Goal: Task Accomplishment & Management: Use online tool/utility

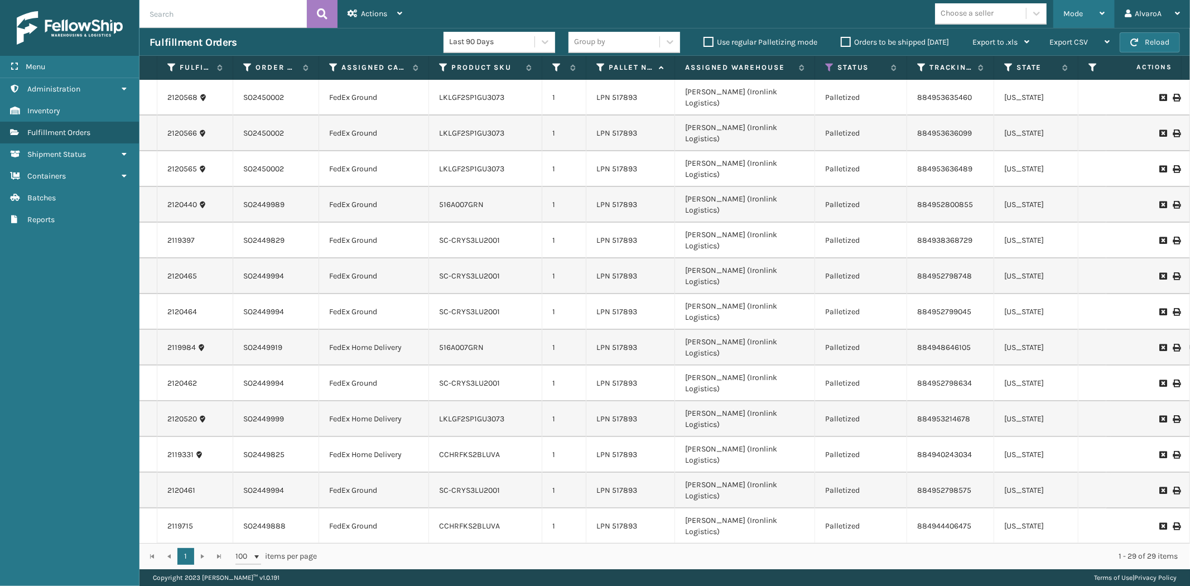
click at [1072, 10] on span "Mode" at bounding box center [1074, 13] width 20 height 9
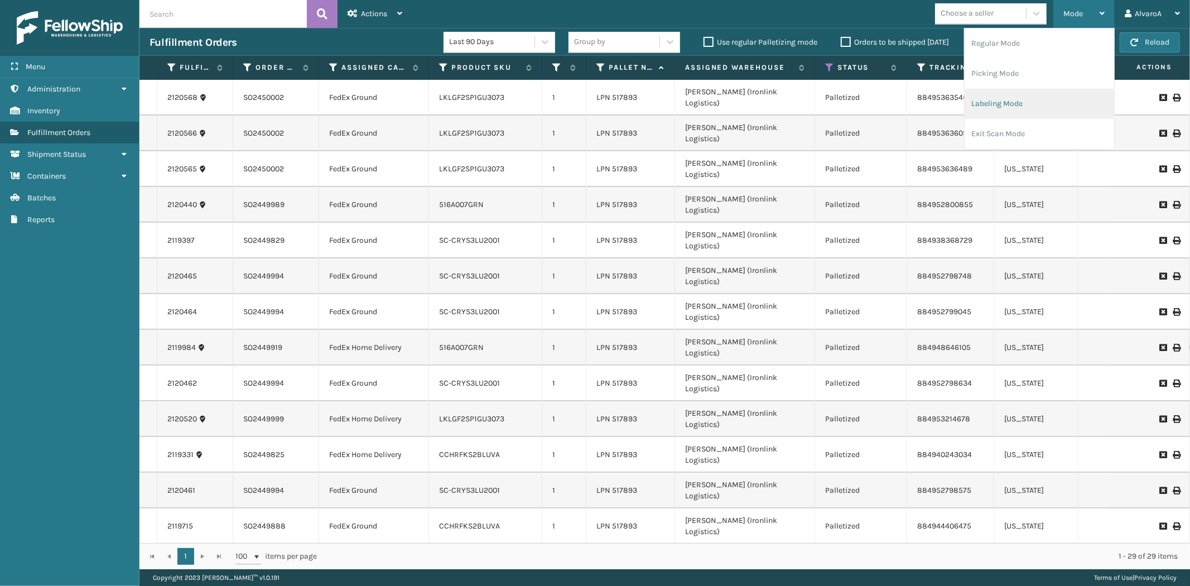
click at [1017, 108] on li "Labeling Mode" at bounding box center [1040, 104] width 150 height 30
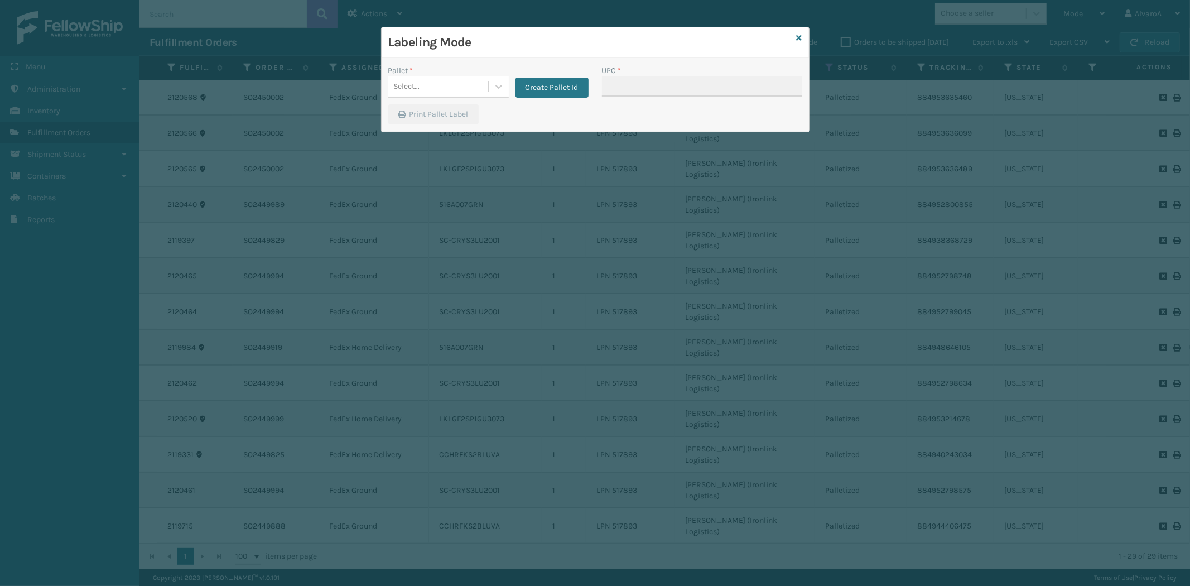
drag, startPoint x: 488, startPoint y: 71, endPoint x: 450, endPoint y: 117, distance: 60.2
click at [488, 71] on div "Pallet *" at bounding box center [448, 71] width 121 height 12
click at [499, 85] on icon at bounding box center [498, 86] width 11 height 11
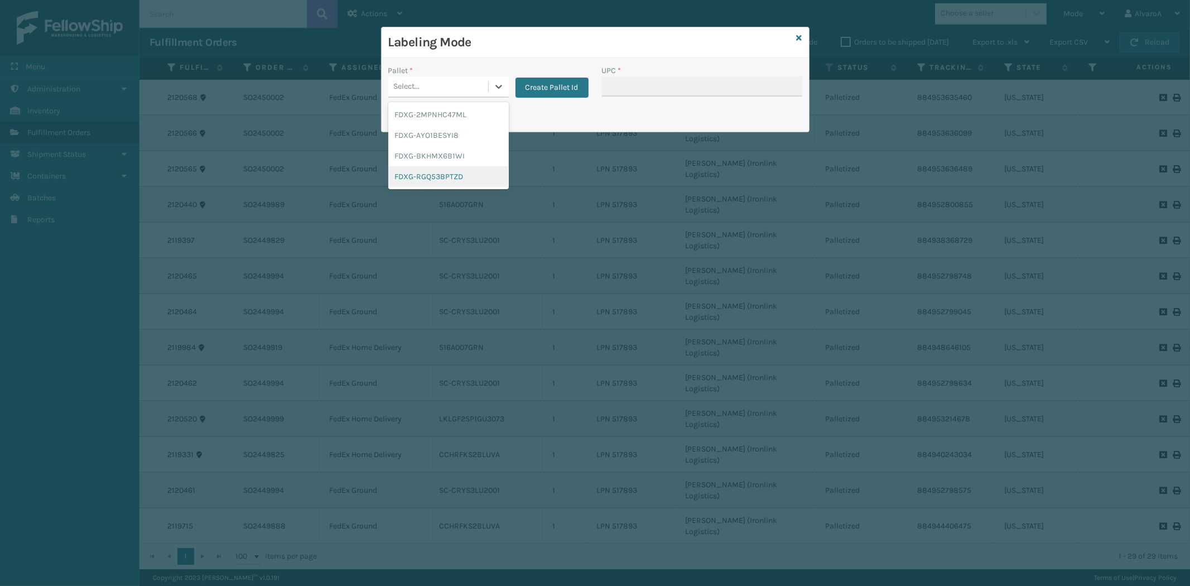
click at [434, 177] on div "FDXG-RGQ53BPTZD" at bounding box center [448, 176] width 121 height 21
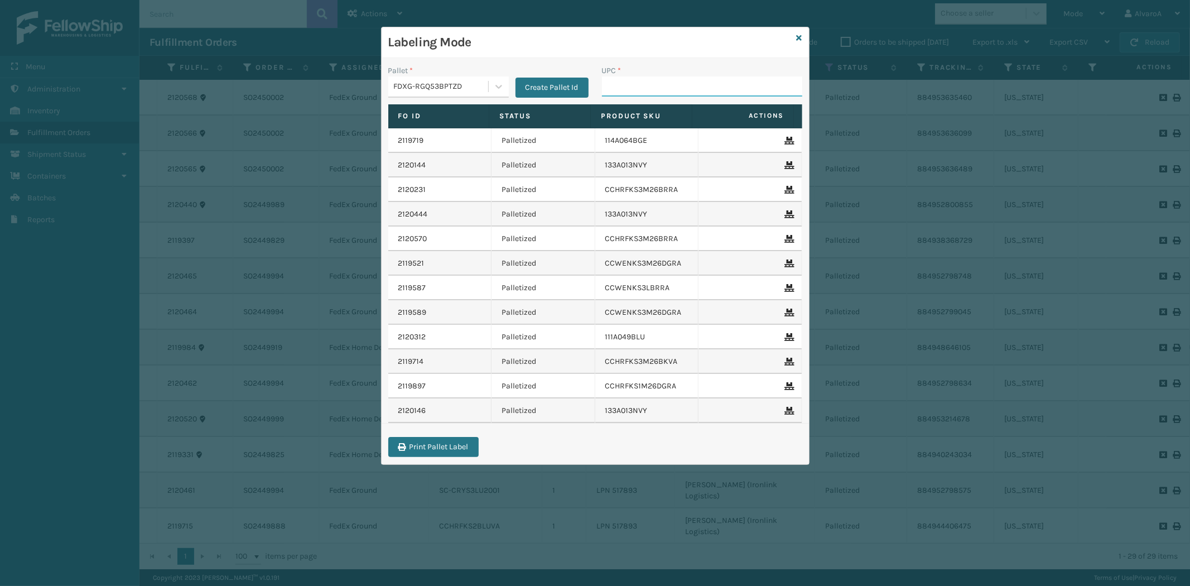
click at [642, 85] on input "UPC *" at bounding box center [702, 86] width 200 height 20
type input "114A063NVY"
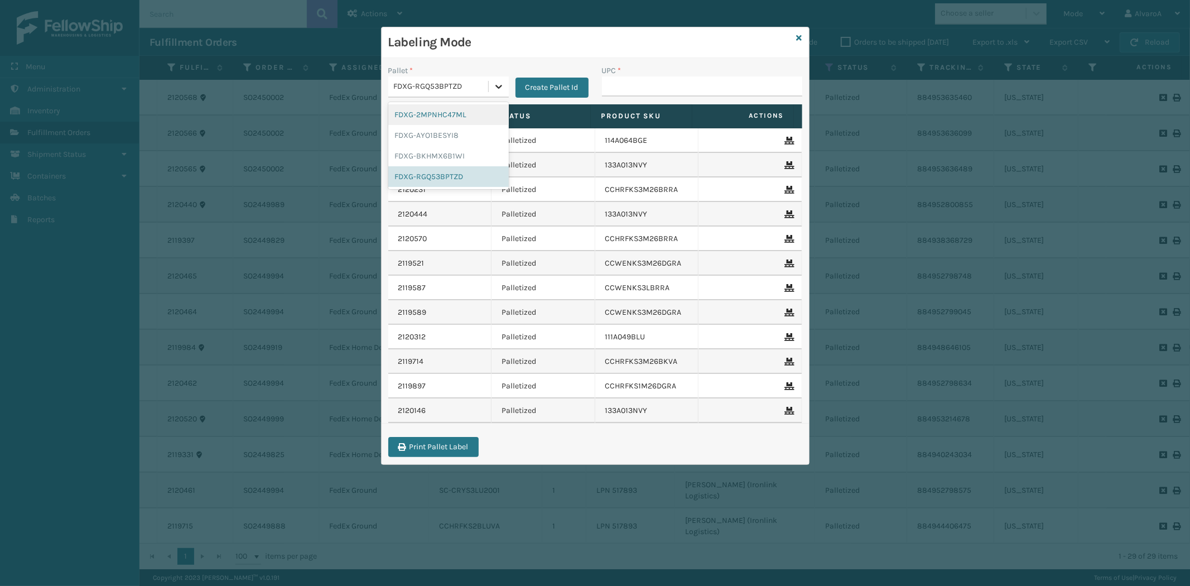
click at [498, 89] on icon at bounding box center [498, 86] width 11 height 11
click at [417, 181] on div "FDXG-RGQ53BPTZD" at bounding box center [448, 176] width 121 height 21
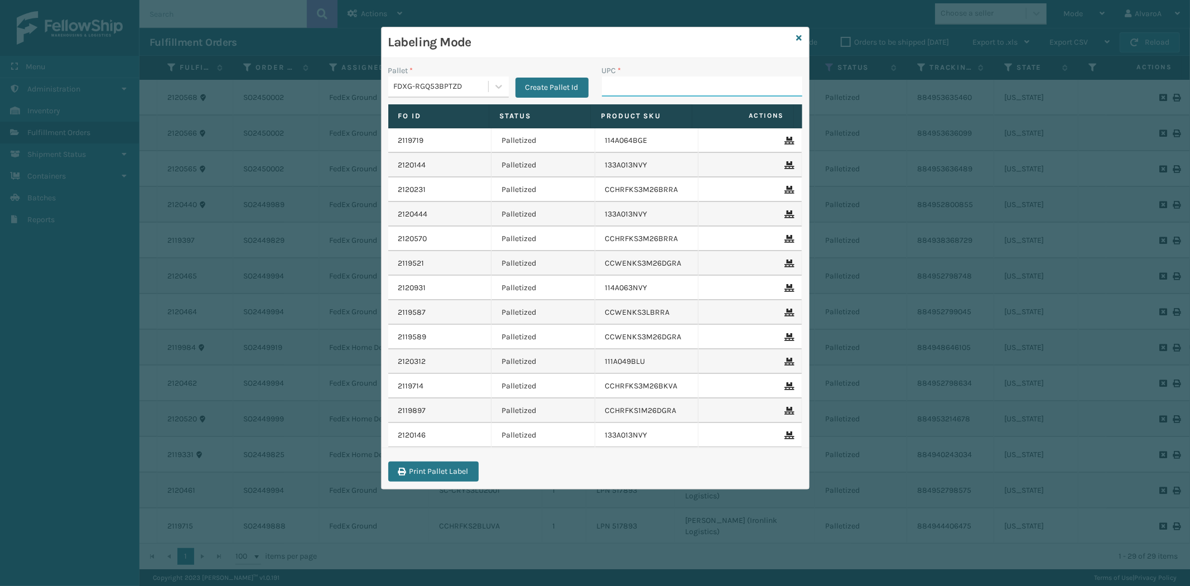
click at [643, 87] on input "UPC *" at bounding box center [702, 86] width 200 height 20
type input "133A016BLK"
type input "CCHRFKS3M26DGRA"
type input "LKLGF2SP3OLV-C"
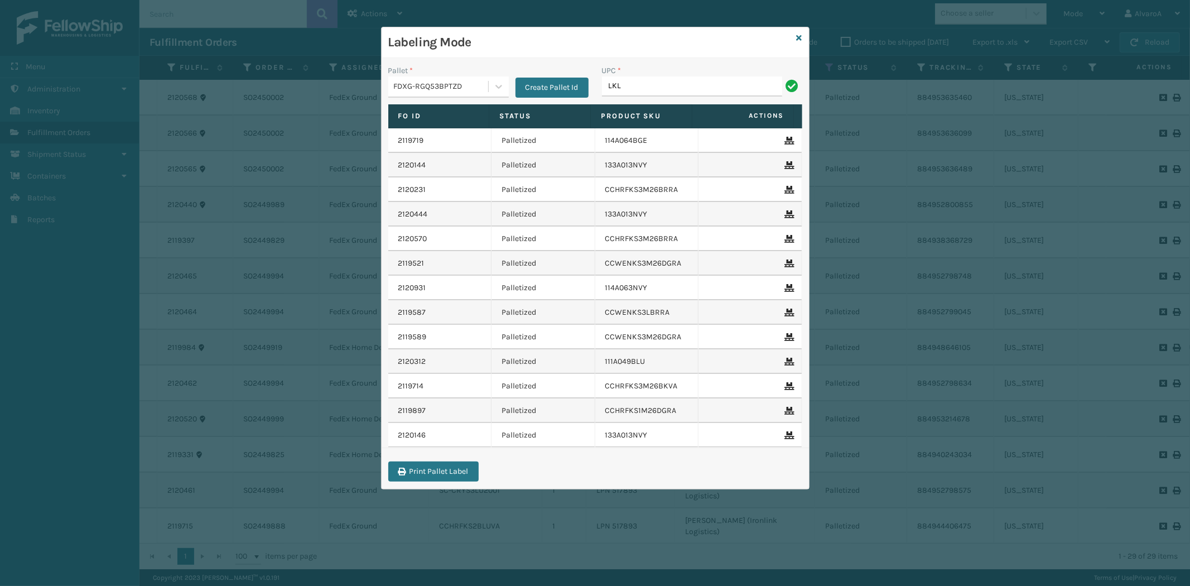
type input "LKLGF2SP3OLV-C"
click at [799, 32] on link at bounding box center [800, 38] width 6 height 12
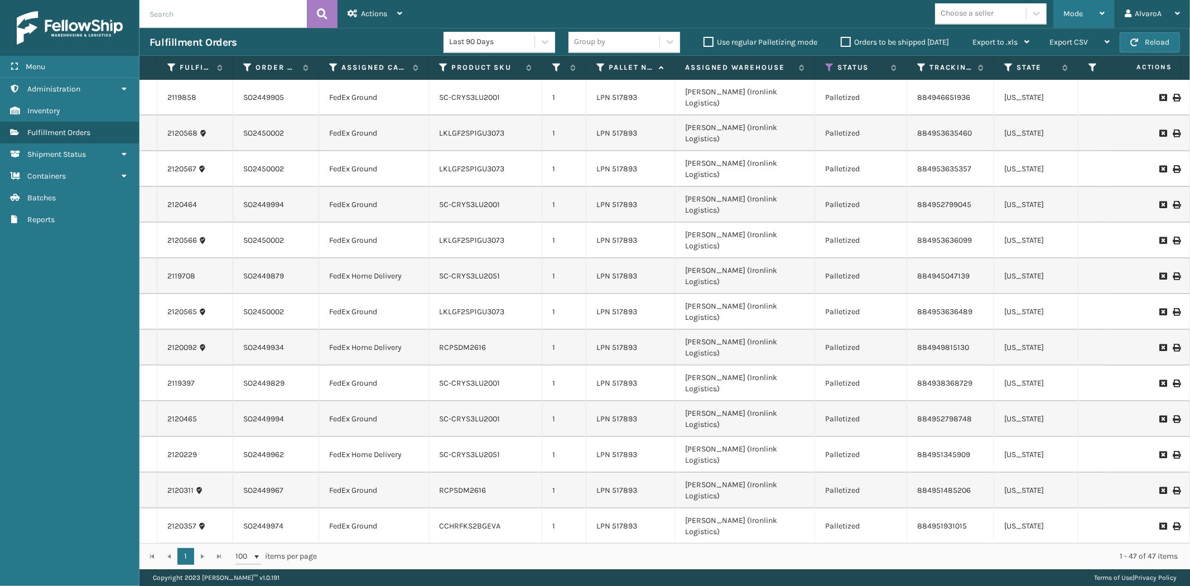
click at [1070, 18] on span "Mode" at bounding box center [1074, 13] width 20 height 9
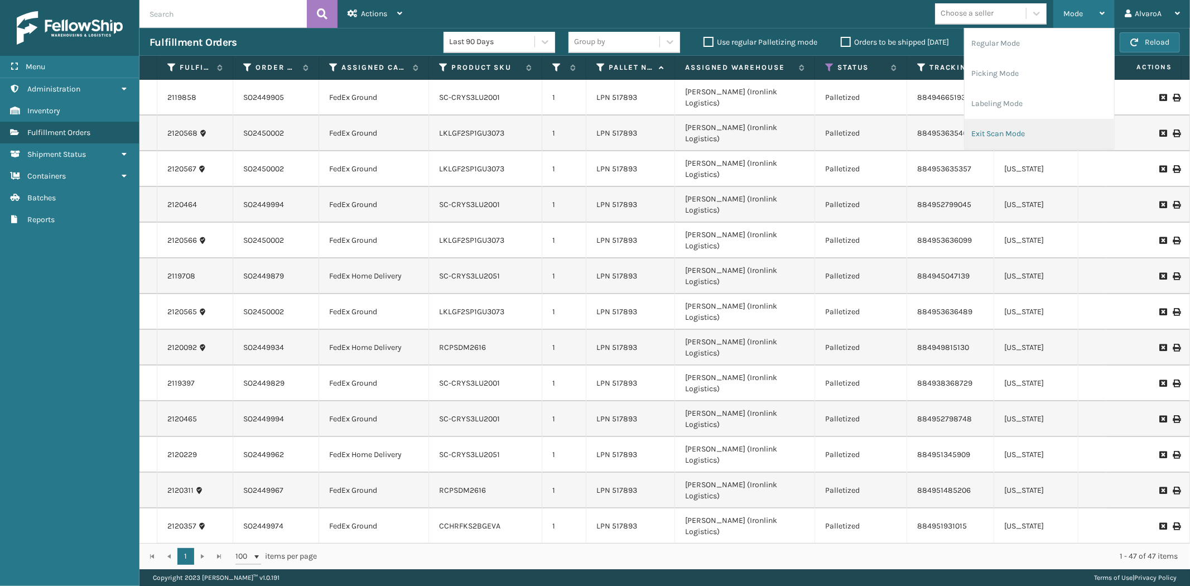
click at [1040, 123] on li "Exit Scan Mode" at bounding box center [1040, 134] width 150 height 30
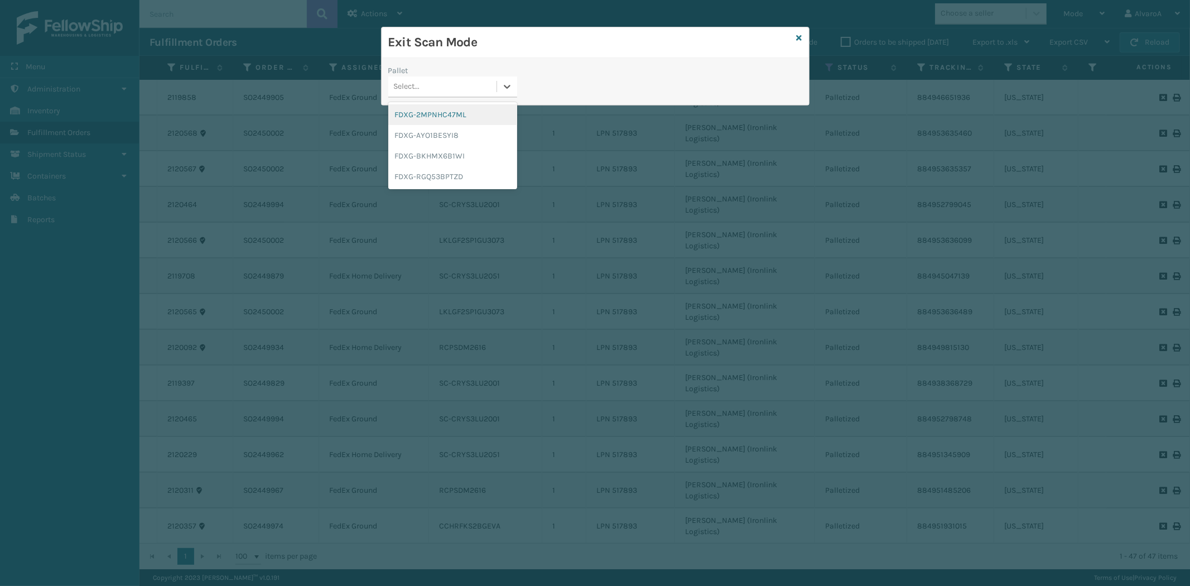
drag, startPoint x: 511, startPoint y: 85, endPoint x: 482, endPoint y: 120, distance: 45.2
click at [511, 86] on icon at bounding box center [507, 86] width 11 height 11
click at [448, 176] on div "FDXG-RGQ53BPTZD" at bounding box center [452, 176] width 129 height 21
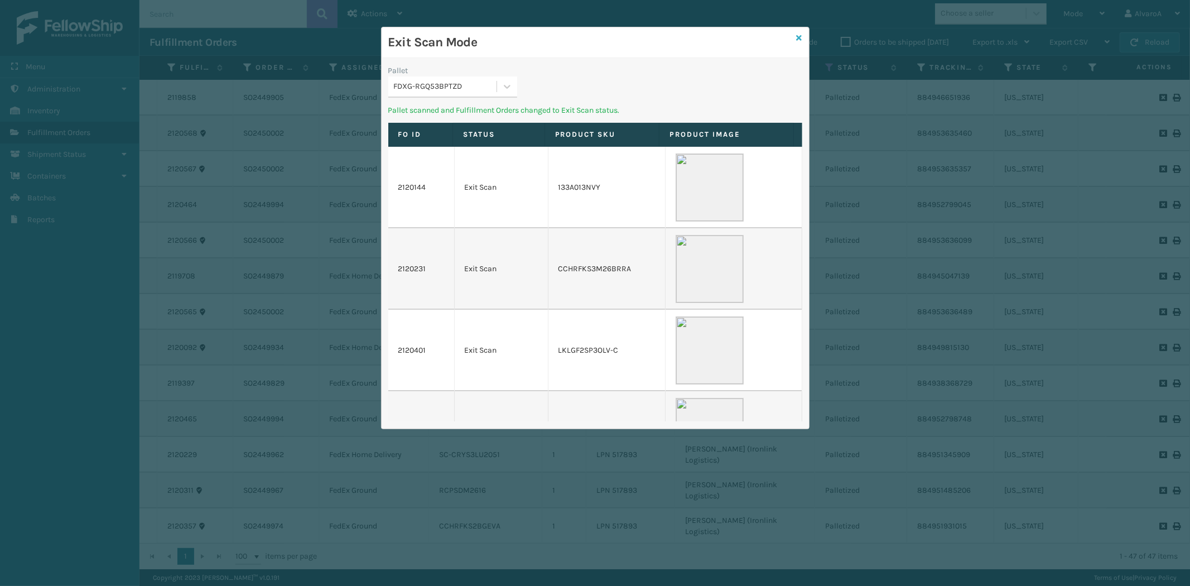
click at [799, 36] on icon at bounding box center [800, 38] width 6 height 8
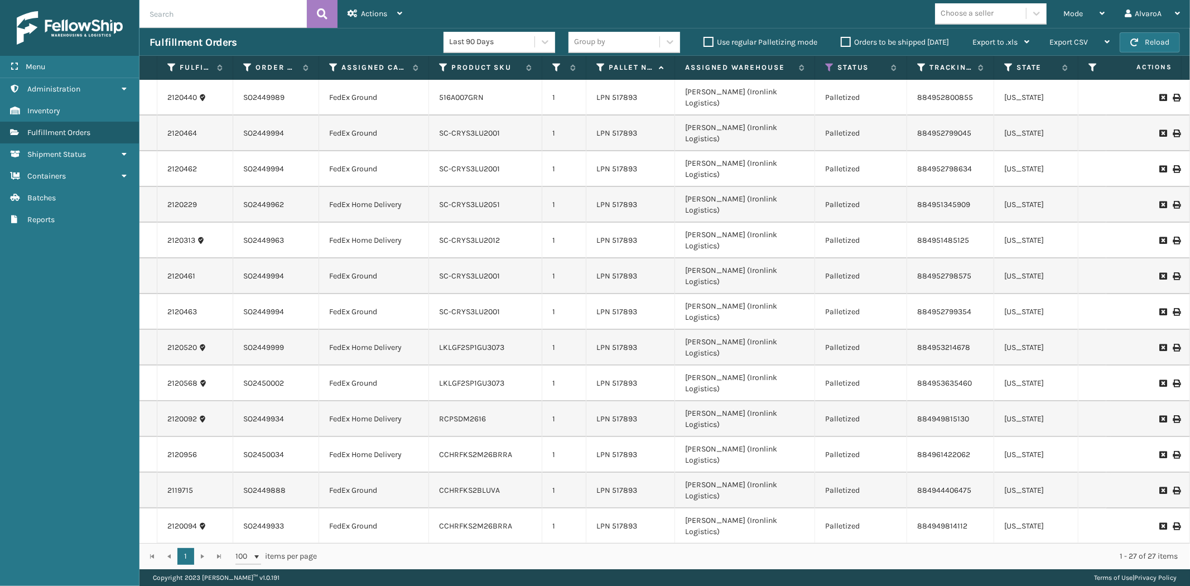
click at [842, 41] on label "Orders to be shipped [DATE]" at bounding box center [895, 41] width 108 height 9
click at [842, 41] on input "Orders to be shipped [DATE]" at bounding box center [841, 39] width 1 height 7
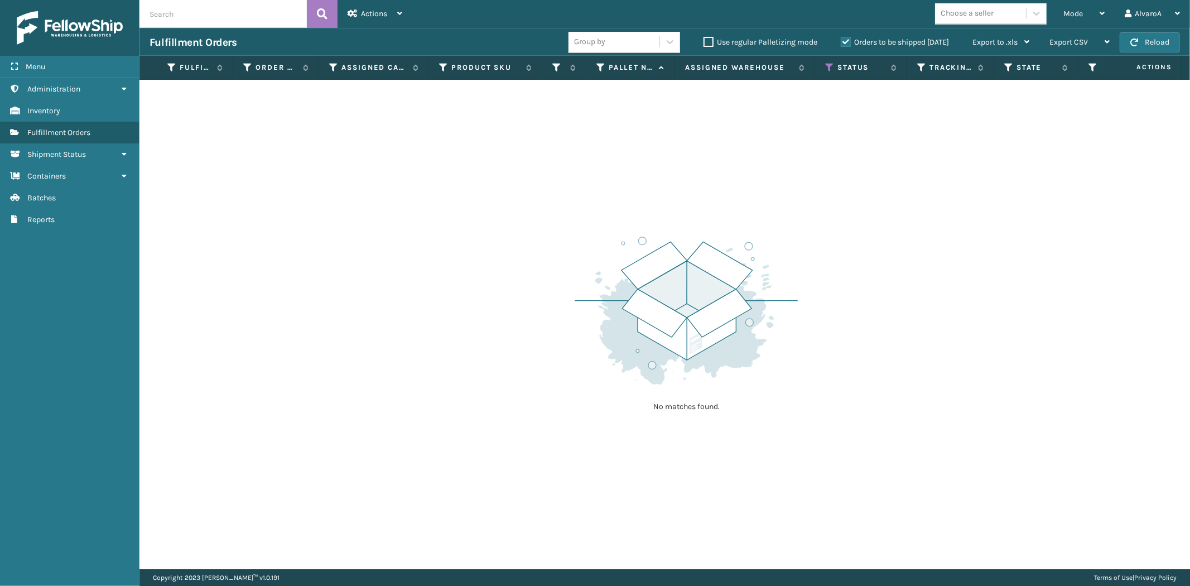
click at [842, 41] on label "Orders to be shipped [DATE]" at bounding box center [895, 41] width 108 height 9
click at [842, 41] on input "Orders to be shipped [DATE]" at bounding box center [841, 39] width 1 height 7
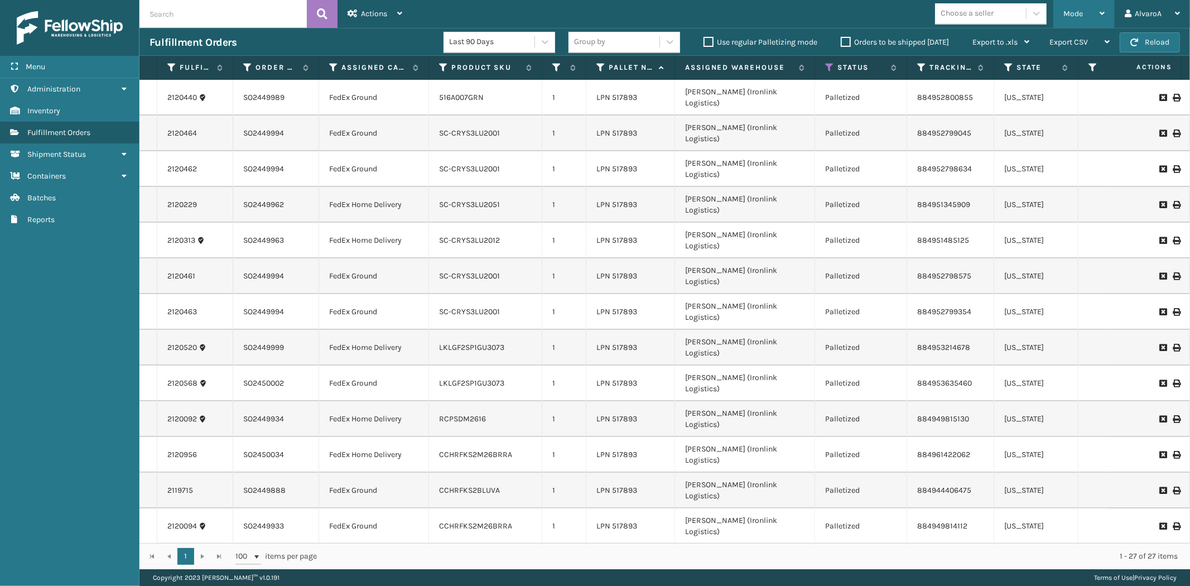
click at [1069, 9] on span "Mode" at bounding box center [1074, 13] width 20 height 9
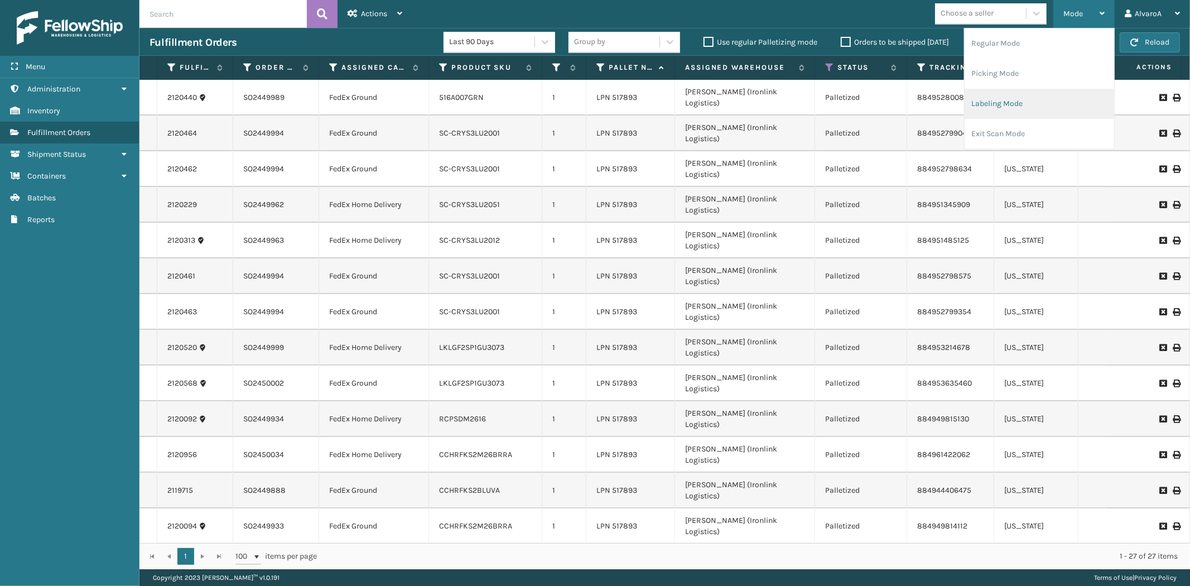
click at [1016, 106] on li "Labeling Mode" at bounding box center [1040, 104] width 150 height 30
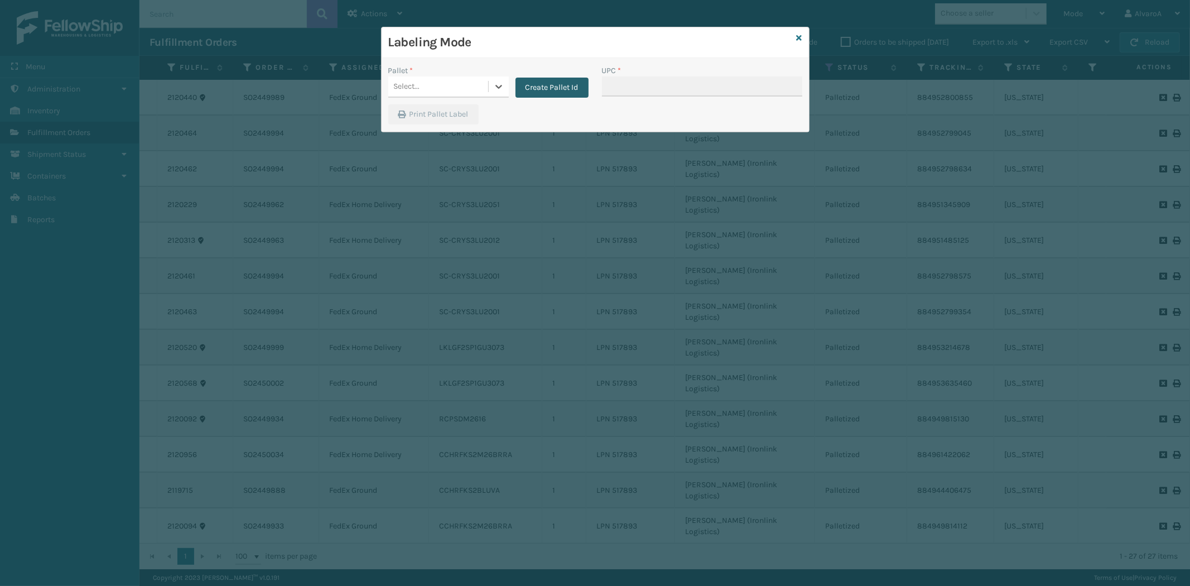
click at [539, 85] on button "Create Pallet Id" at bounding box center [552, 88] width 73 height 20
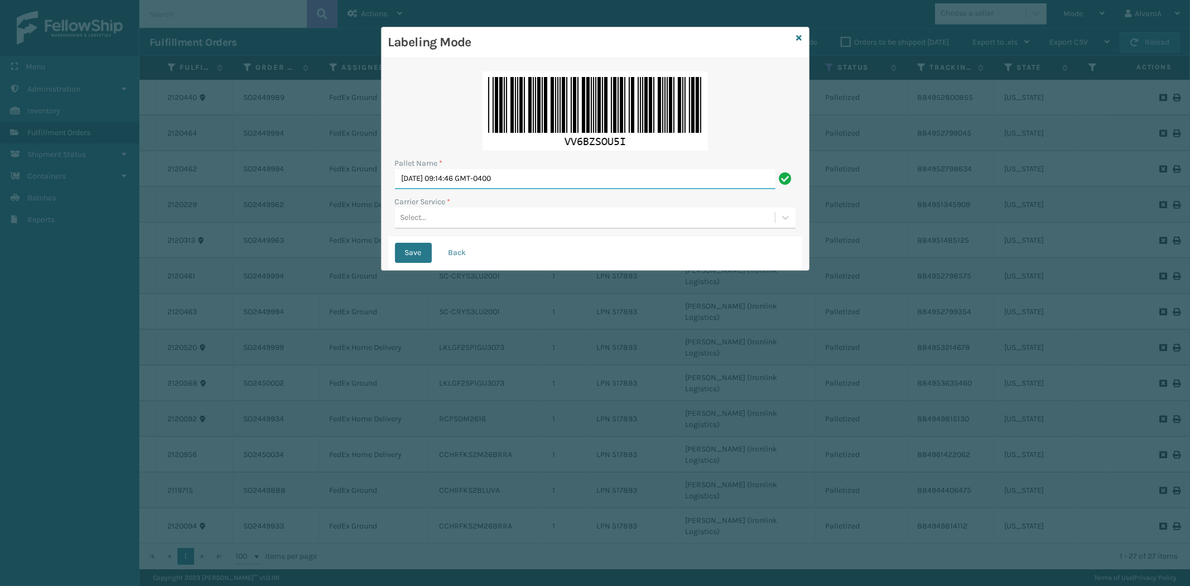
drag, startPoint x: 555, startPoint y: 177, endPoint x: 175, endPoint y: 246, distance: 386.1
click at [180, 248] on div "Labeling Mode Pallet Name * [DATE] 09:14:46 GMT-0400 Carrier Service * Select..…" at bounding box center [595, 293] width 1190 height 586
type input "LPN 517896"
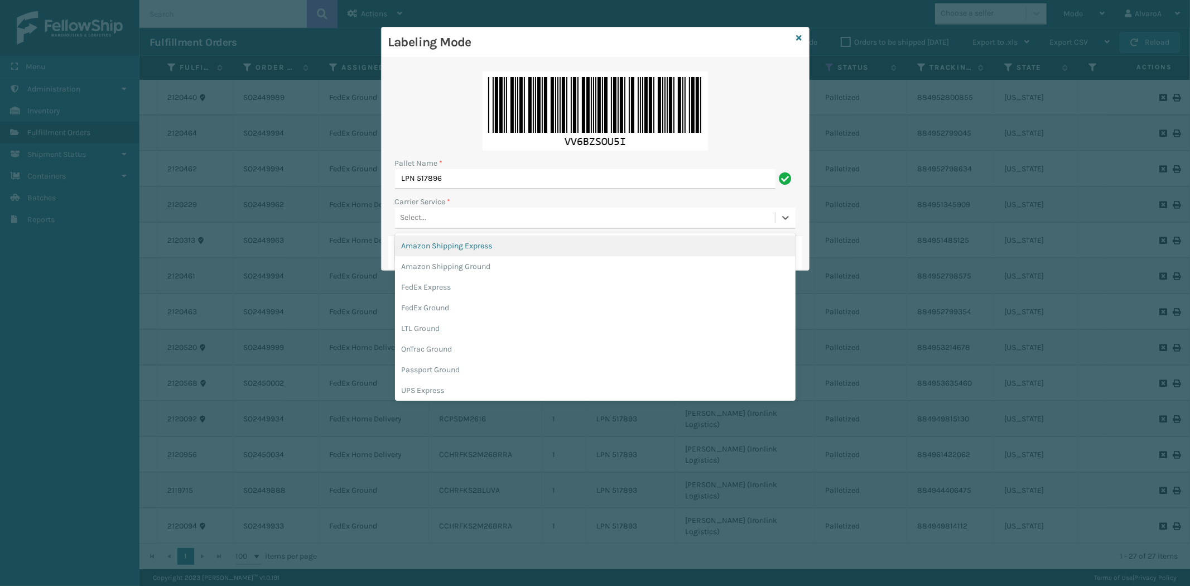
click at [478, 214] on div "Select..." at bounding box center [585, 218] width 380 height 18
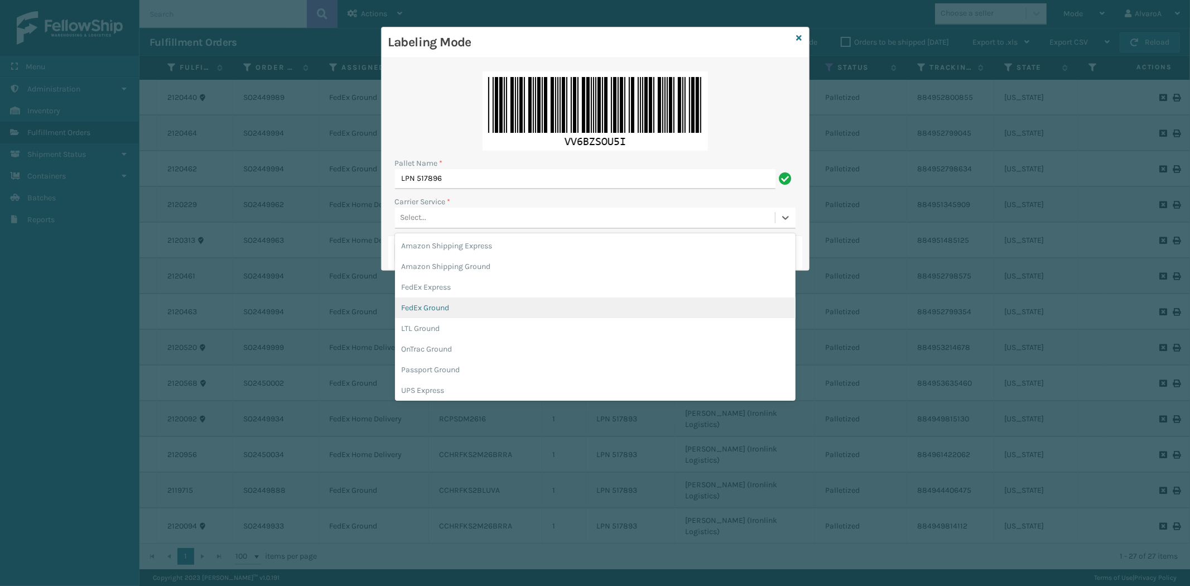
click at [444, 311] on div "FedEx Ground" at bounding box center [595, 307] width 401 height 21
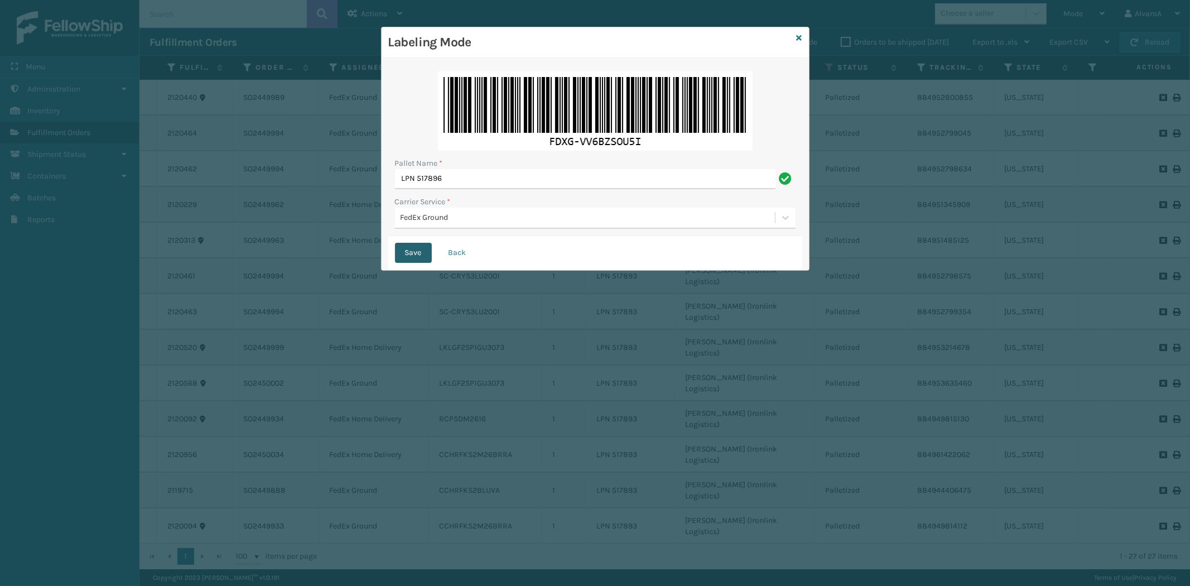
click at [409, 250] on button "Save" at bounding box center [413, 253] width 37 height 20
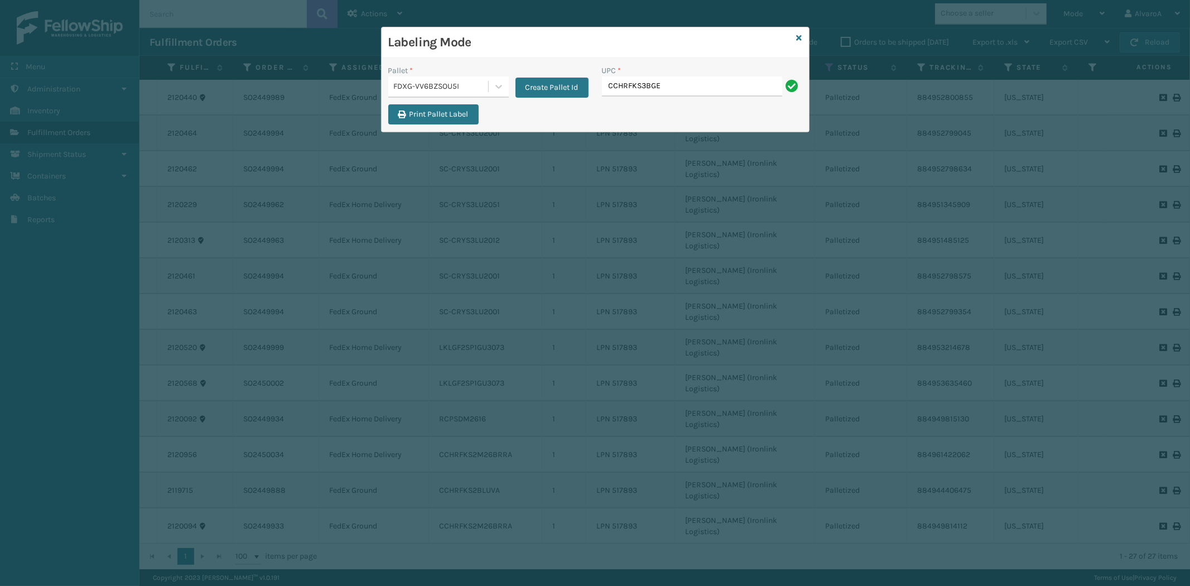
type input "CCHRFKS3BGEVA"
type input "CCHRFKS3M26BRRA"
click at [800, 36] on icon at bounding box center [800, 38] width 6 height 8
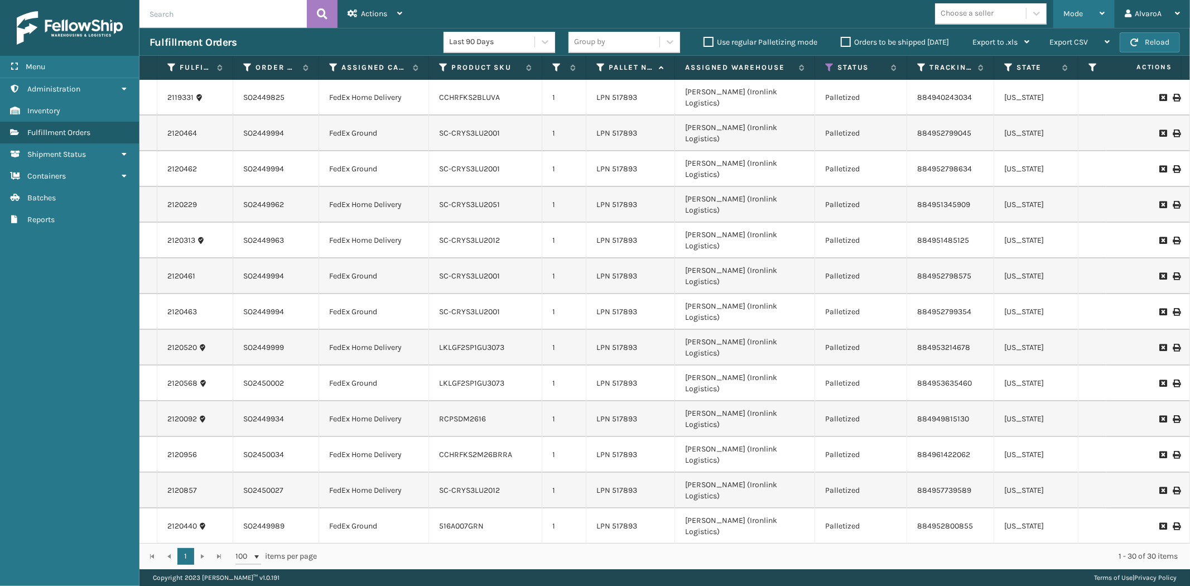
click at [1081, 12] on span "Mode" at bounding box center [1074, 13] width 20 height 9
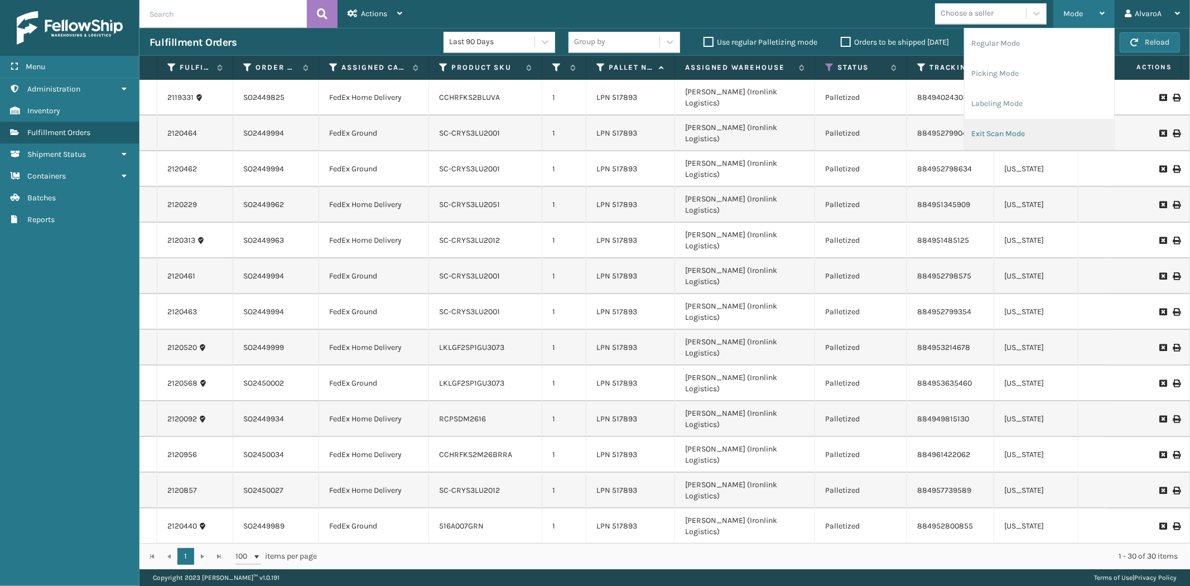
click at [1001, 123] on li "Exit Scan Mode" at bounding box center [1040, 134] width 150 height 30
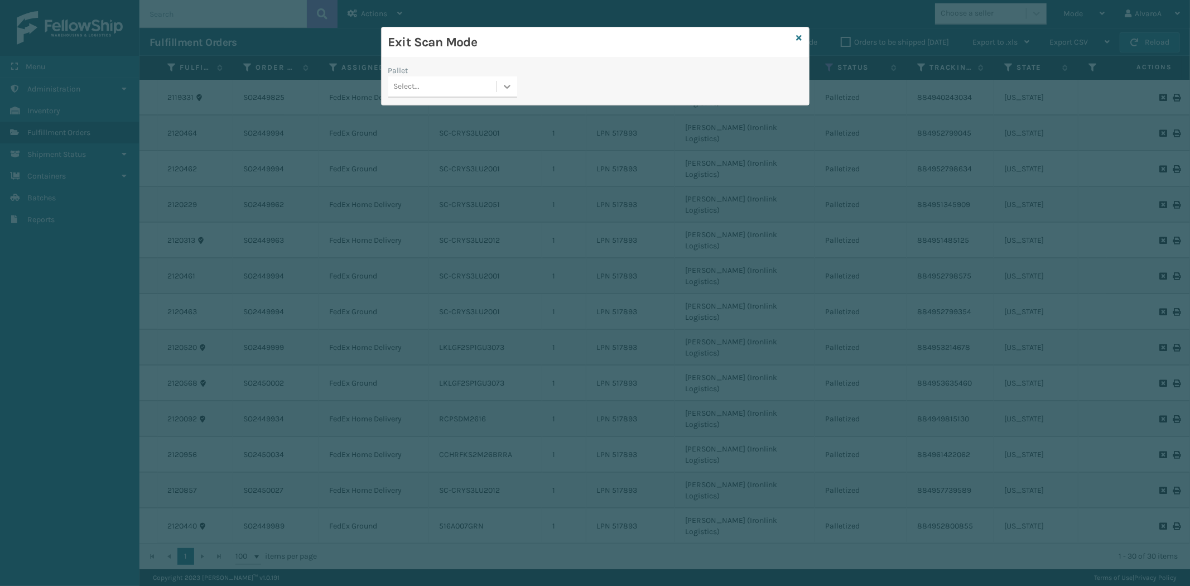
click at [506, 84] on icon at bounding box center [507, 86] width 11 height 11
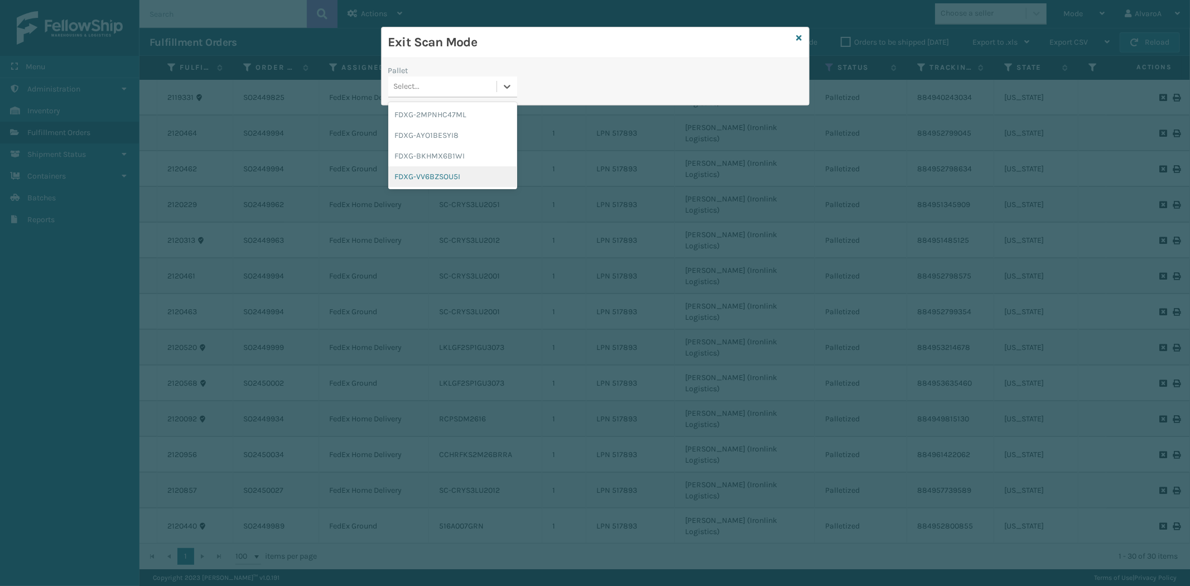
click at [436, 175] on div "FDXG-VV6BZSOU5I" at bounding box center [452, 176] width 129 height 21
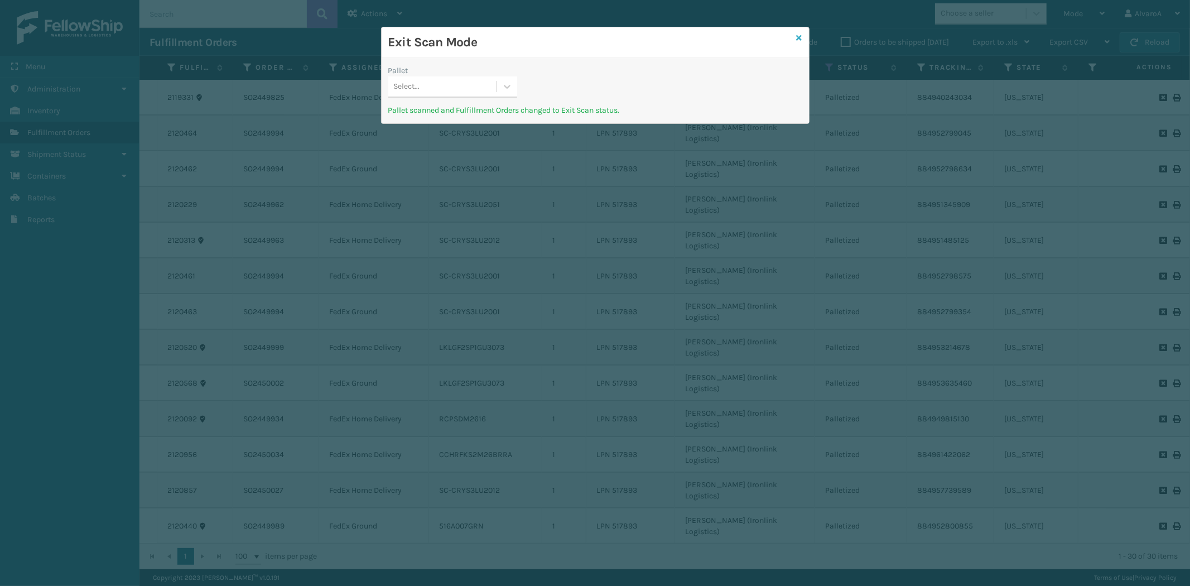
click at [801, 38] on icon at bounding box center [800, 38] width 6 height 8
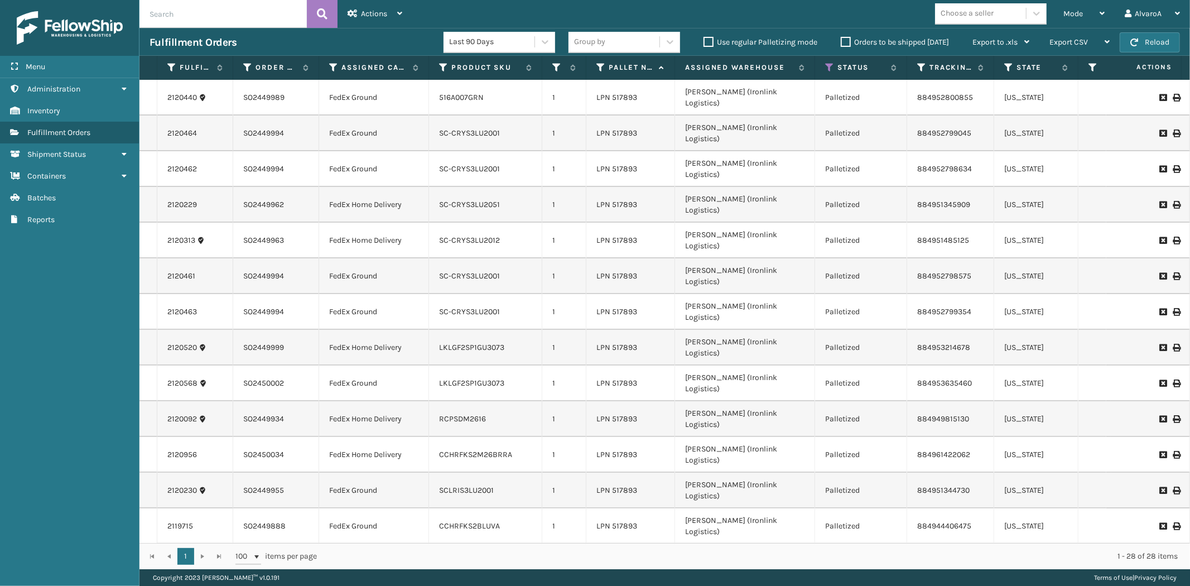
click at [847, 41] on label "Orders to be shipped [DATE]" at bounding box center [895, 41] width 108 height 9
click at [842, 41] on input "Orders to be shipped [DATE]" at bounding box center [841, 39] width 1 height 7
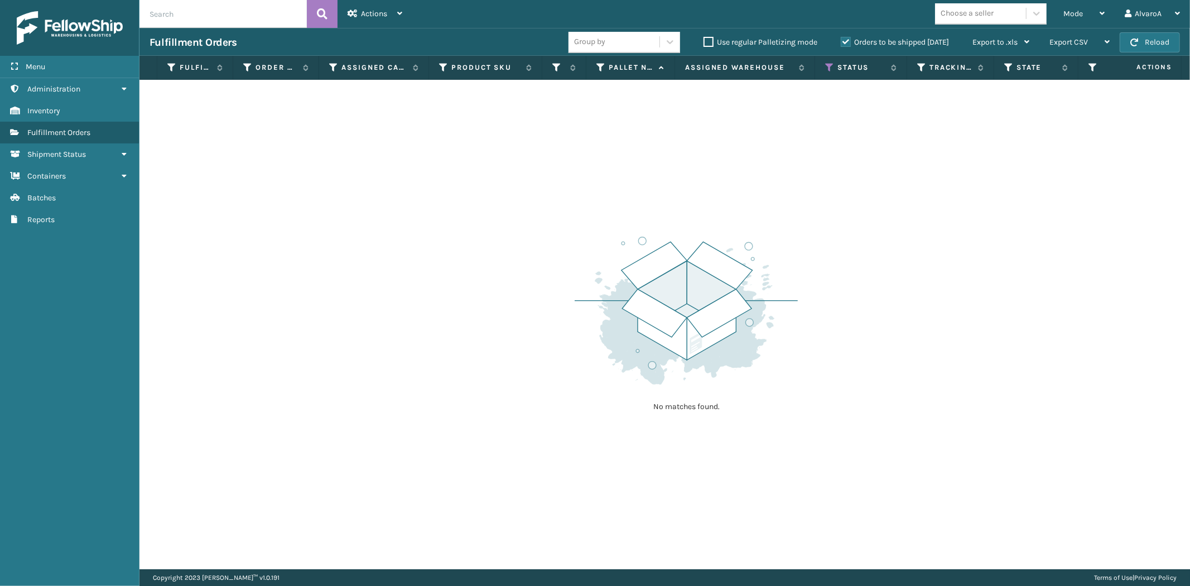
click at [165, 18] on input "text" at bounding box center [223, 14] width 167 height 28
type input "2119519"
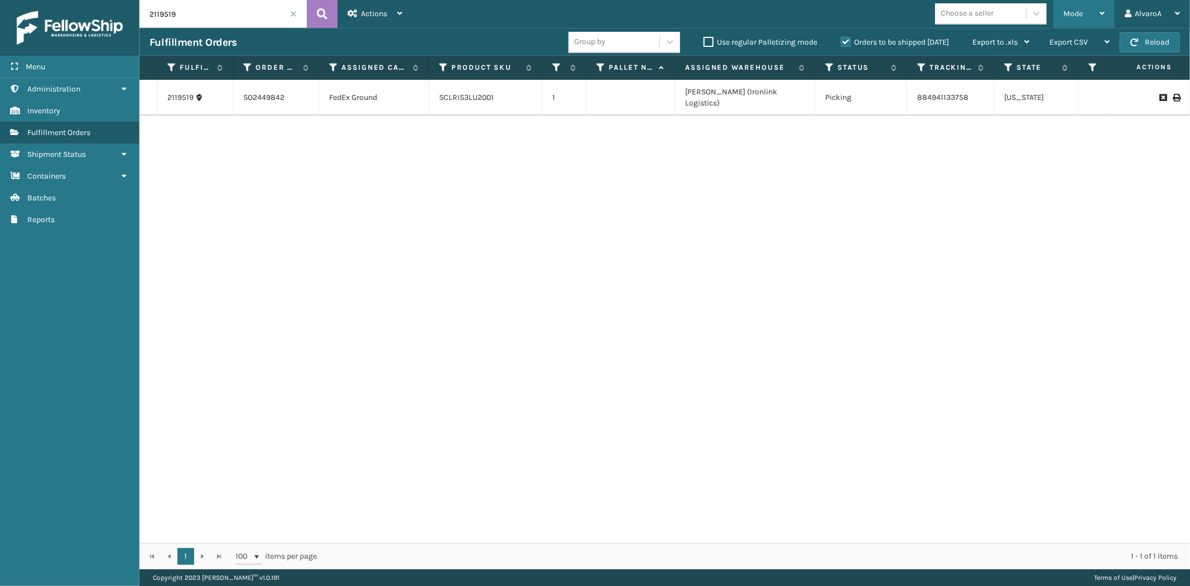
click at [1079, 13] on span "Mode" at bounding box center [1074, 13] width 20 height 9
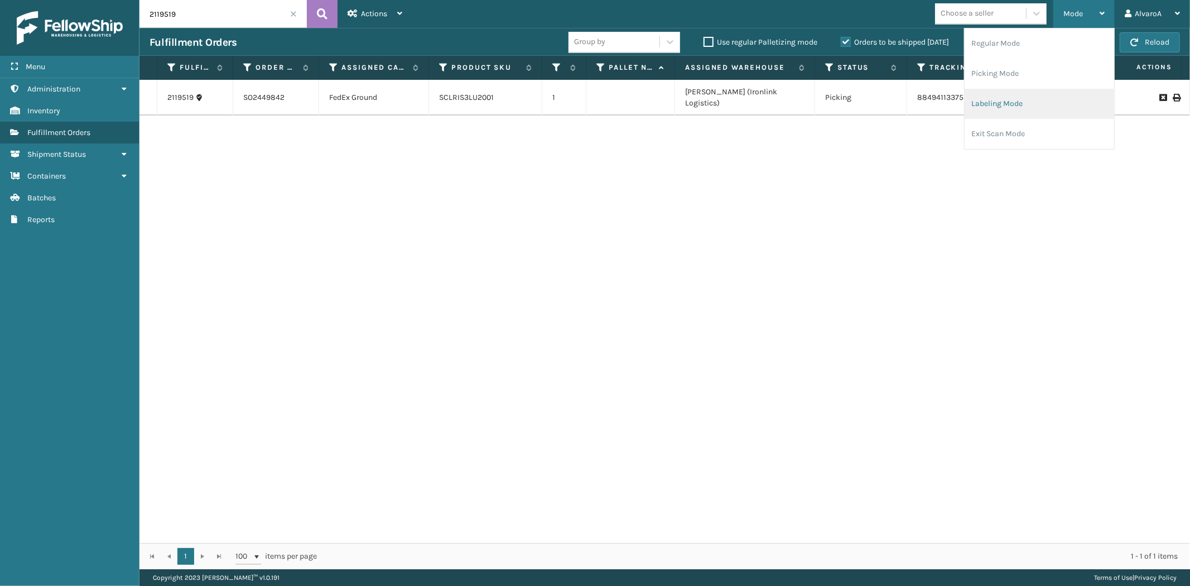
click at [1001, 108] on li "Labeling Mode" at bounding box center [1040, 104] width 150 height 30
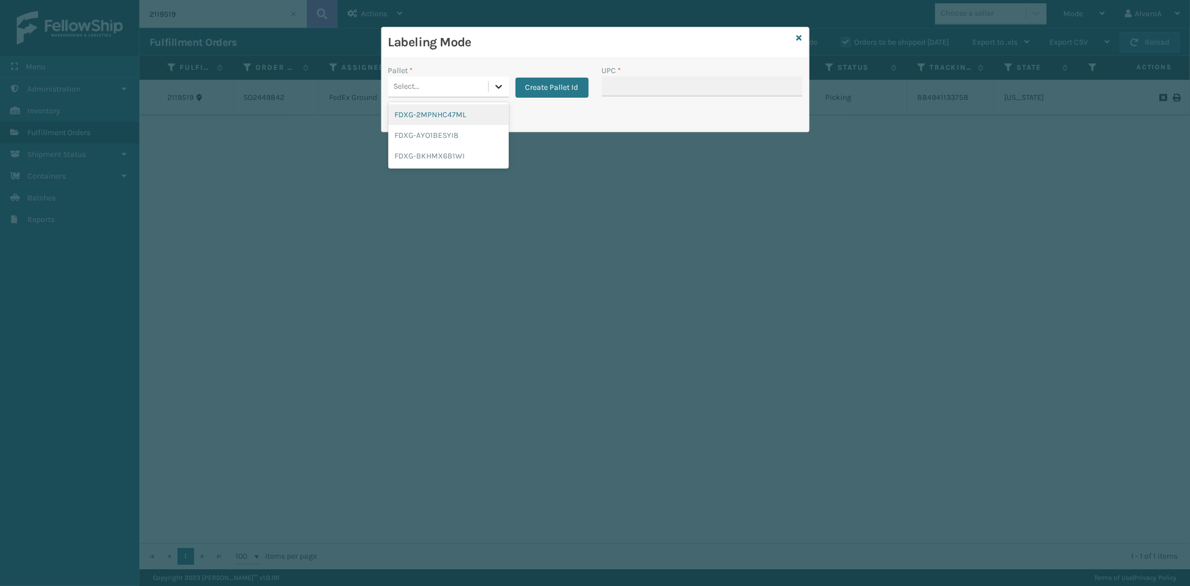
click at [504, 90] on div at bounding box center [499, 86] width 20 height 20
click at [431, 153] on div "FDXG-BKHMX6B1WI" at bounding box center [448, 156] width 121 height 21
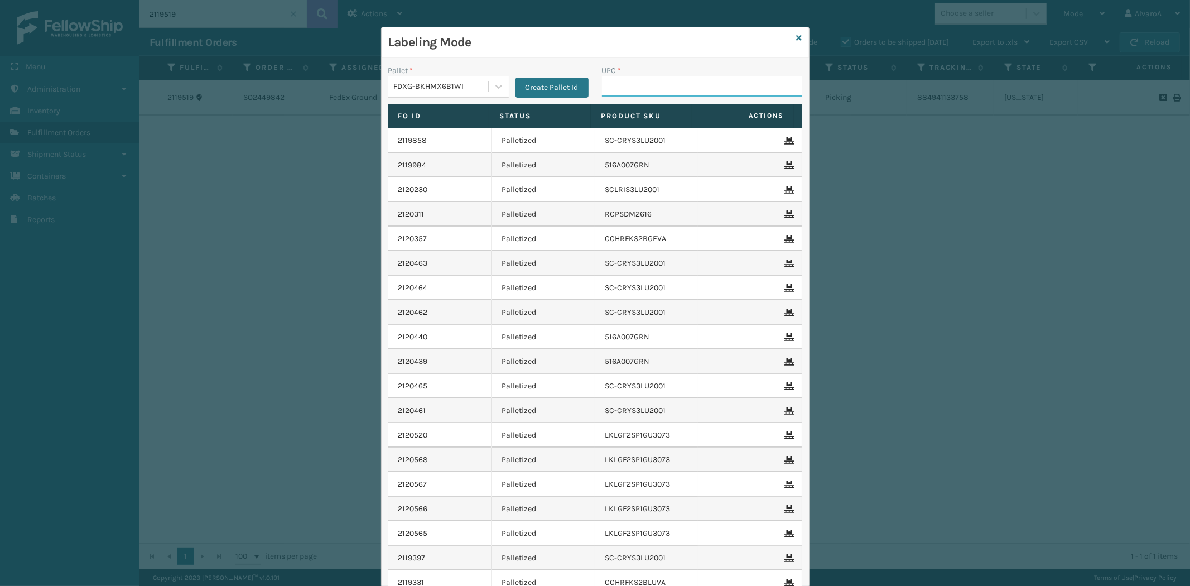
click at [632, 83] on input "UPC *" at bounding box center [702, 86] width 200 height 20
type input "SCLRIS3LU2001"
click at [797, 36] on icon at bounding box center [800, 38] width 6 height 8
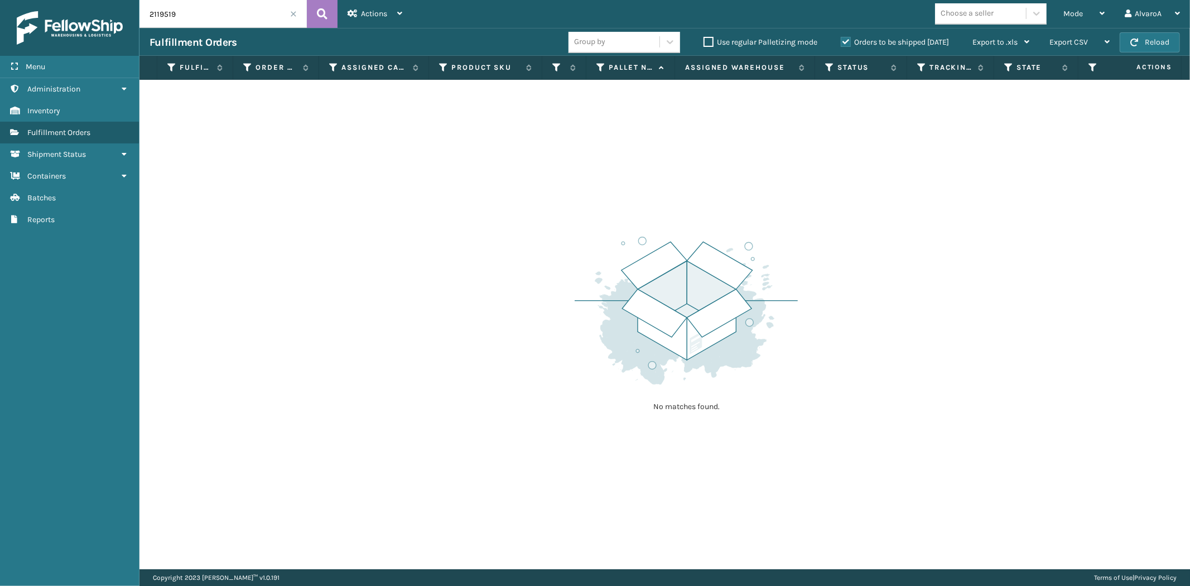
click at [291, 16] on span at bounding box center [293, 14] width 7 height 7
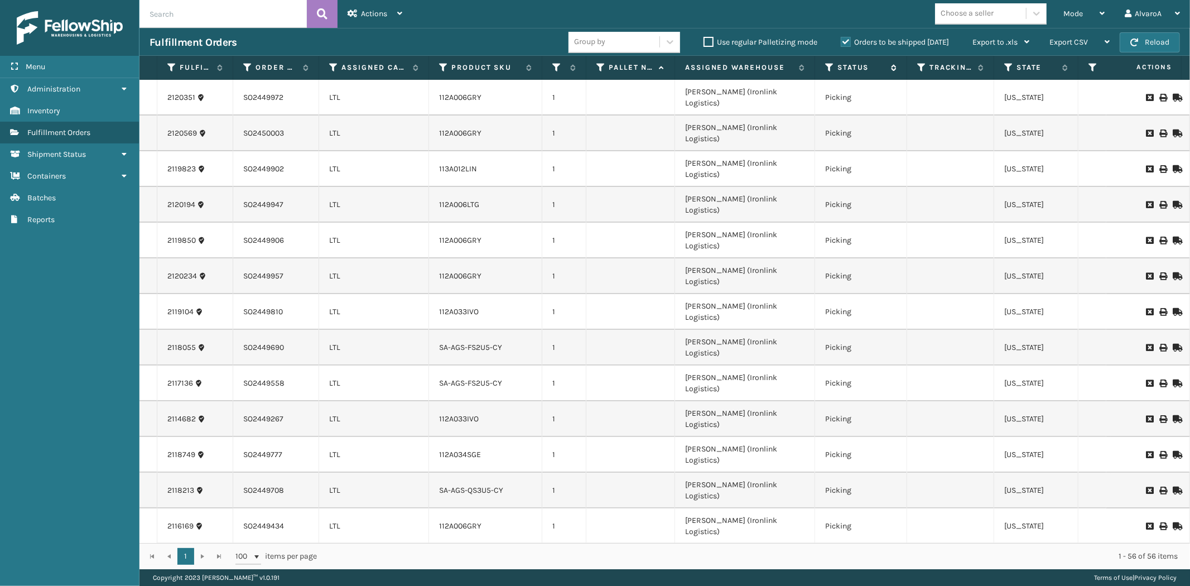
click at [825, 67] on th "Status" at bounding box center [861, 68] width 92 height 24
click at [830, 67] on icon at bounding box center [829, 68] width 9 height 10
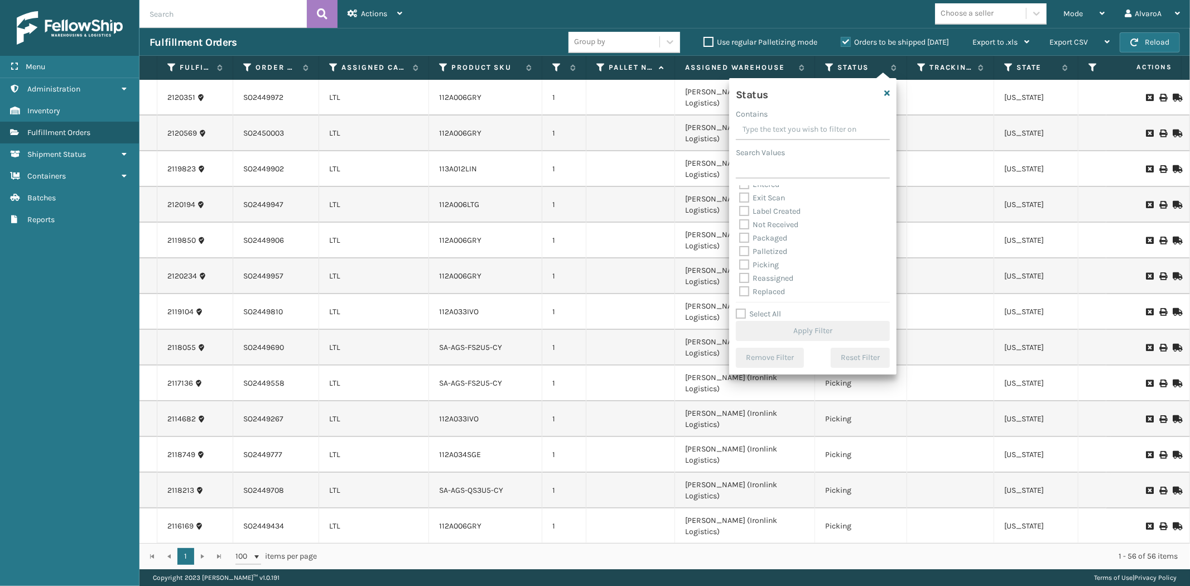
scroll to position [62, 0]
click at [743, 238] on label "Picking" at bounding box center [759, 236] width 40 height 9
click at [740, 238] on input "Picking" at bounding box center [739, 233] width 1 height 7
checkbox input "true"
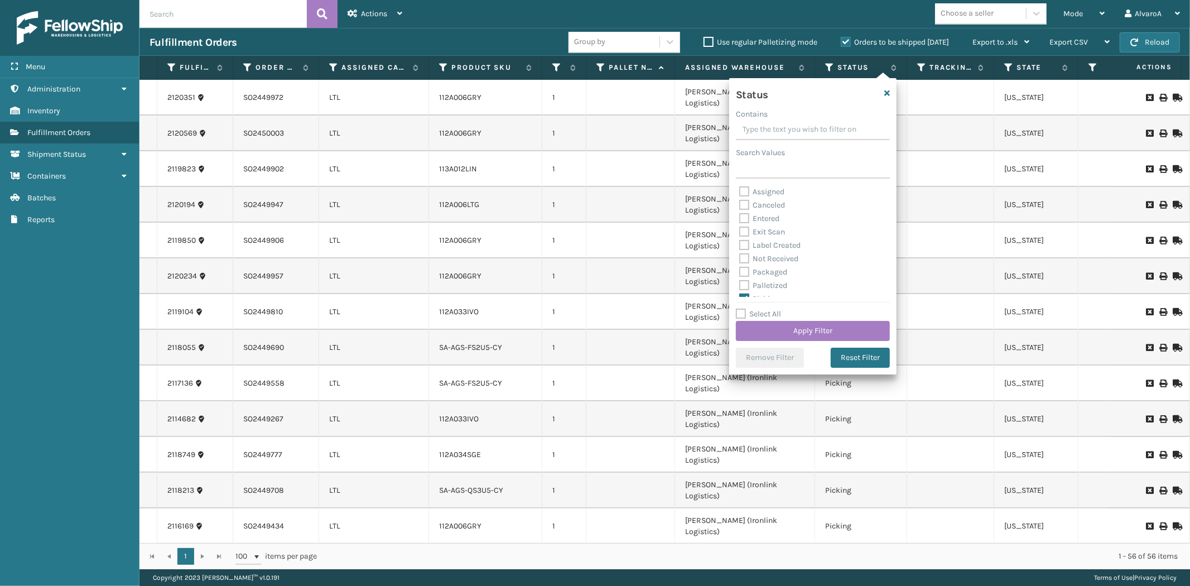
click at [746, 190] on label "Assigned" at bounding box center [761, 191] width 45 height 9
click at [740, 190] on input "Assigned" at bounding box center [739, 188] width 1 height 7
checkbox input "true"
click at [743, 241] on label "Picking" at bounding box center [759, 236] width 40 height 9
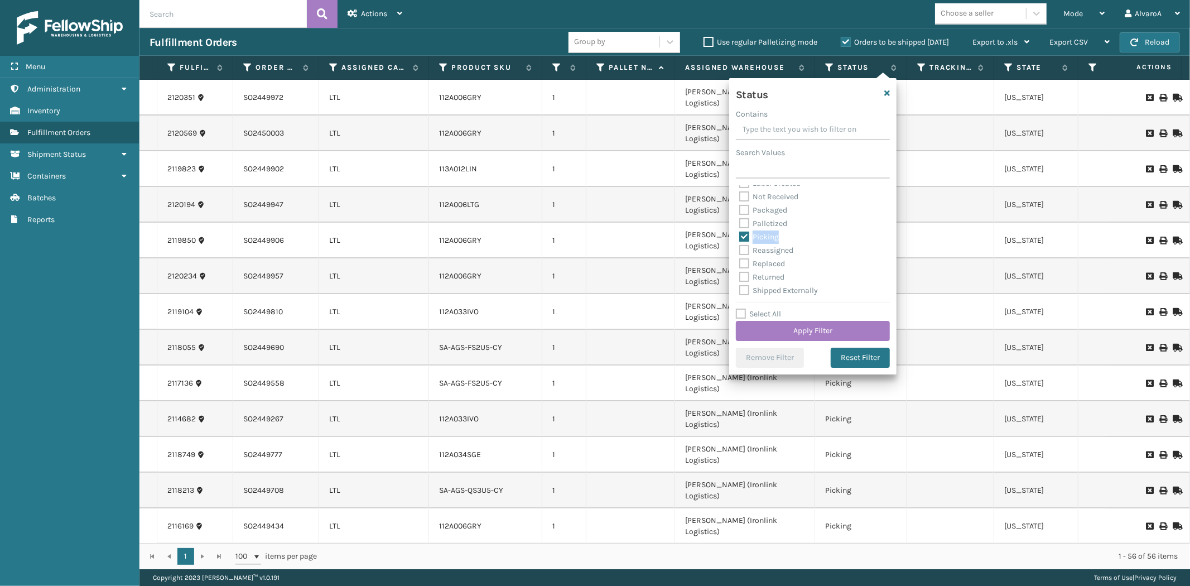
click at [746, 237] on label "Picking" at bounding box center [759, 236] width 40 height 9
click at [740, 237] on input "Picking" at bounding box center [739, 233] width 1 height 7
checkbox input "false"
click at [770, 335] on button "Apply Filter" at bounding box center [813, 331] width 154 height 20
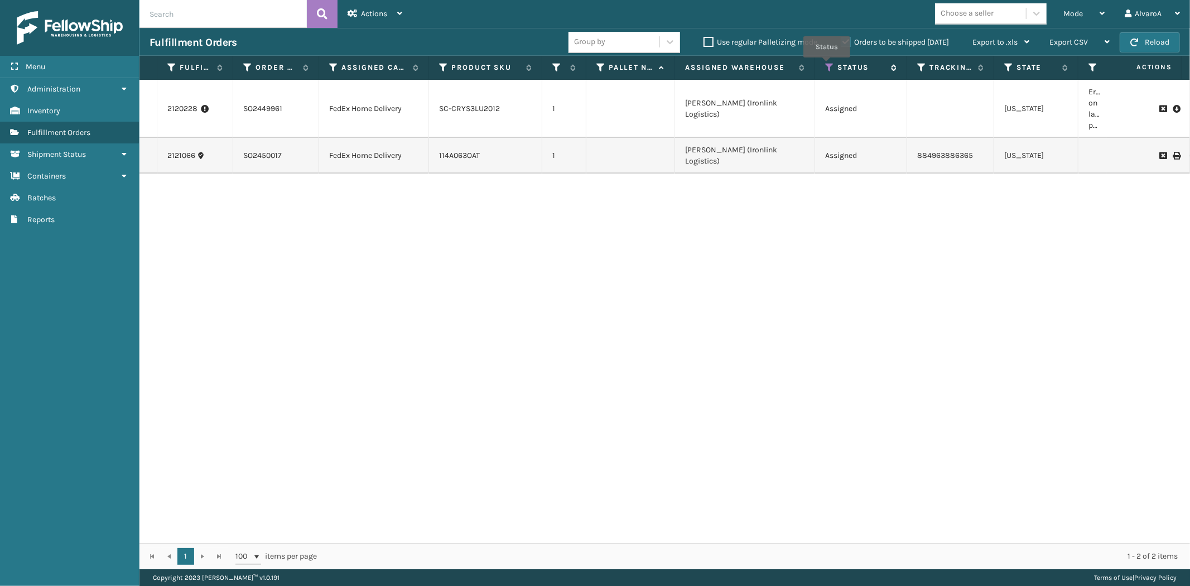
click at [827, 65] on icon at bounding box center [829, 68] width 9 height 10
click at [191, 107] on link "2120228" at bounding box center [182, 108] width 30 height 11
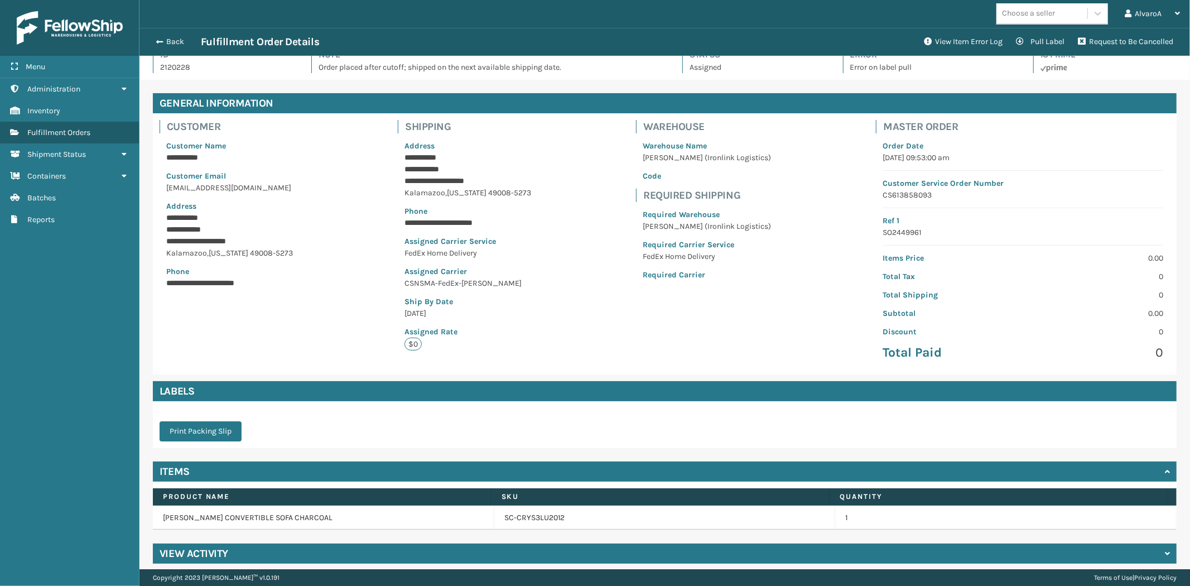
scroll to position [22, 0]
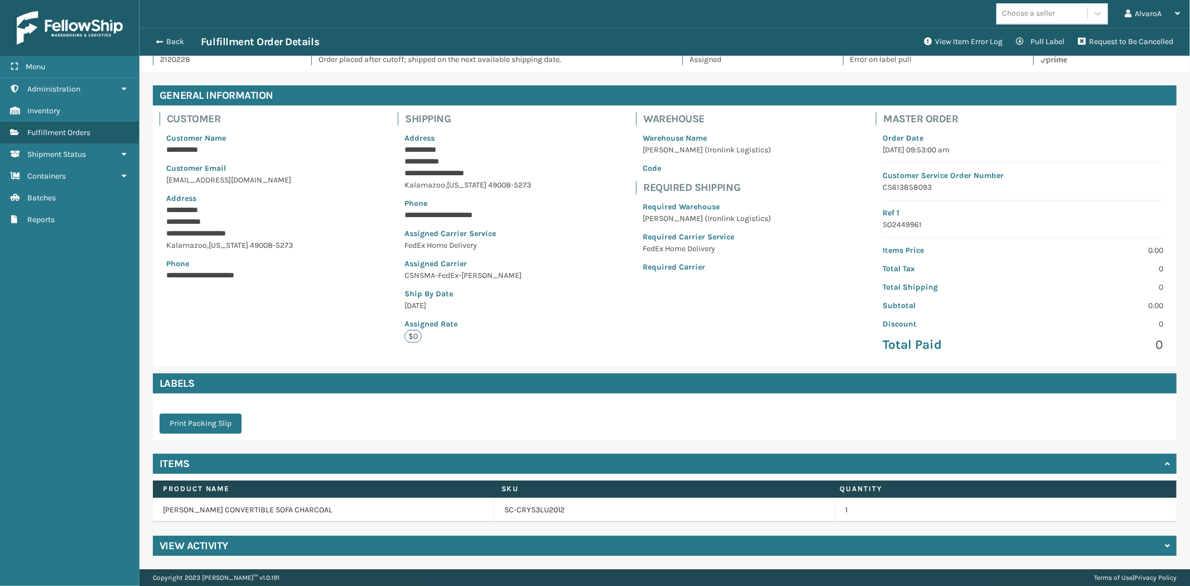
click at [230, 547] on div "View Activity" at bounding box center [665, 546] width 1024 height 20
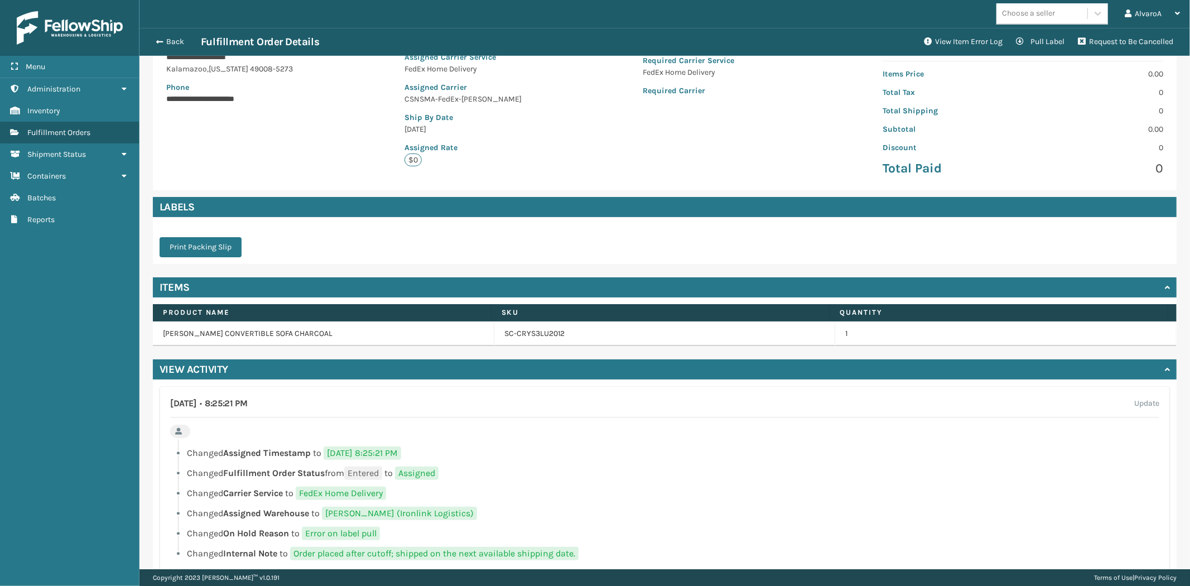
scroll to position [227, 0]
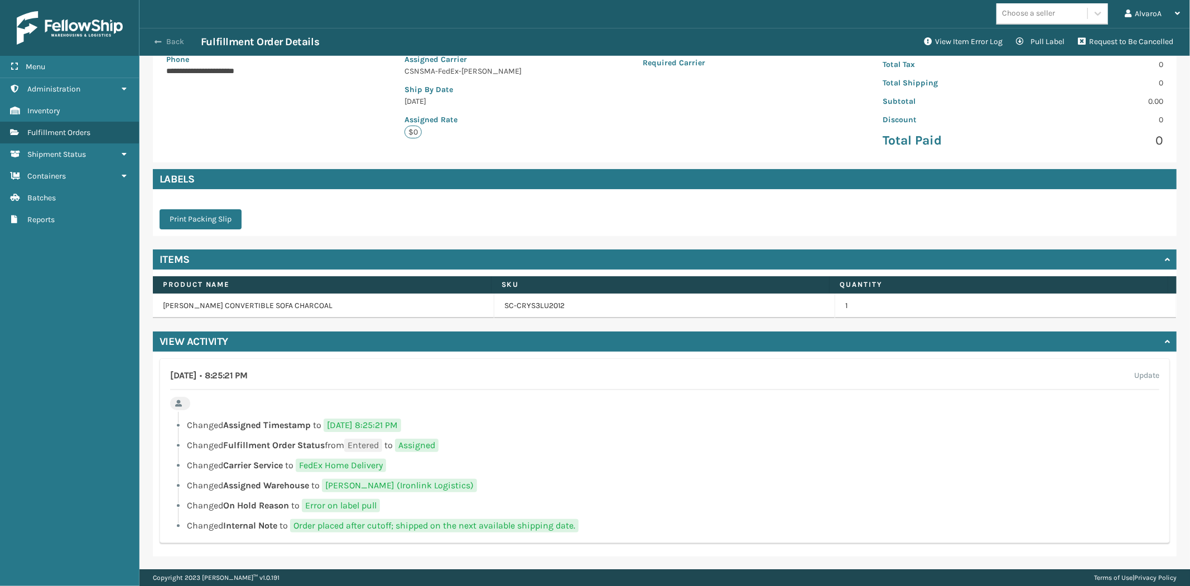
click at [153, 39] on button "Back" at bounding box center [175, 42] width 51 height 10
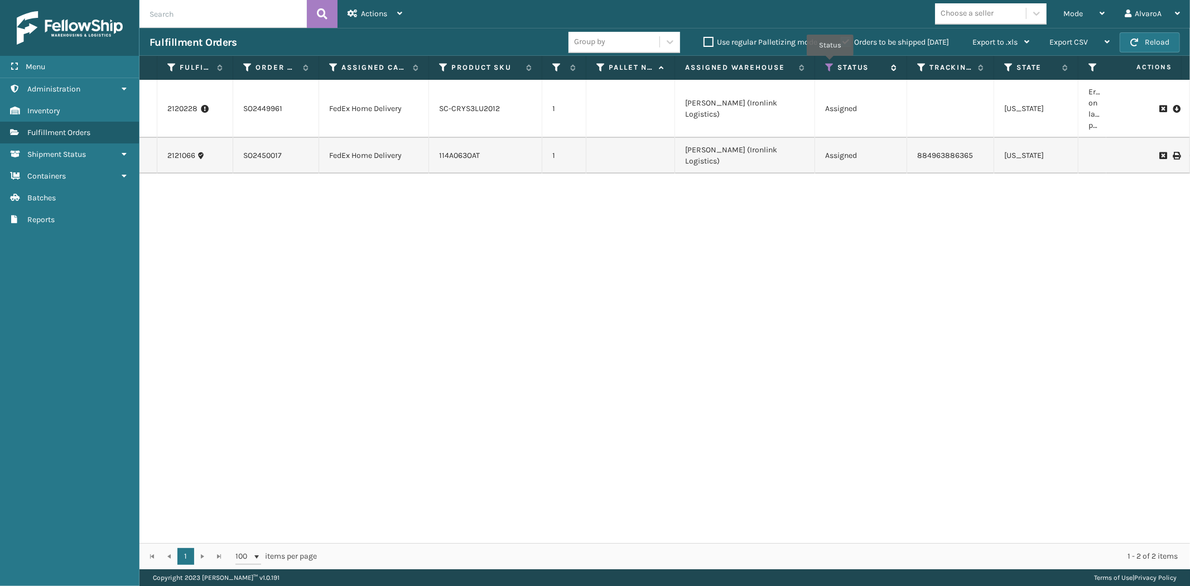
click at [830, 64] on icon at bounding box center [829, 68] width 9 height 10
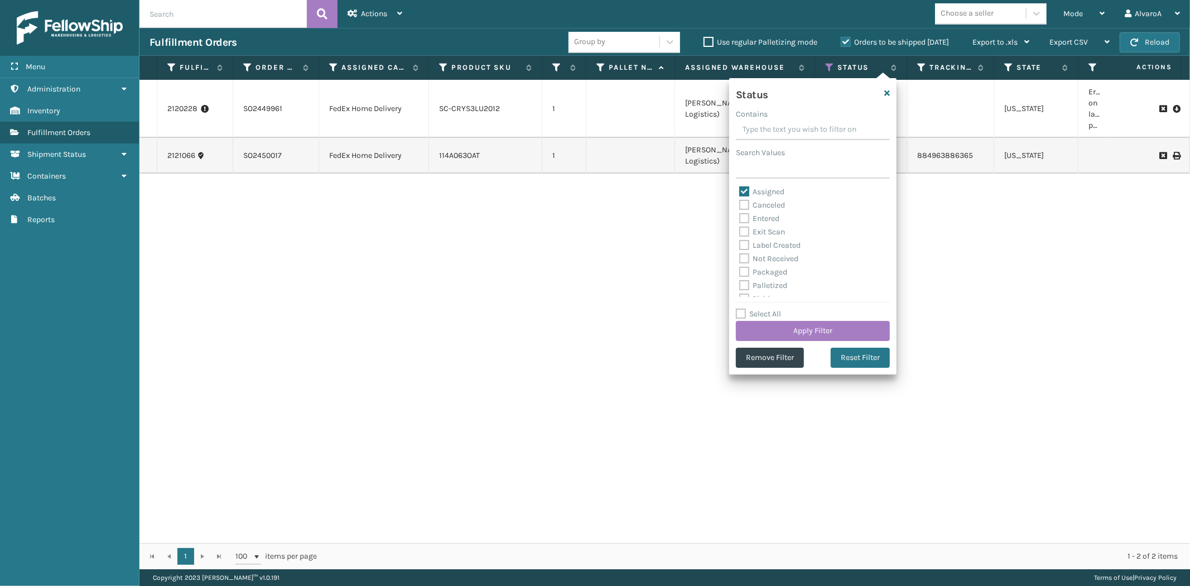
click at [744, 191] on label "Assigned" at bounding box center [761, 191] width 45 height 9
click at [740, 191] on input "Assigned" at bounding box center [739, 188] width 1 height 7
checkbox input "false"
click at [747, 236] on label "Picking" at bounding box center [759, 236] width 40 height 9
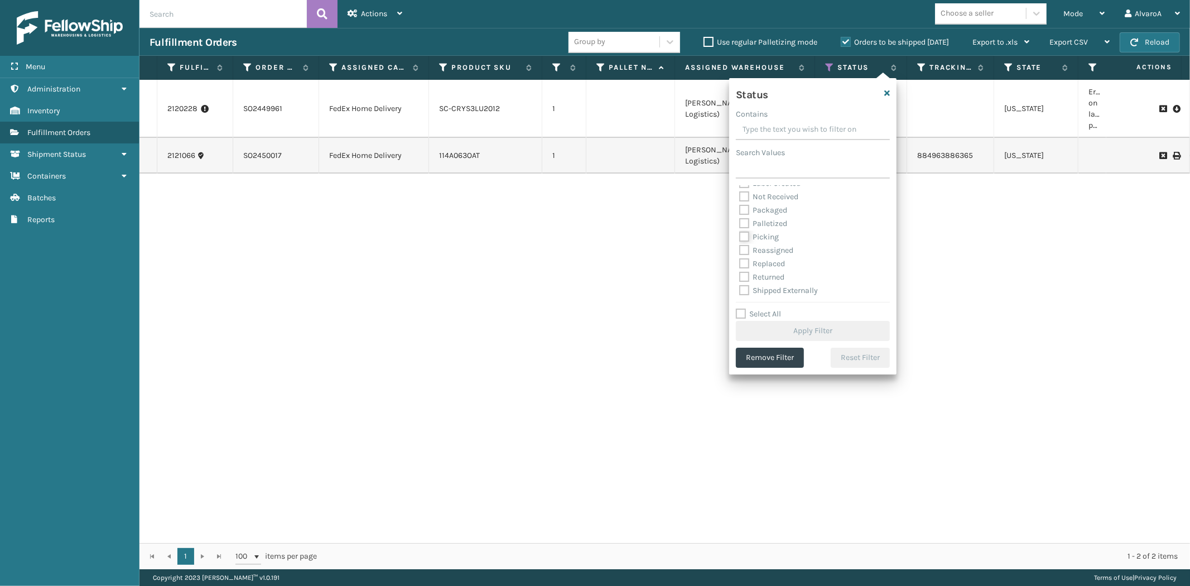
click at [740, 236] on input "Picking" at bounding box center [739, 233] width 1 height 7
checkbox input "true"
click at [783, 330] on button "Apply Filter" at bounding box center [813, 331] width 154 height 20
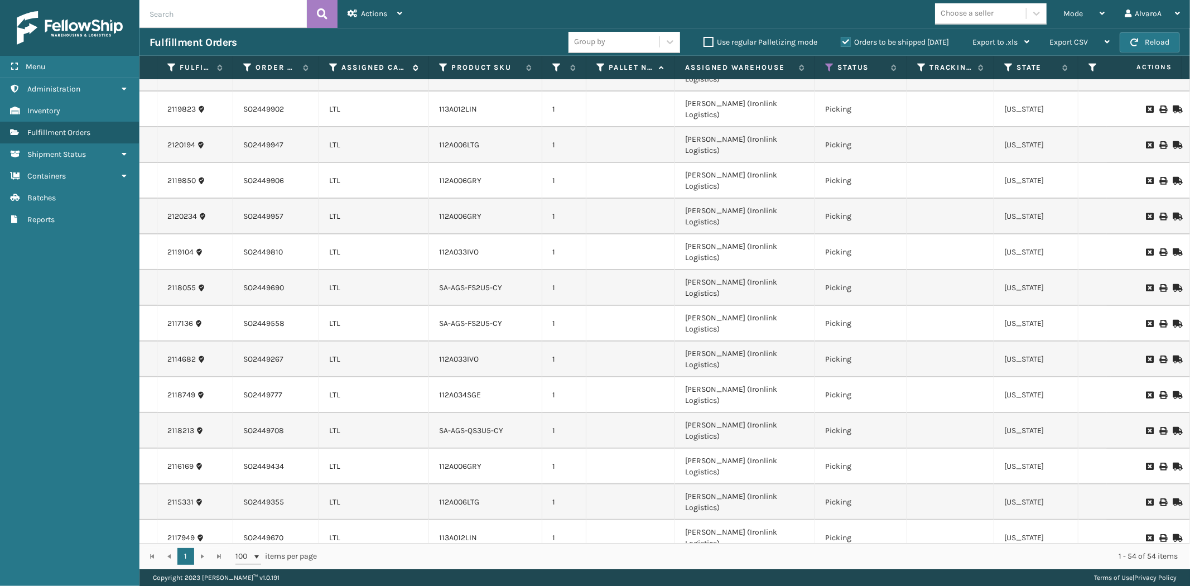
scroll to position [47, 0]
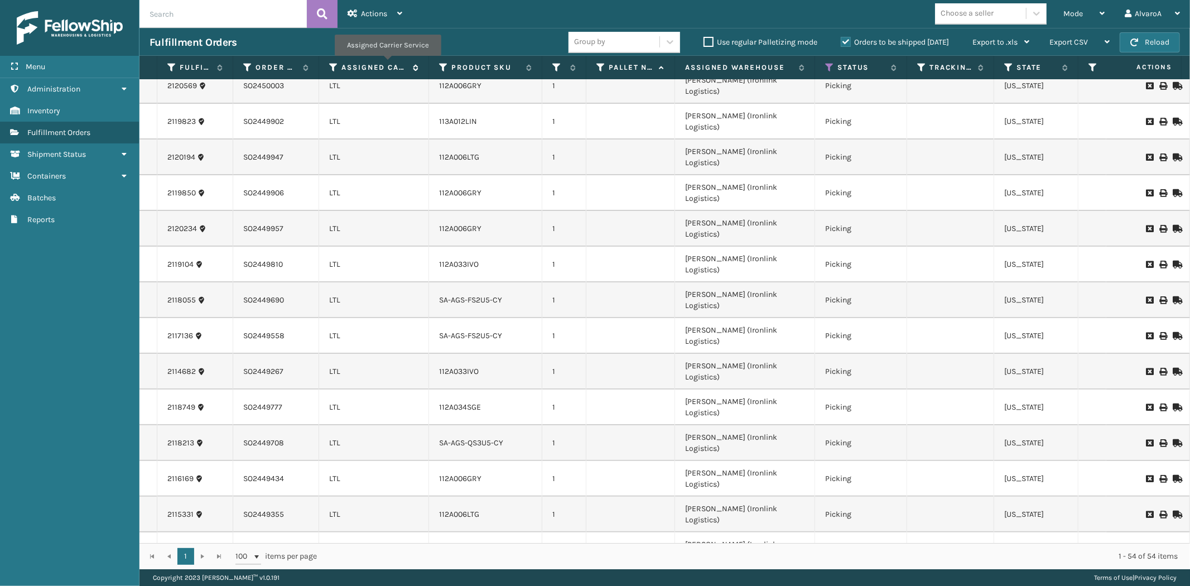
click at [387, 64] on label "Assigned Carrier Service" at bounding box center [375, 68] width 66 height 10
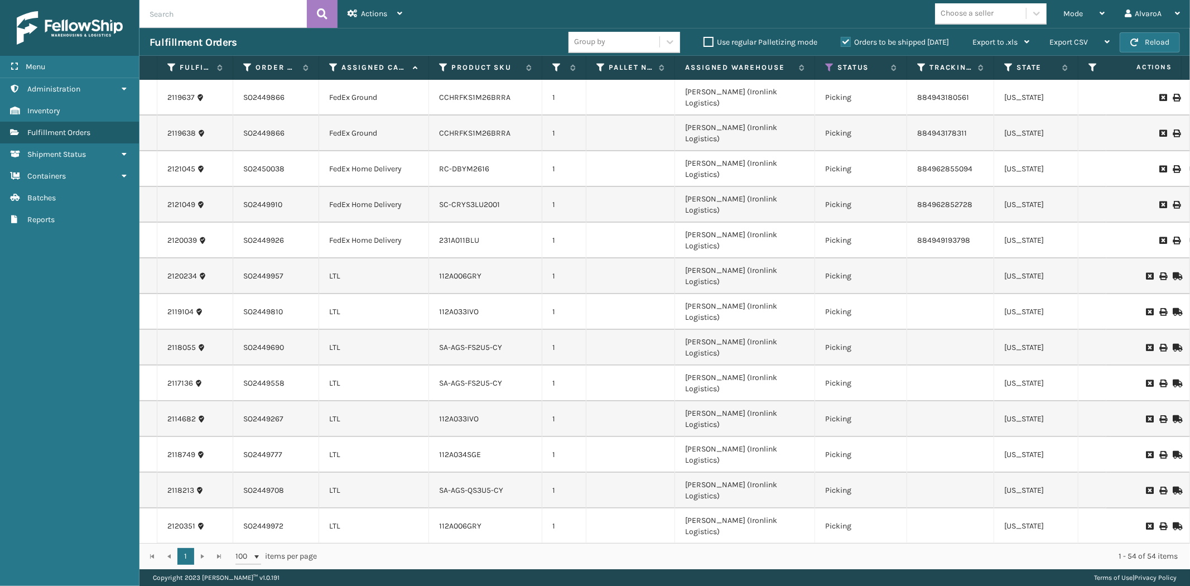
click at [844, 39] on label "Orders to be shipped [DATE]" at bounding box center [895, 41] width 108 height 9
click at [842, 39] on input "Orders to be shipped [DATE]" at bounding box center [841, 39] width 1 height 7
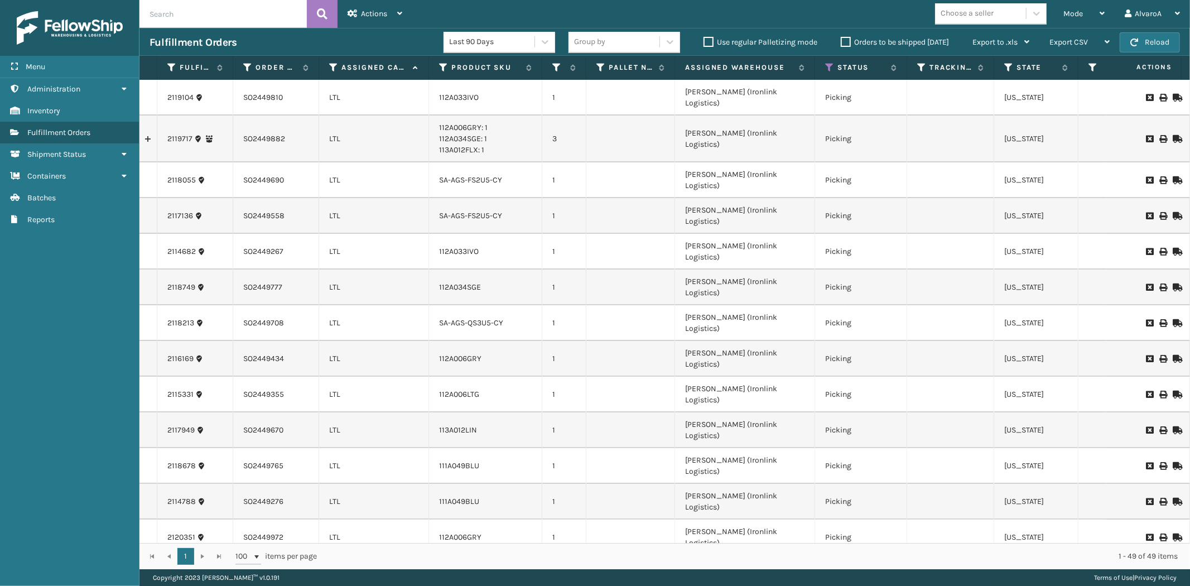
click at [844, 39] on label "Orders to be shipped [DATE]" at bounding box center [895, 41] width 108 height 9
click at [842, 39] on input "Orders to be shipped [DATE]" at bounding box center [841, 39] width 1 height 7
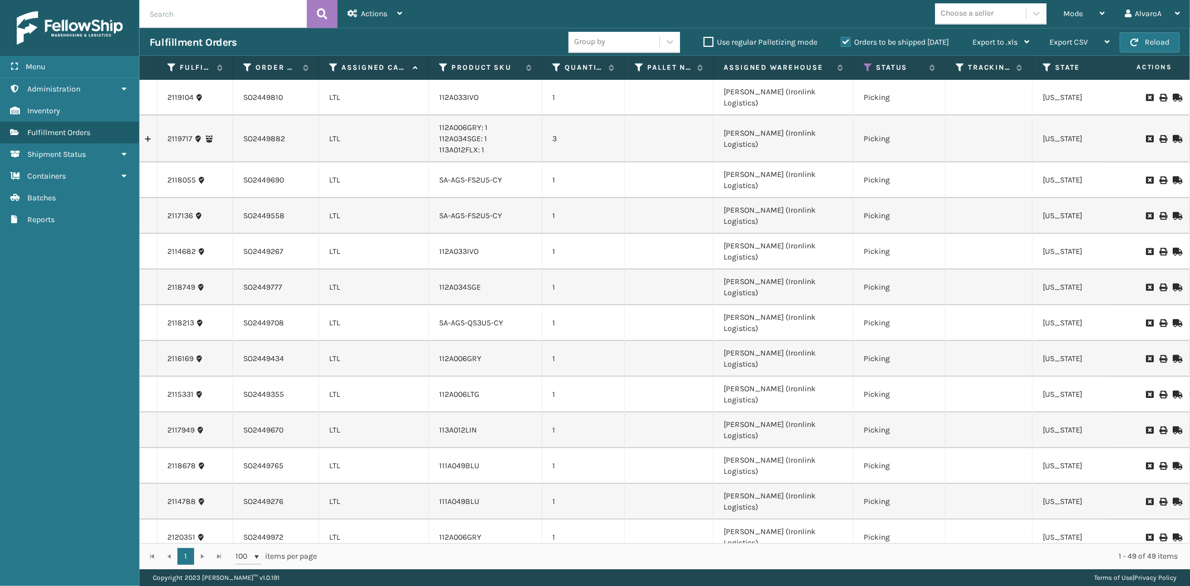
drag, startPoint x: 584, startPoint y: 64, endPoint x: 623, endPoint y: 121, distance: 69.5
click at [623, 121] on div "Fulfillment Order Id Order Number Assigned Carrier Service Product SKU Quantity…" at bounding box center [665, 312] width 1051 height 513
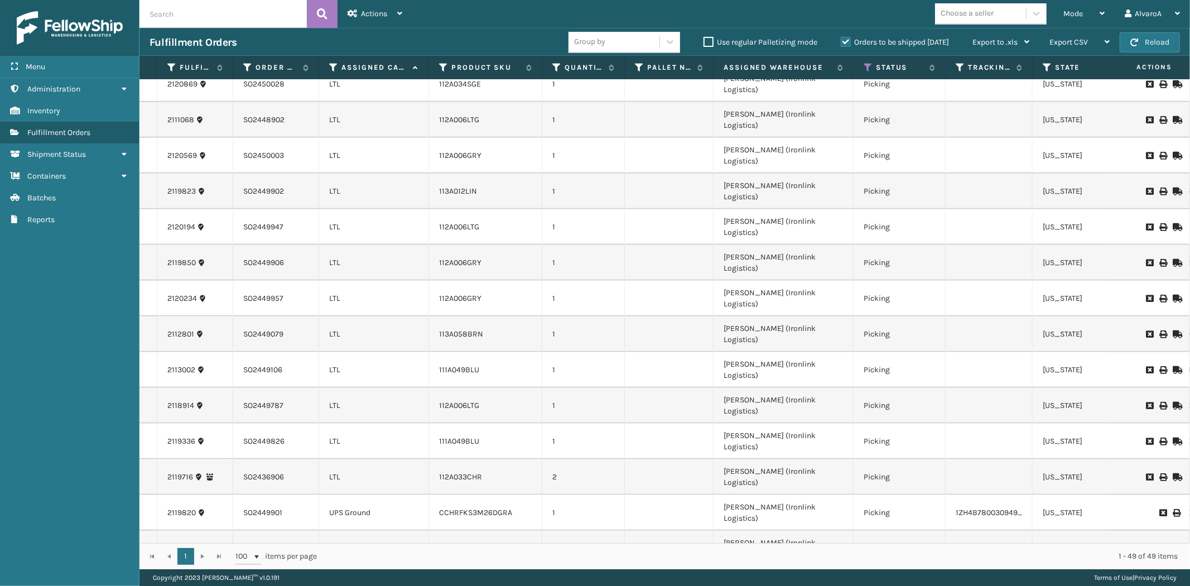
scroll to position [731, 0]
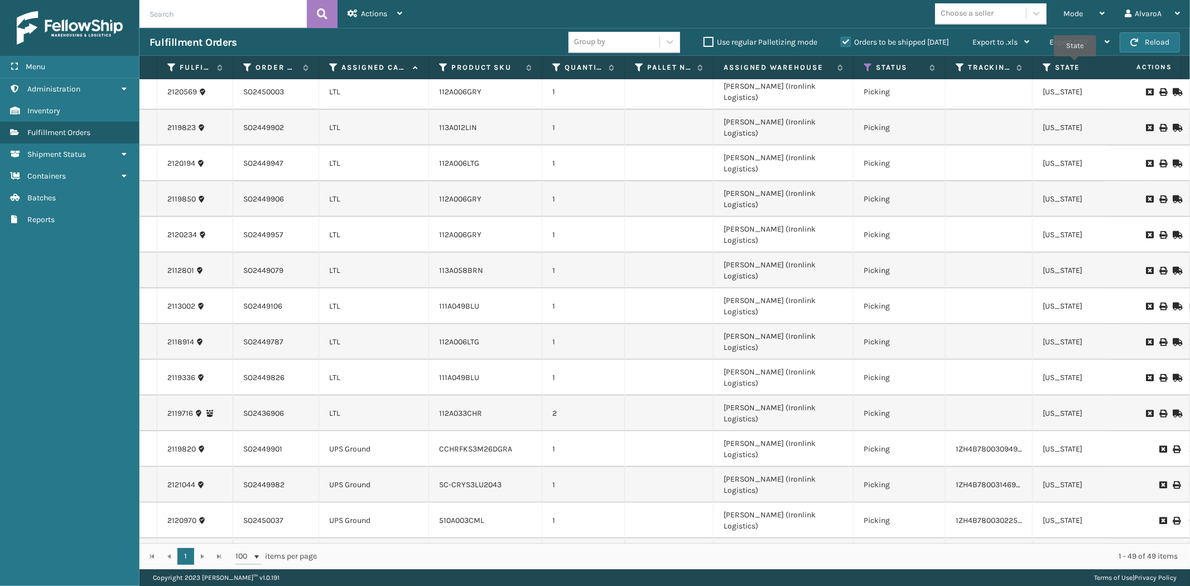
click at [1075, 65] on label "State" at bounding box center [1075, 68] width 40 height 10
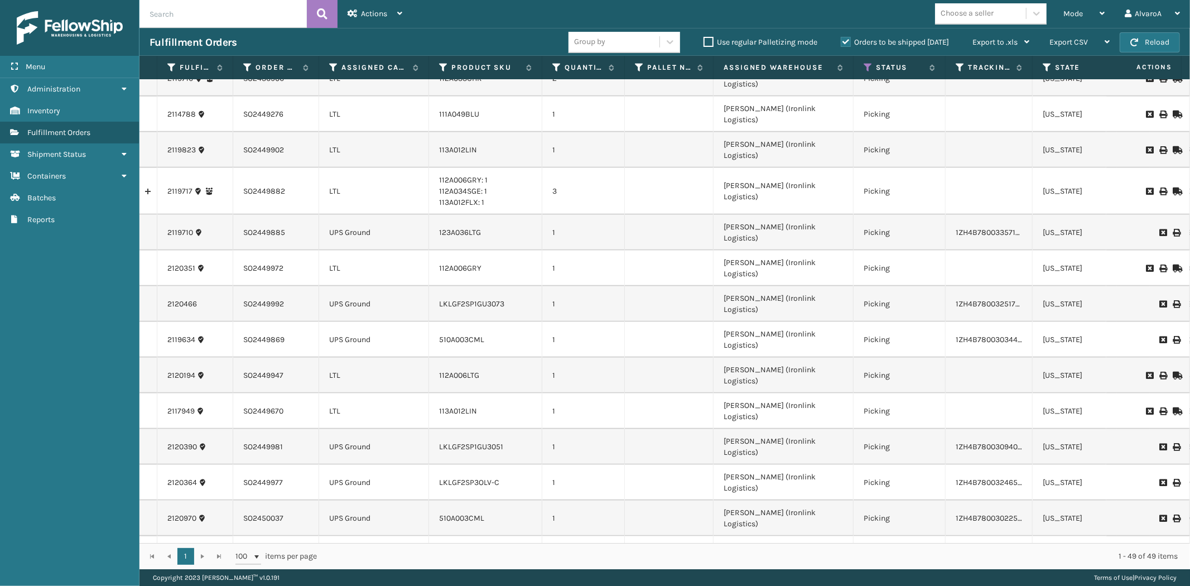
scroll to position [793, 0]
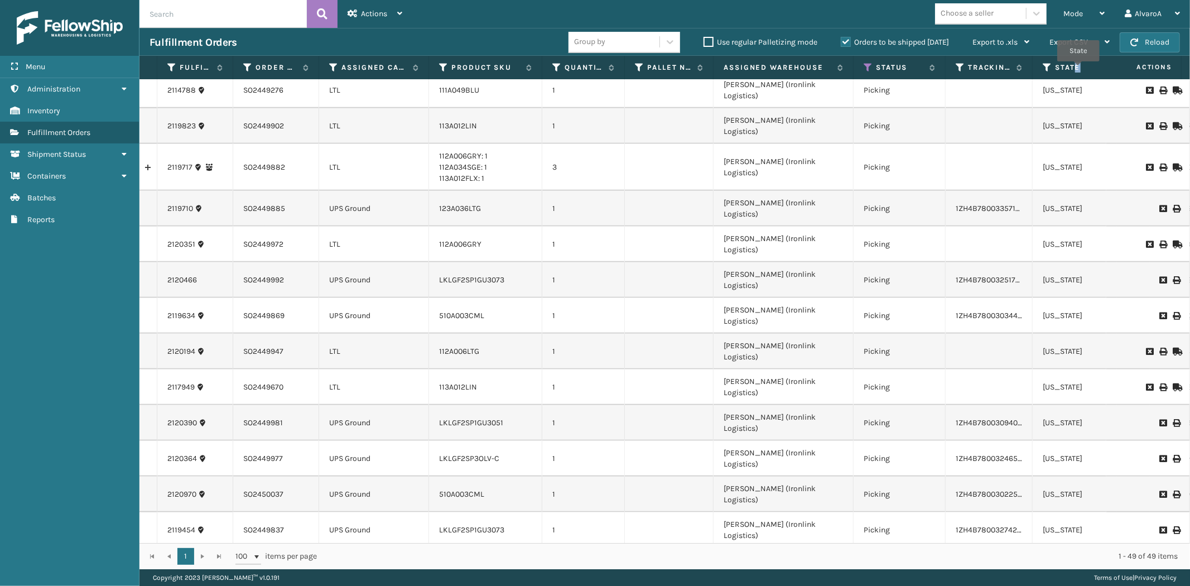
click at [1079, 69] on label "State" at bounding box center [1075, 68] width 40 height 10
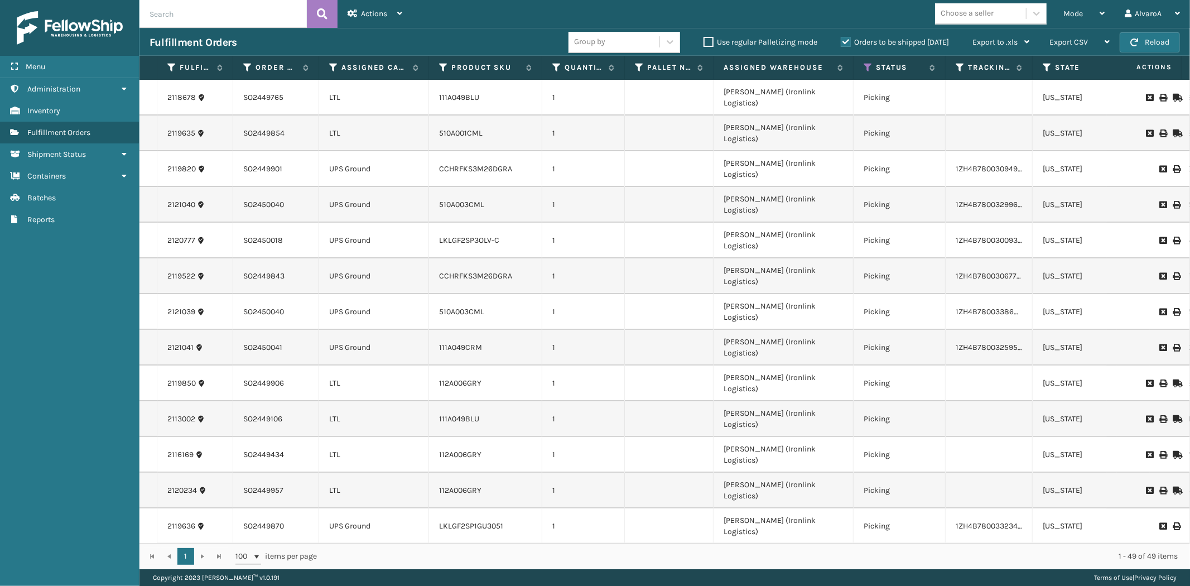
click at [1100, 67] on th "Actions" at bounding box center [1140, 68] width 84 height 24
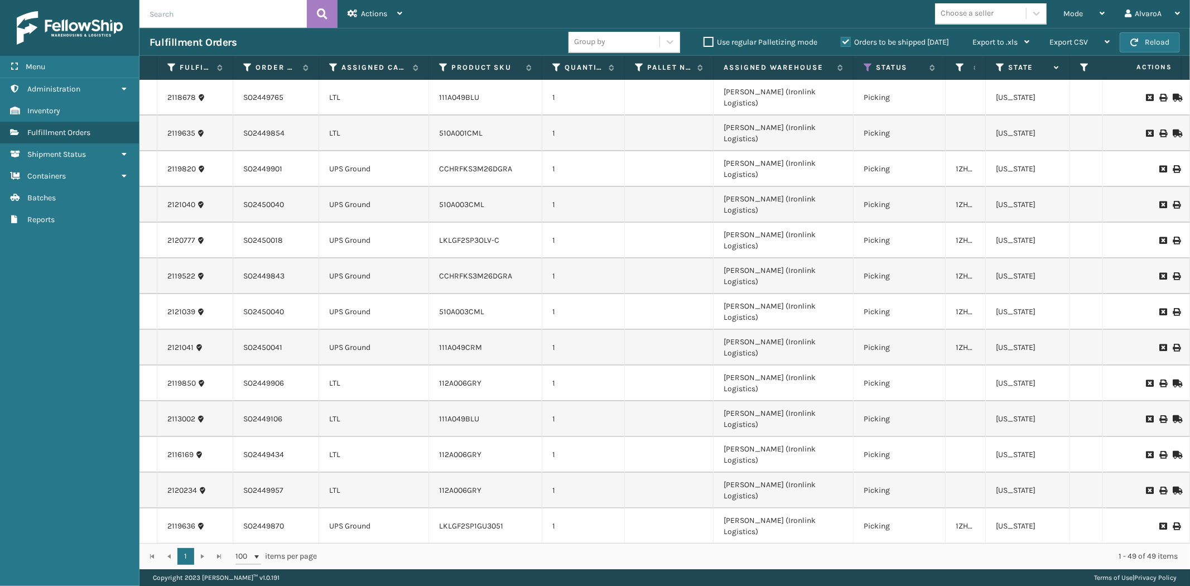
drag, startPoint x: 1030, startPoint y: 70, endPoint x: 980, endPoint y: 76, distance: 50.7
click at [982, 76] on span at bounding box center [983, 173] width 3 height 234
click at [1047, 66] on icon at bounding box center [1051, 67] width 9 height 7
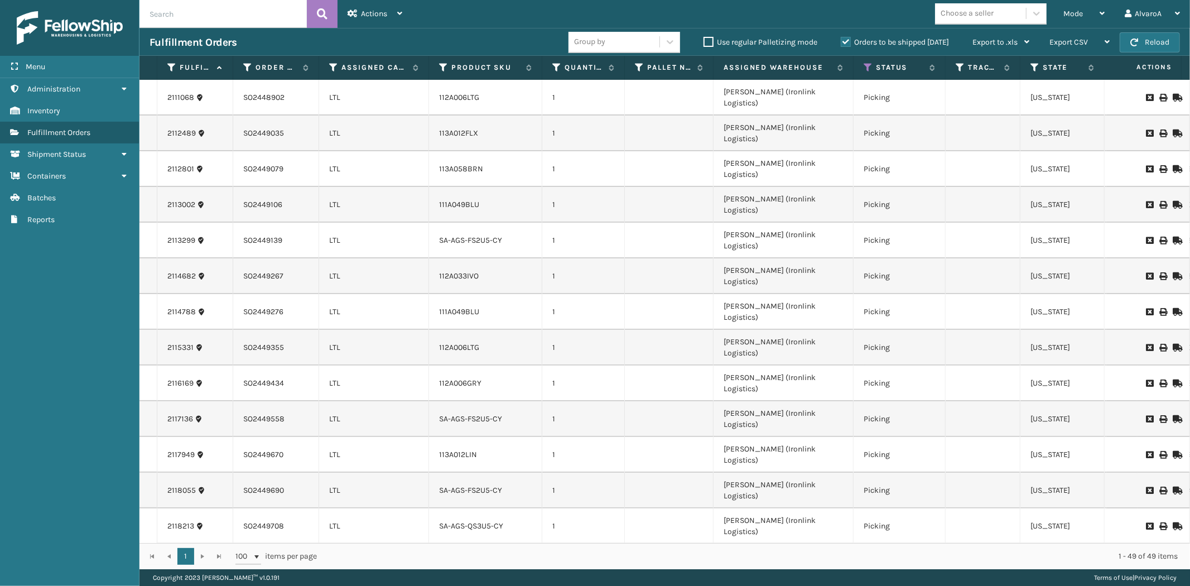
drag, startPoint x: 979, startPoint y: 69, endPoint x: 1019, endPoint y: 94, distance: 47.1
click at [1019, 94] on div "Fulfillment Order Id Order Number Assigned Carrier Service Product SKU Quantity…" at bounding box center [665, 312] width 1051 height 513
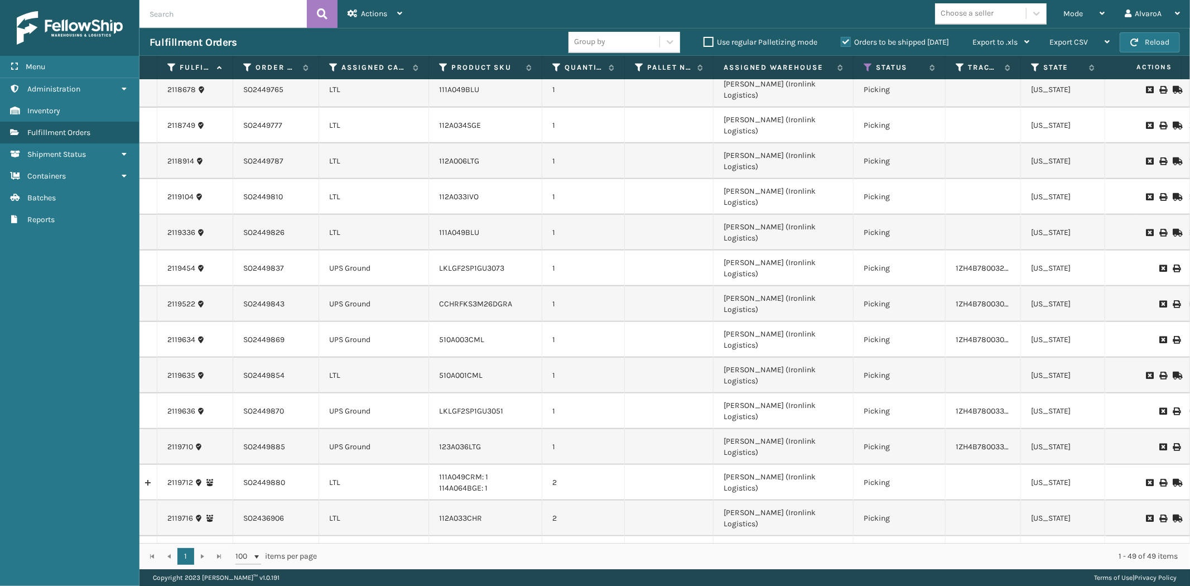
scroll to position [421, 0]
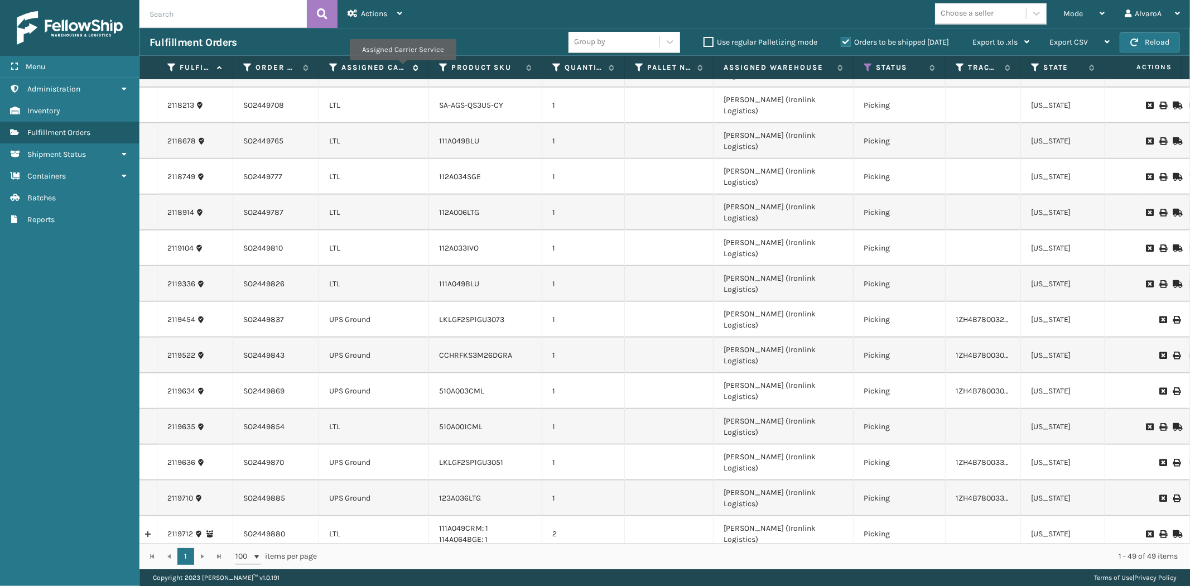
click at [402, 68] on label "Assigned Carrier Service" at bounding box center [375, 68] width 66 height 10
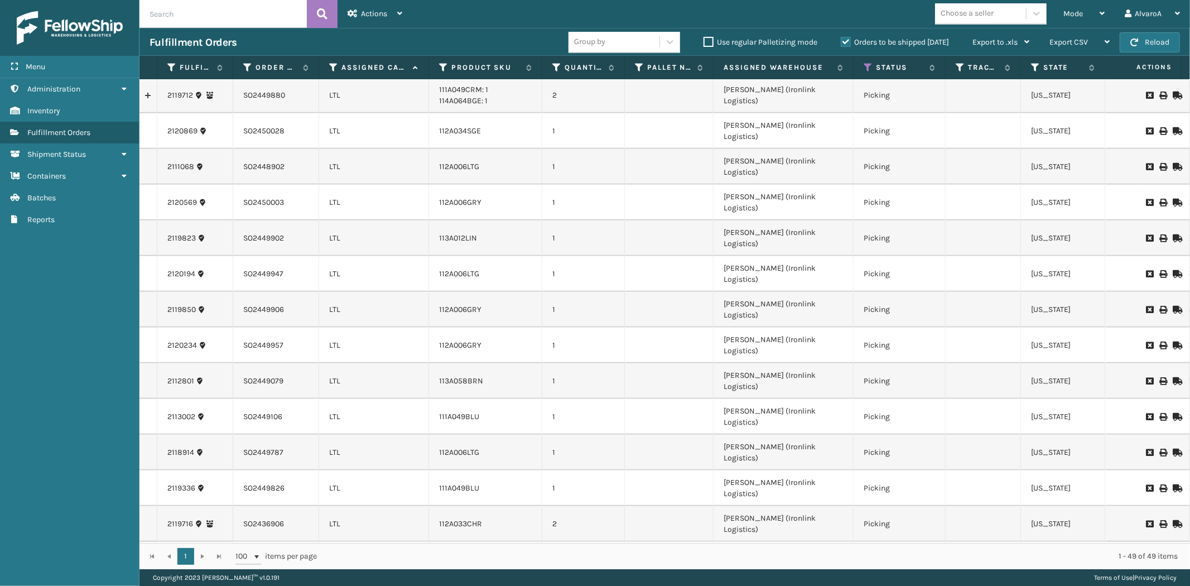
scroll to position [793, 0]
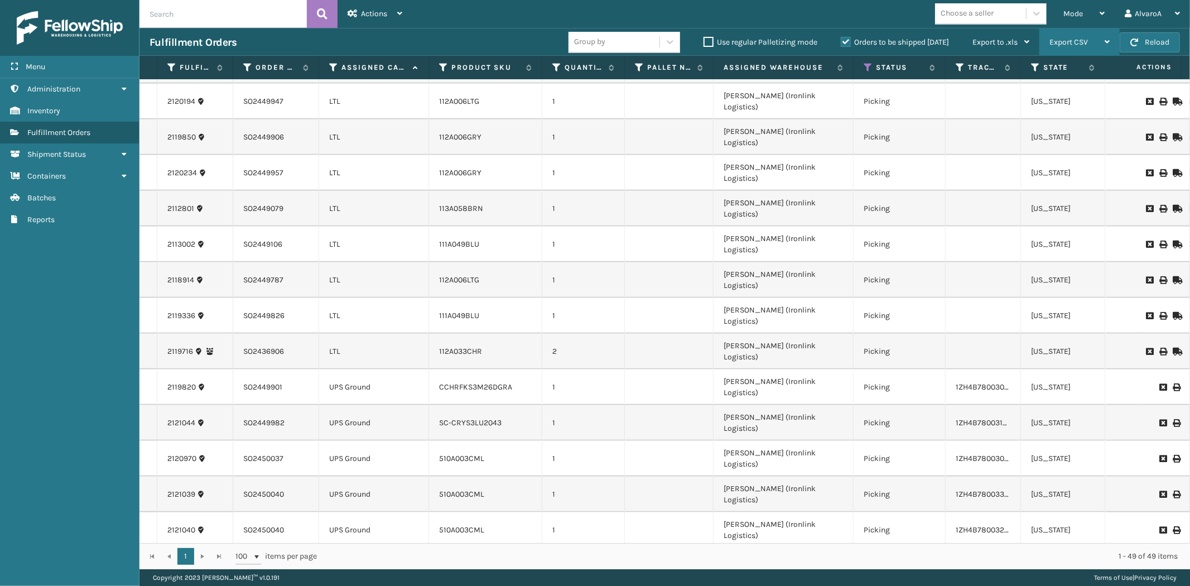
drag, startPoint x: 1094, startPoint y: 12, endPoint x: 1066, endPoint y: 43, distance: 41.5
click at [1094, 13] on div "Mode" at bounding box center [1084, 14] width 41 height 28
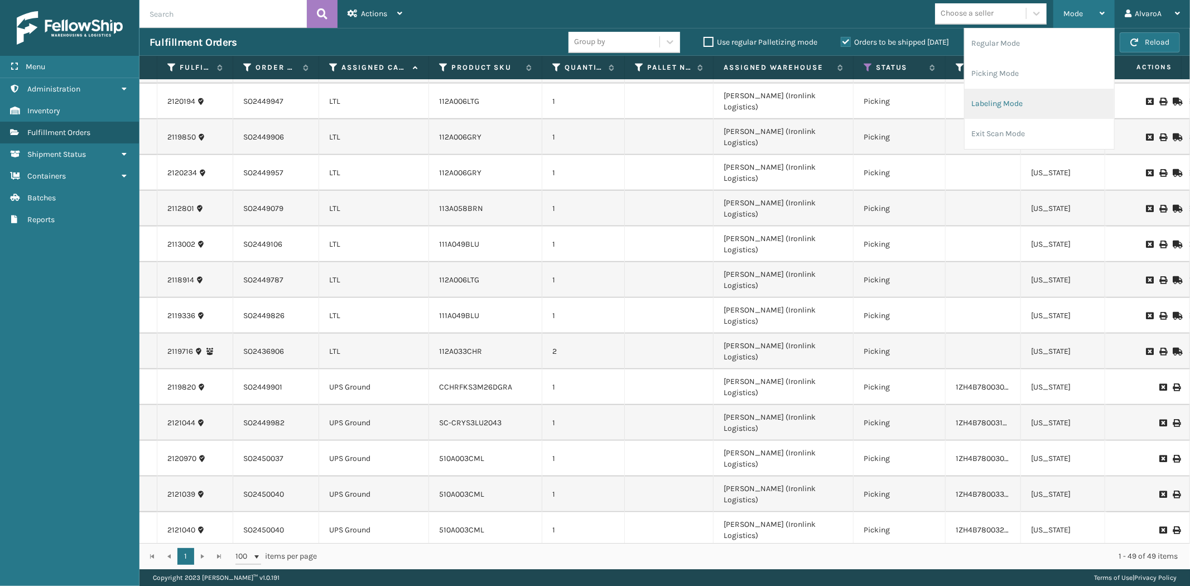
click at [1019, 113] on li "Labeling Mode" at bounding box center [1040, 104] width 150 height 30
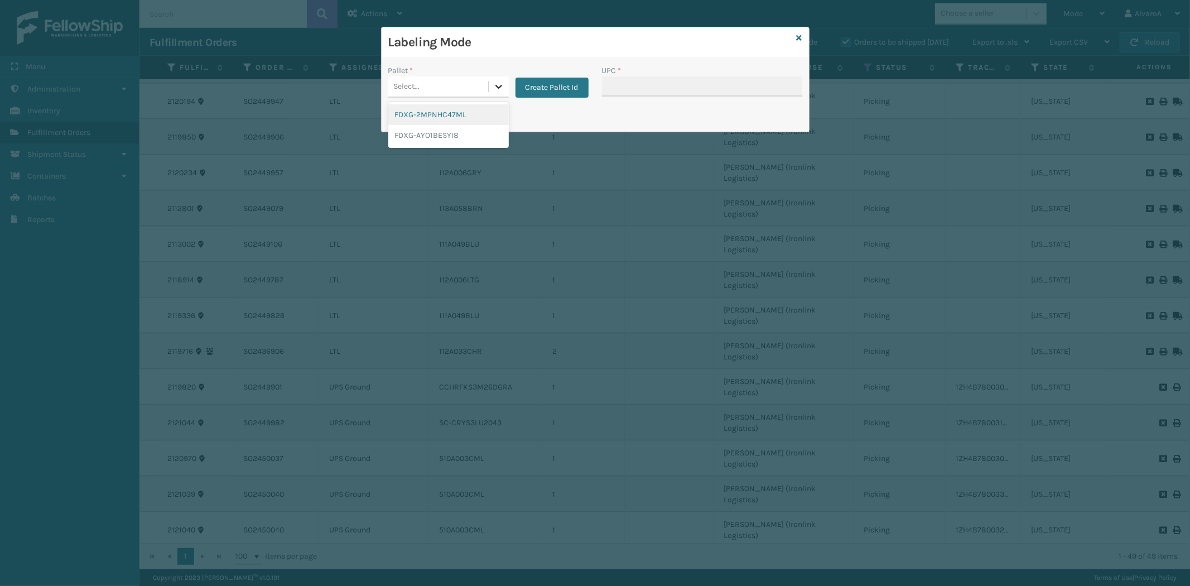
click at [496, 90] on icon at bounding box center [498, 86] width 11 height 11
click at [561, 92] on button "Create Pallet Id" at bounding box center [552, 88] width 73 height 20
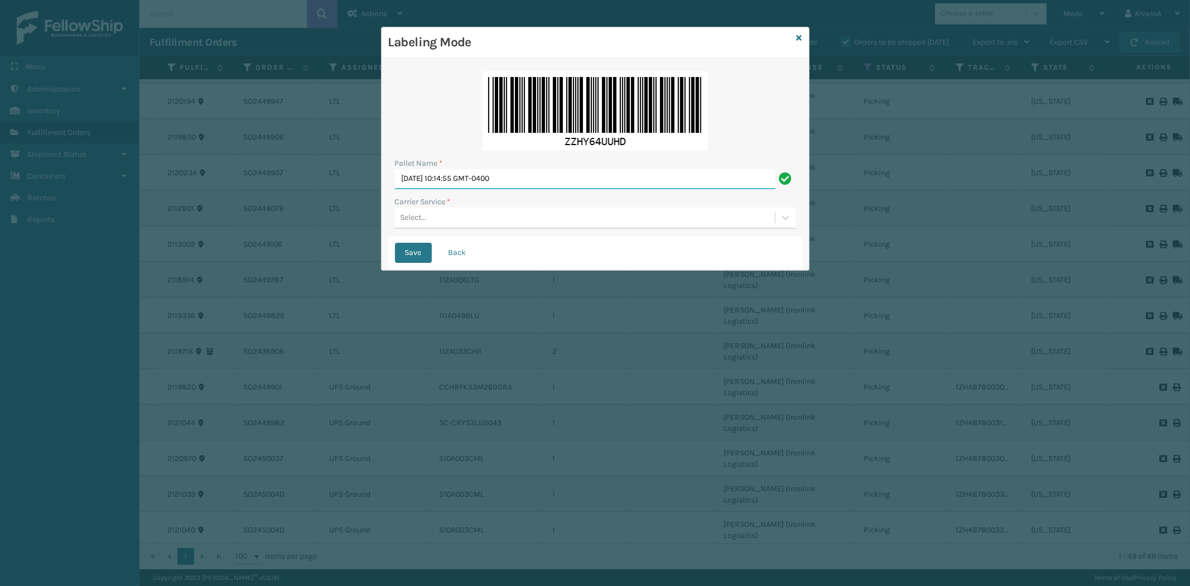
drag, startPoint x: 545, startPoint y: 179, endPoint x: 216, endPoint y: 198, distance: 329.8
click at [214, 203] on div "Labeling Mode Pallet Name * [DATE] 10:14:55 GMT-0400 Carrier Service * Select..…" at bounding box center [595, 293] width 1190 height 586
type input "l"
type input "LPN 517901"
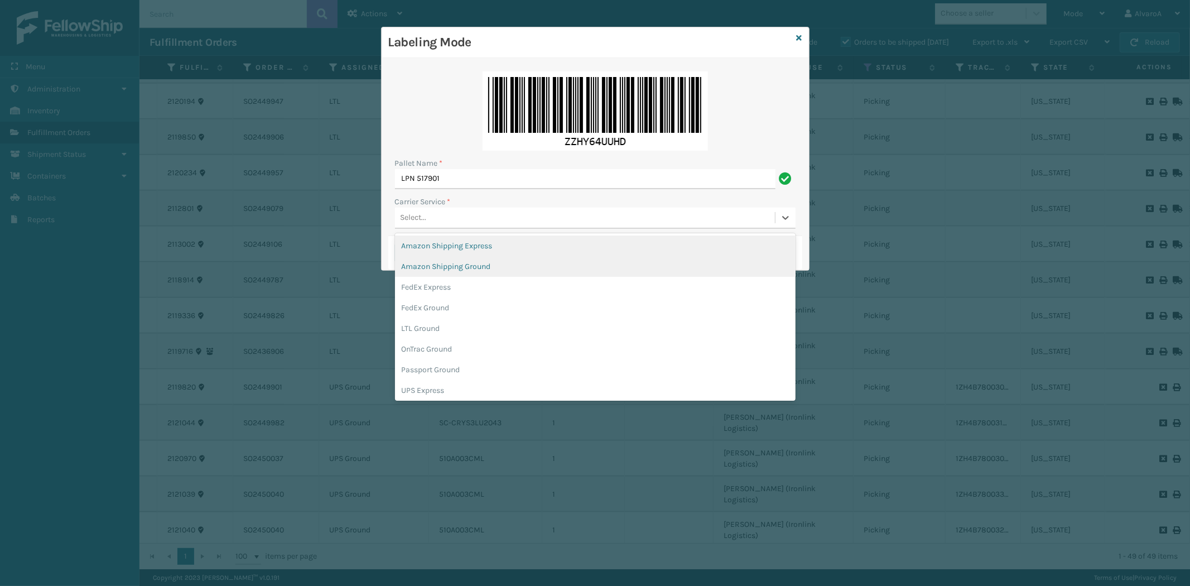
drag, startPoint x: 402, startPoint y: 217, endPoint x: 456, endPoint y: 259, distance: 68.3
click at [403, 218] on div "Select..." at bounding box center [414, 218] width 26 height 12
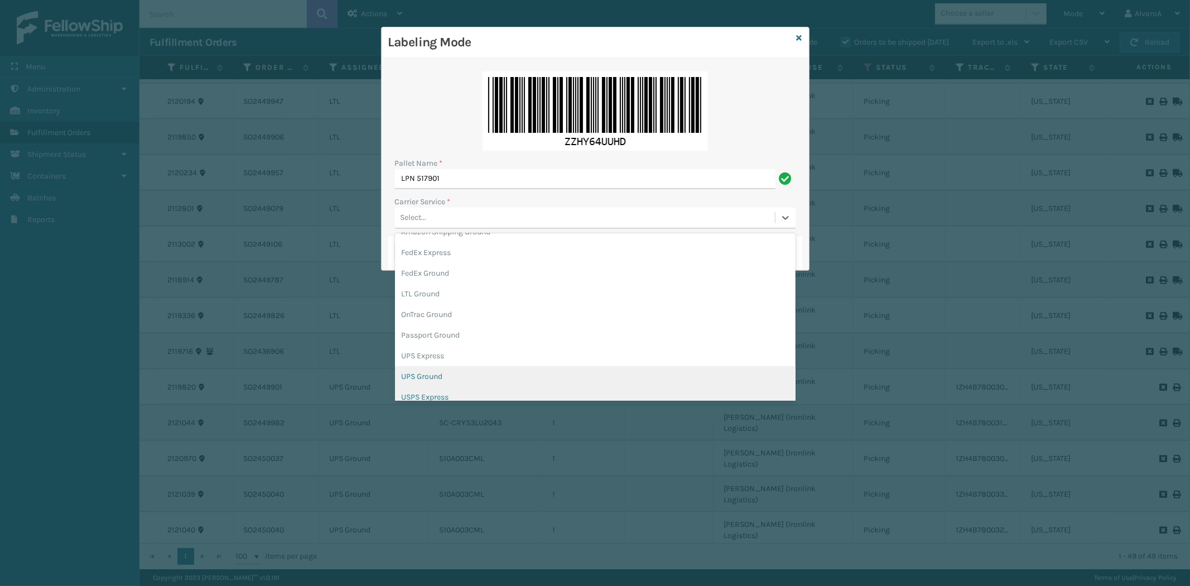
scroll to position [62, 0]
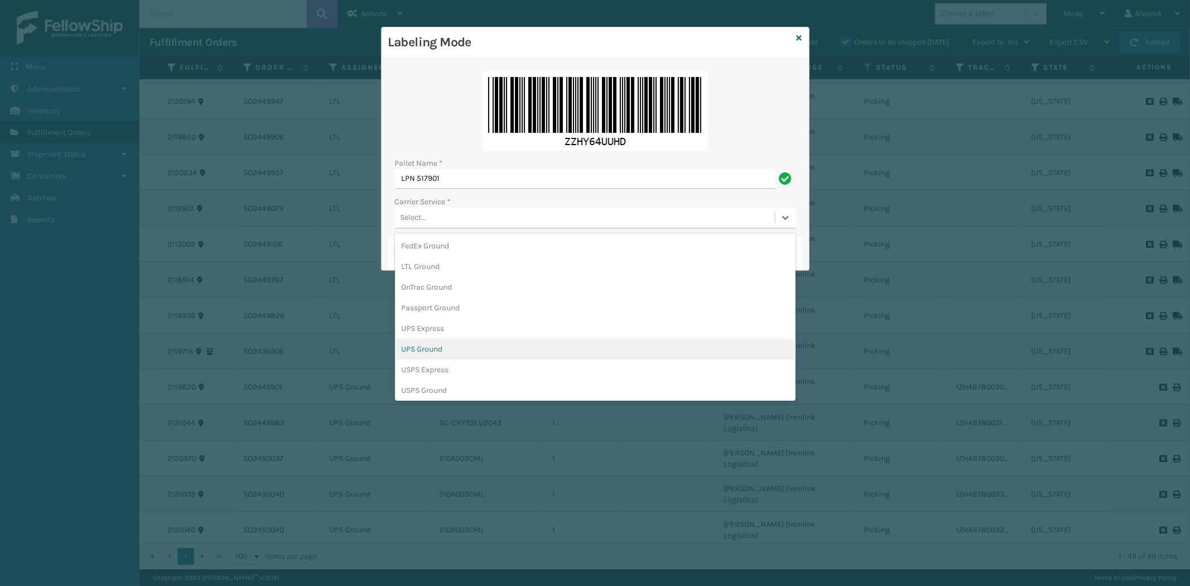
click at [436, 352] on div "UPS Ground" at bounding box center [595, 349] width 401 height 21
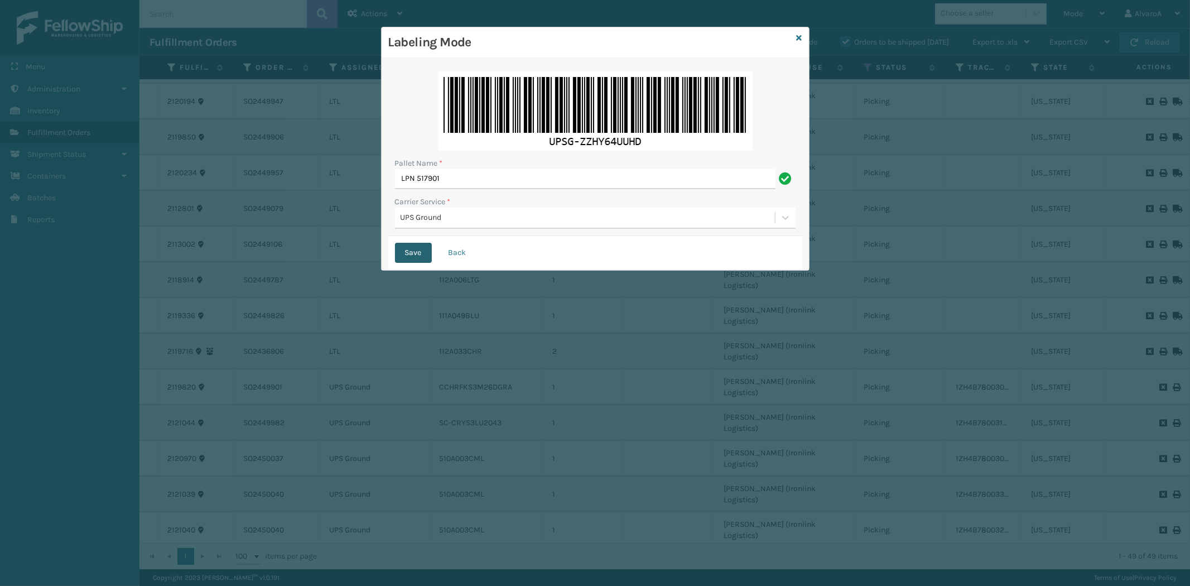
click at [419, 249] on button "Save" at bounding box center [413, 253] width 37 height 20
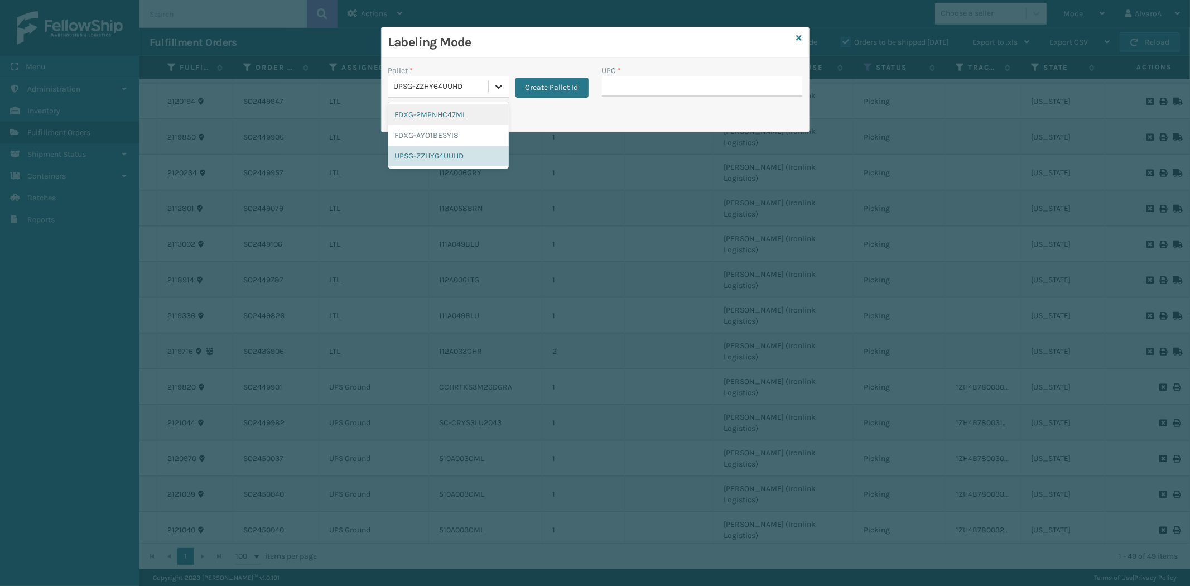
click at [494, 90] on icon at bounding box center [498, 86] width 11 height 11
click at [459, 158] on div "UPSG-ZZHY64UUHD" at bounding box center [448, 156] width 121 height 21
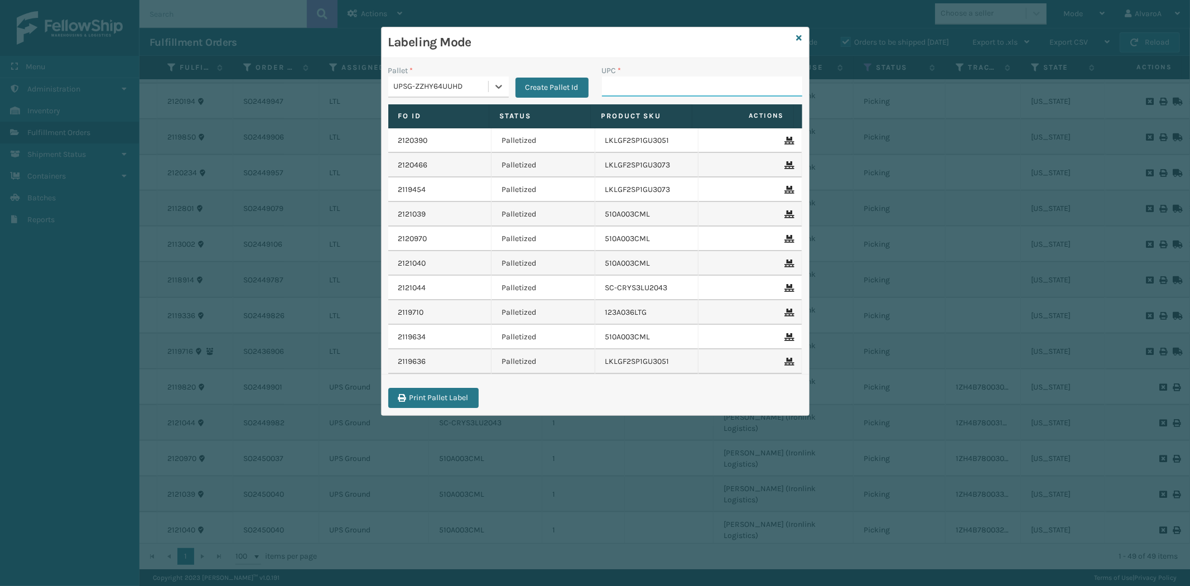
click at [659, 81] on input "UPC *" at bounding box center [702, 86] width 200 height 20
click at [800, 35] on icon at bounding box center [800, 38] width 6 height 8
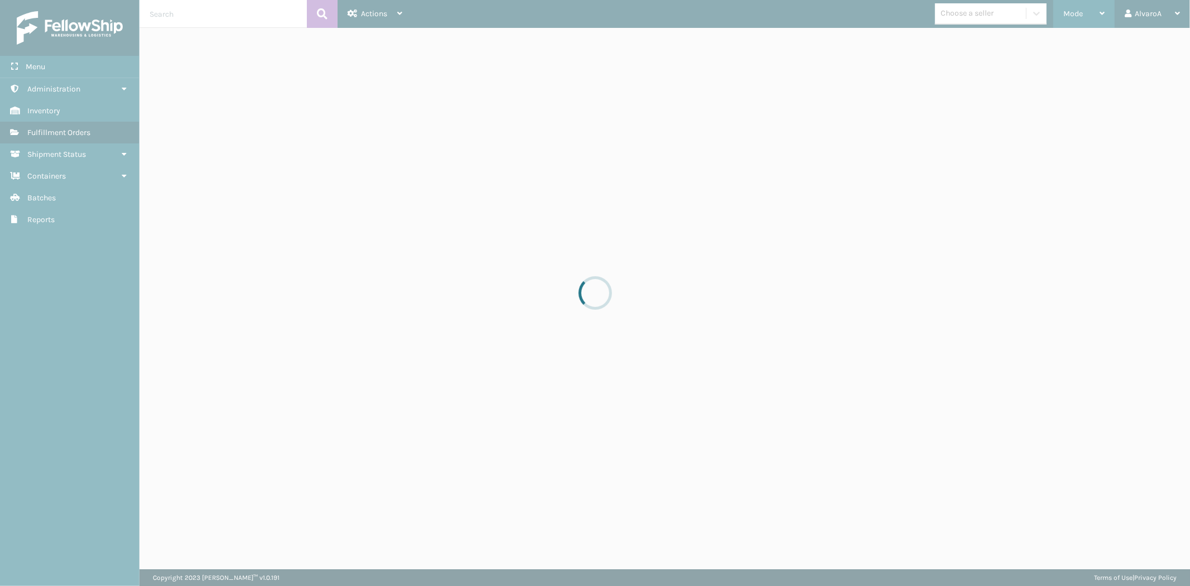
click at [1067, 13] on span "Mode" at bounding box center [1074, 13] width 20 height 9
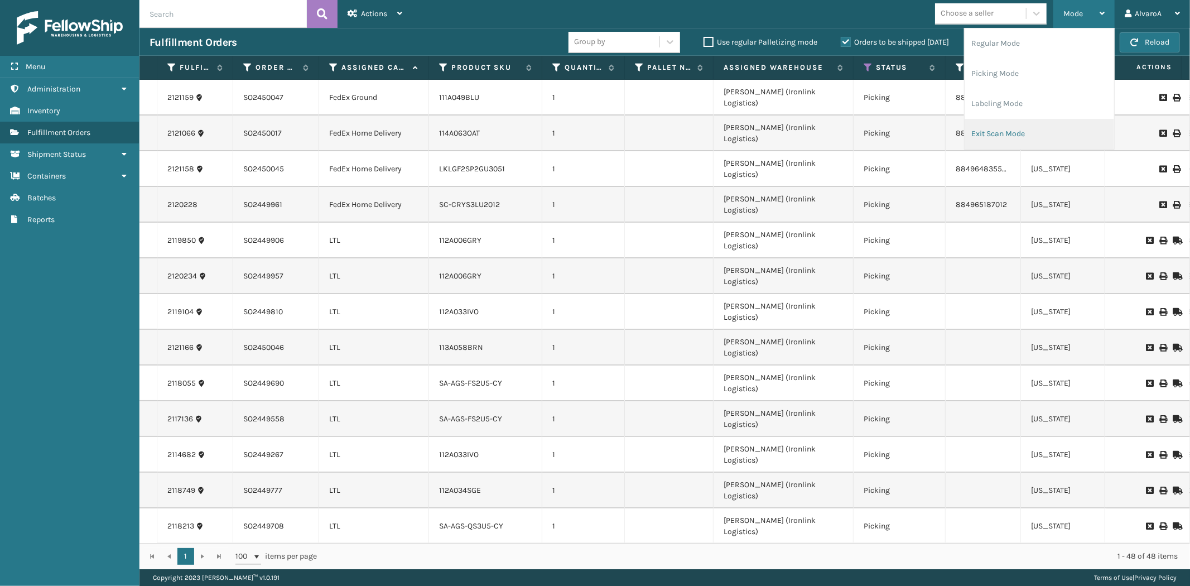
click at [1002, 124] on li "Exit Scan Mode" at bounding box center [1040, 134] width 150 height 30
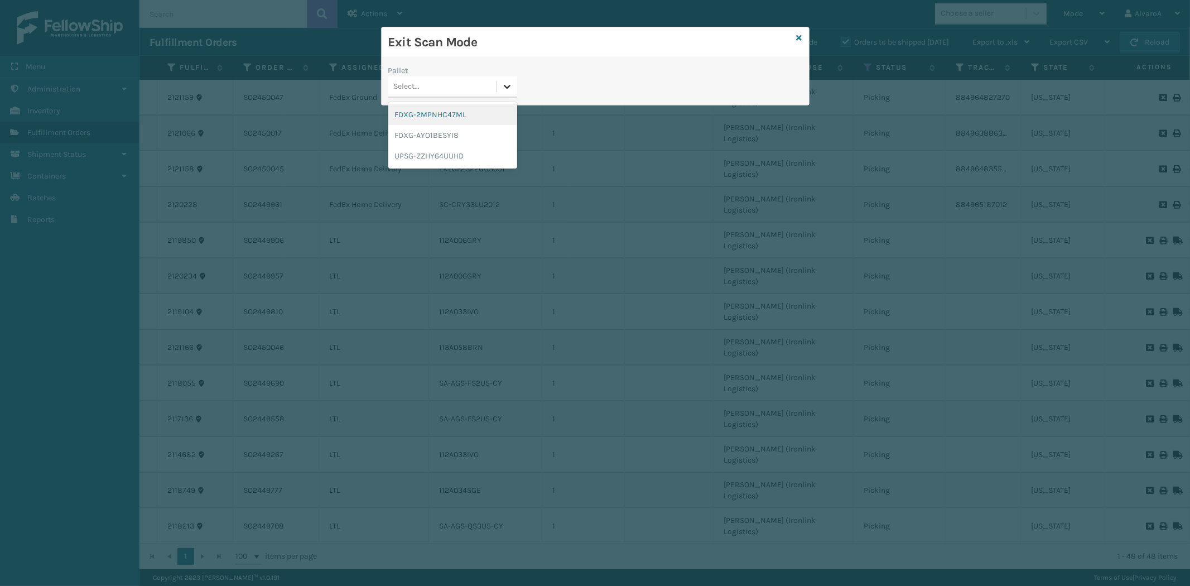
click at [515, 81] on div at bounding box center [507, 86] width 20 height 20
click at [416, 156] on div "UPSG-ZZHY64UUHD" at bounding box center [452, 156] width 129 height 21
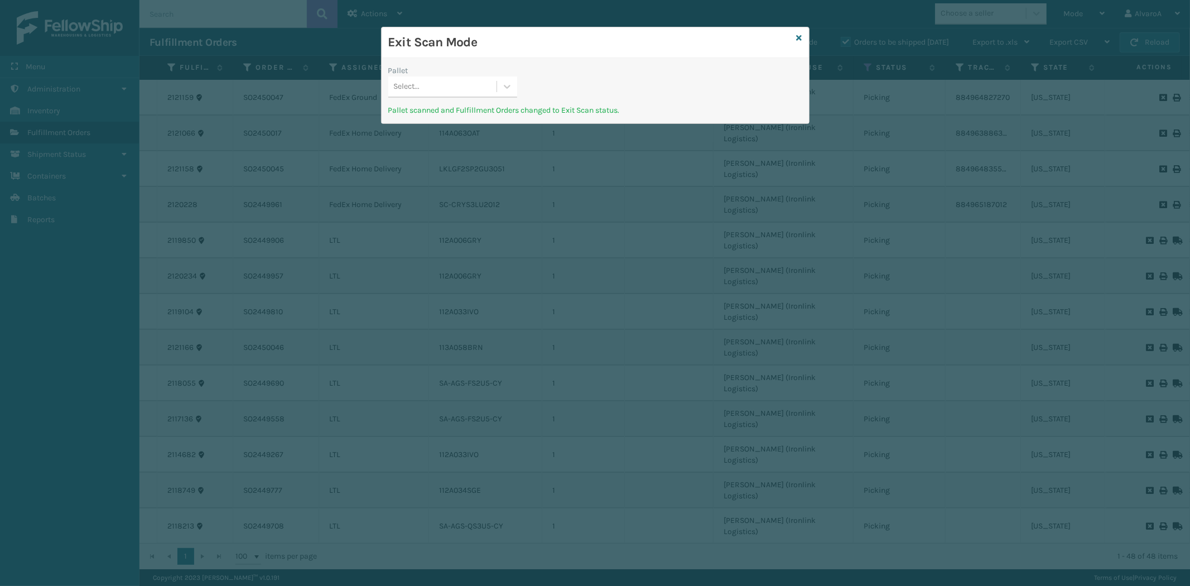
drag, startPoint x: 475, startPoint y: 96, endPoint x: 486, endPoint y: 95, distance: 11.2
click at [479, 96] on div "Select..." at bounding box center [452, 86] width 129 height 21
click at [800, 37] on icon at bounding box center [800, 38] width 6 height 8
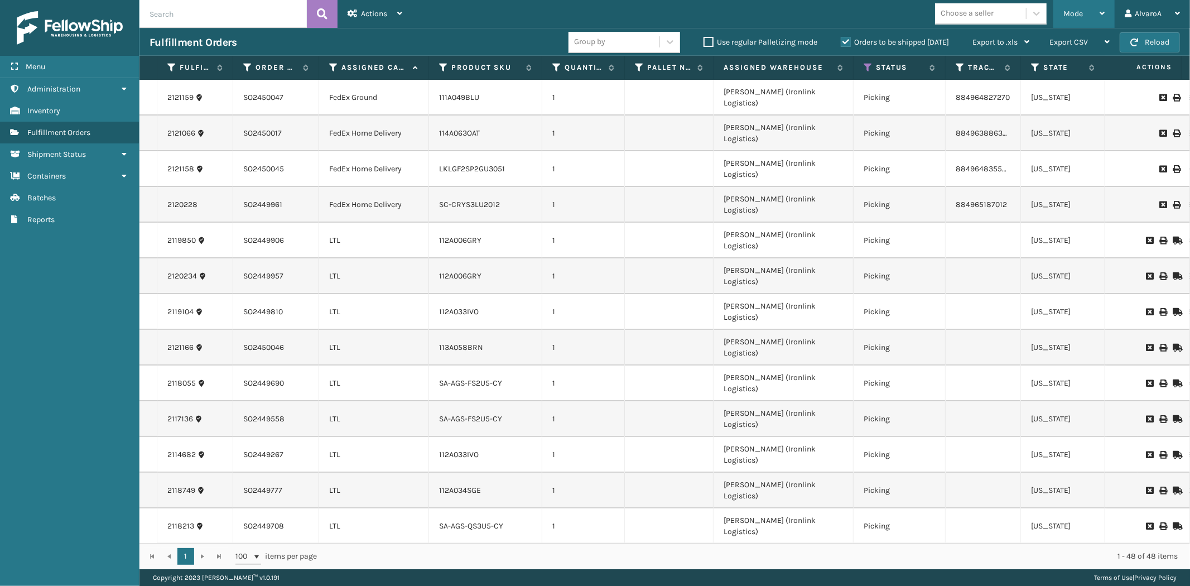
click at [1101, 15] on icon at bounding box center [1102, 13] width 5 height 8
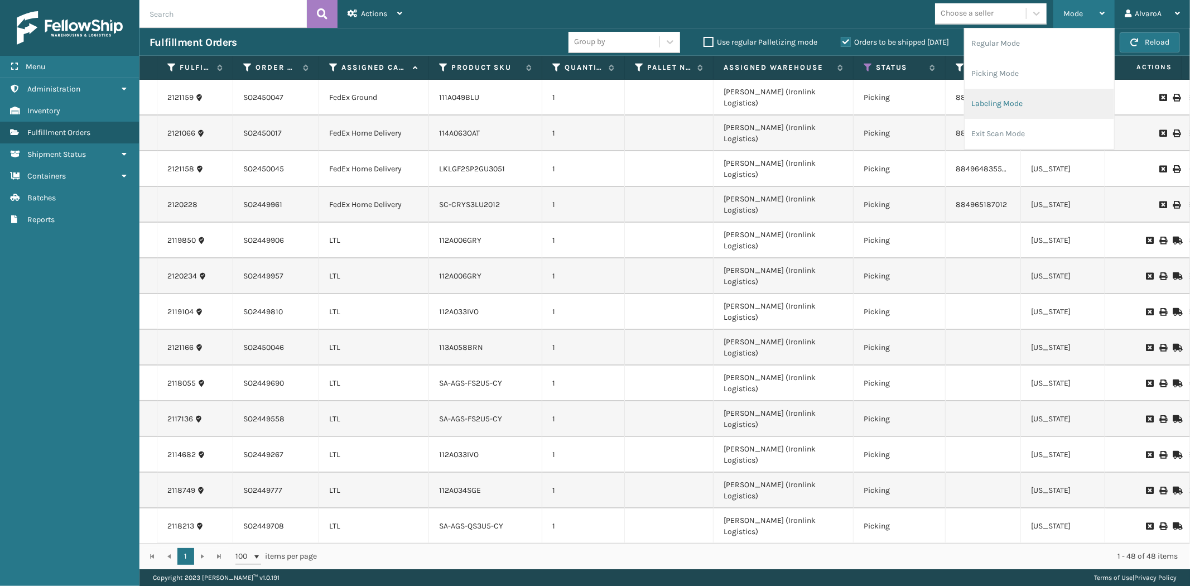
click at [1037, 95] on li "Labeling Mode" at bounding box center [1040, 104] width 150 height 30
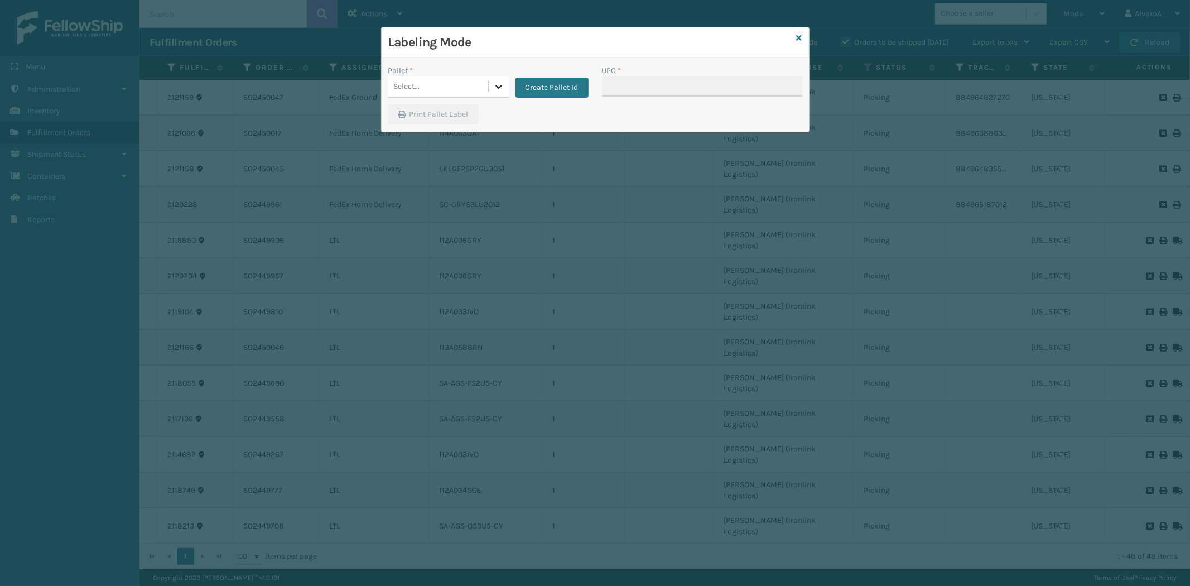
click at [500, 87] on icon at bounding box center [499, 87] width 7 height 4
click at [567, 81] on button "Create Pallet Id" at bounding box center [552, 88] width 73 height 20
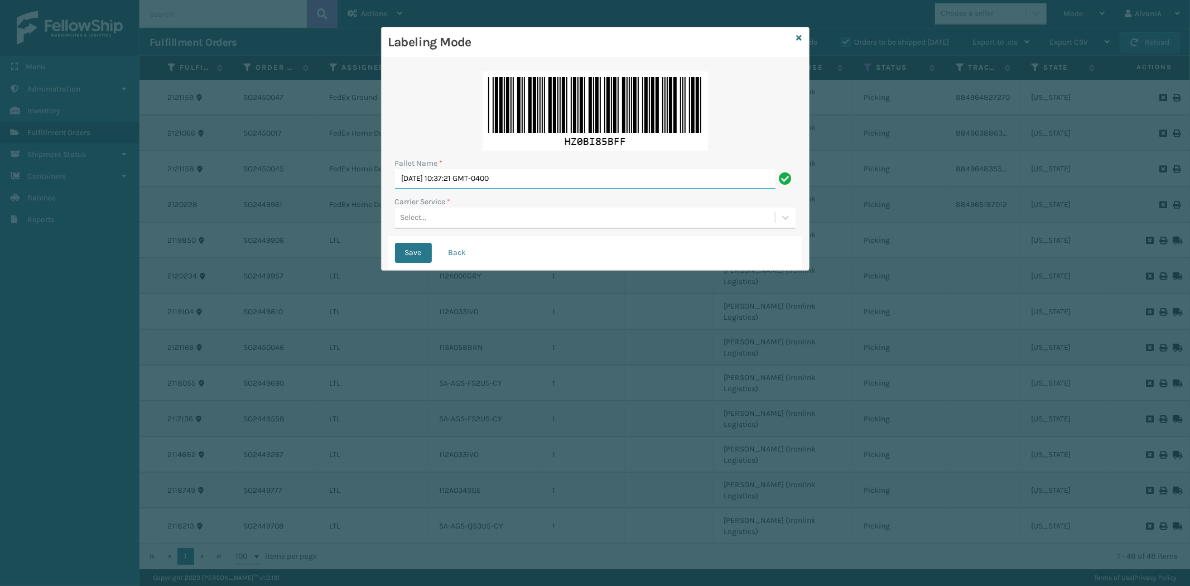
drag, startPoint x: 553, startPoint y: 180, endPoint x: 160, endPoint y: 262, distance: 401.5
click at [165, 261] on div "Labeling Mode Pallet Name * [DATE] 10:37:21 GMT-0400 Carrier Service * Select..…" at bounding box center [595, 293] width 1190 height 586
paste input "517902"
drag, startPoint x: 414, startPoint y: 179, endPoint x: 415, endPoint y: 193, distance: 14.5
click at [415, 179] on input "LPN517902" at bounding box center [585, 179] width 381 height 20
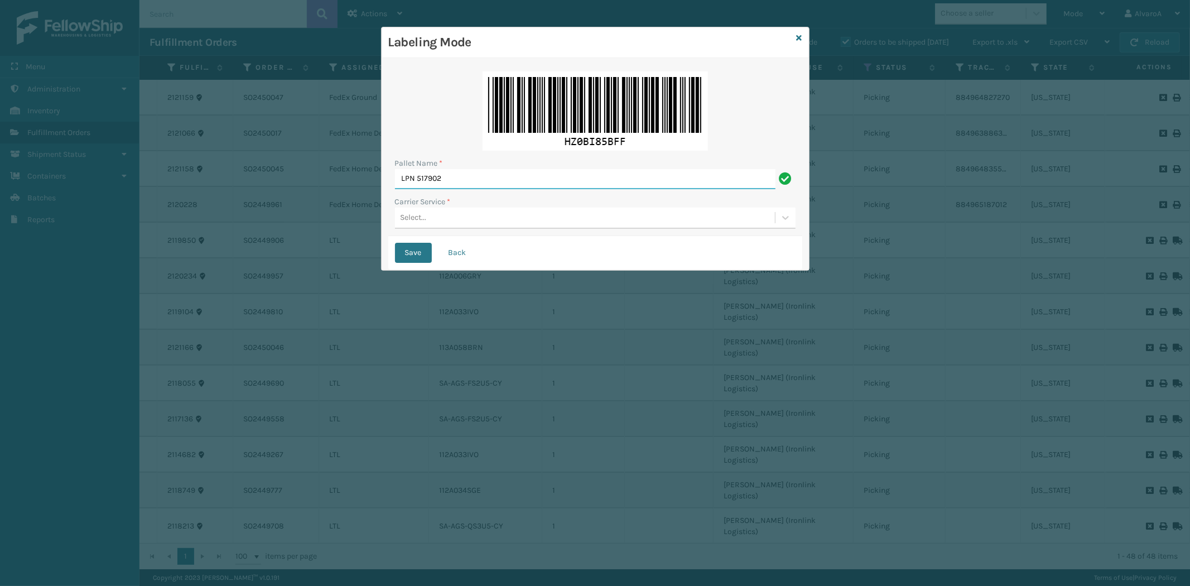
type input "LPN 517902"
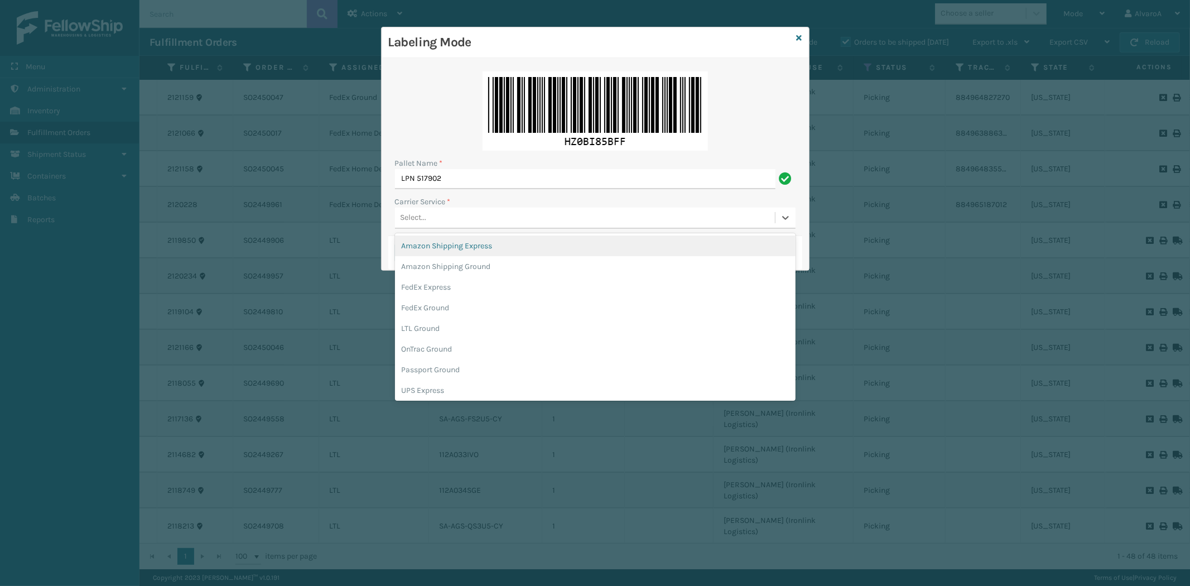
click at [414, 211] on div "Select..." at bounding box center [585, 218] width 380 height 18
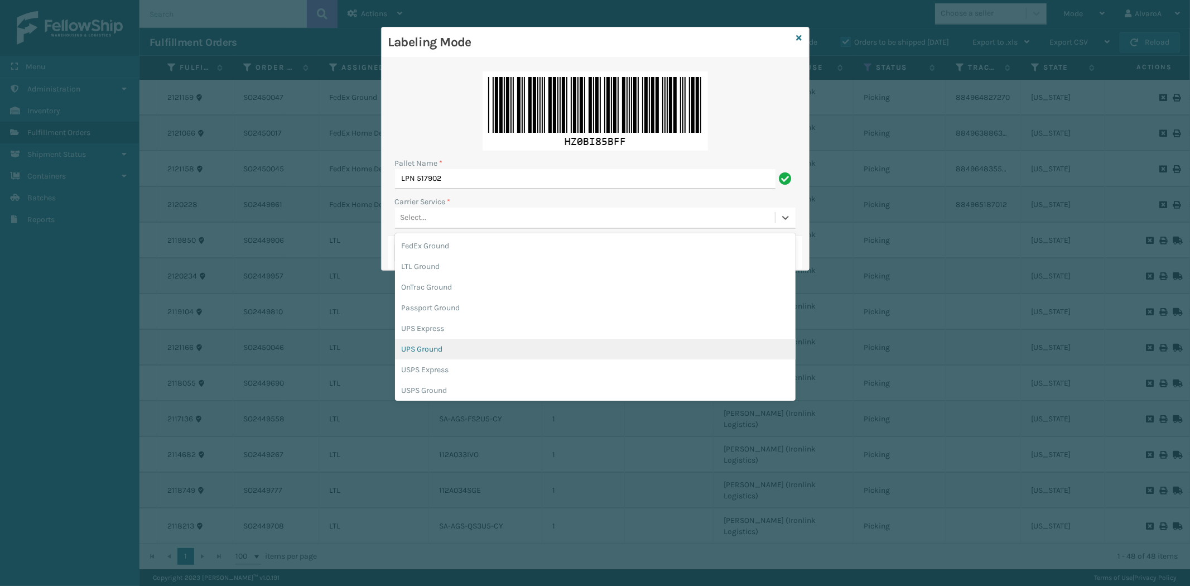
click at [438, 347] on div "UPS Ground" at bounding box center [595, 349] width 401 height 21
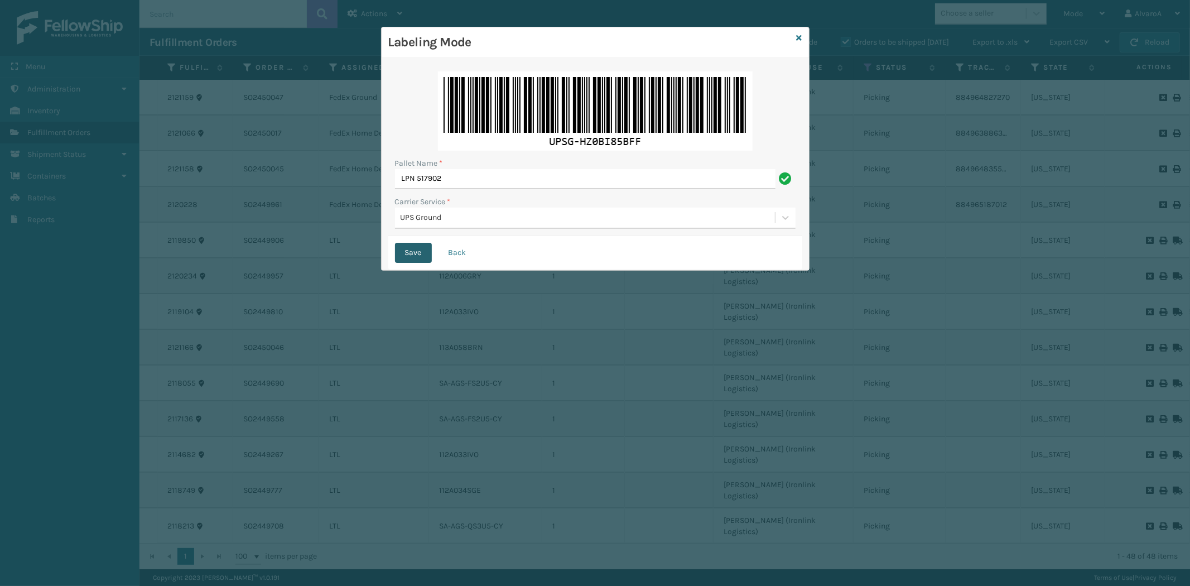
click at [405, 252] on button "Save" at bounding box center [413, 253] width 37 height 20
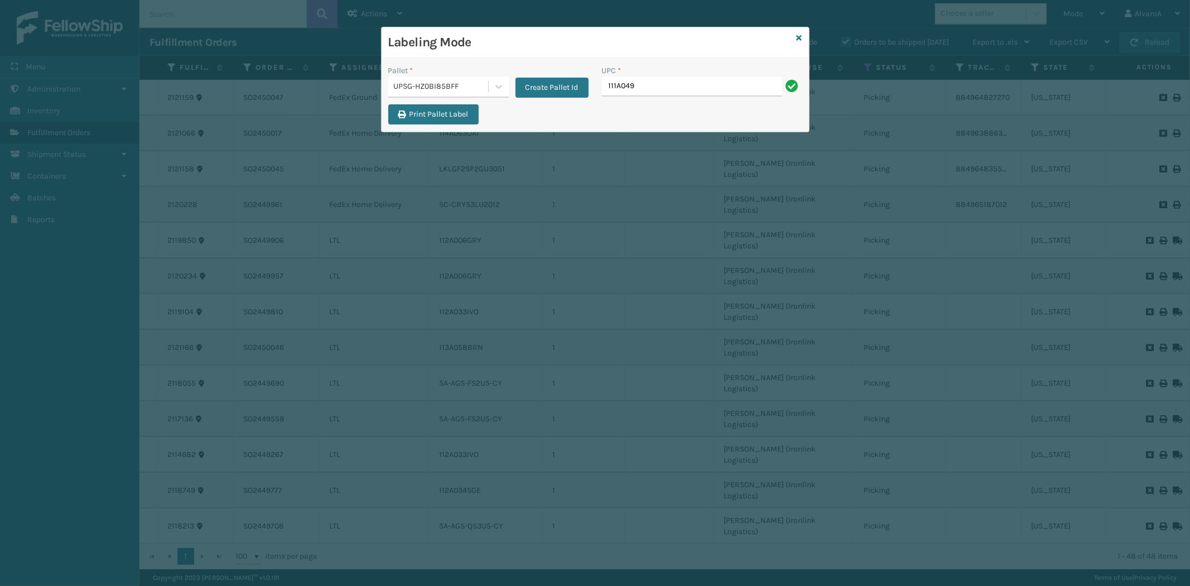
type input "111A049CRM"
type input "CCHRFKS3M26BKVA"
type input "CCHRFKS3M26DGRA"
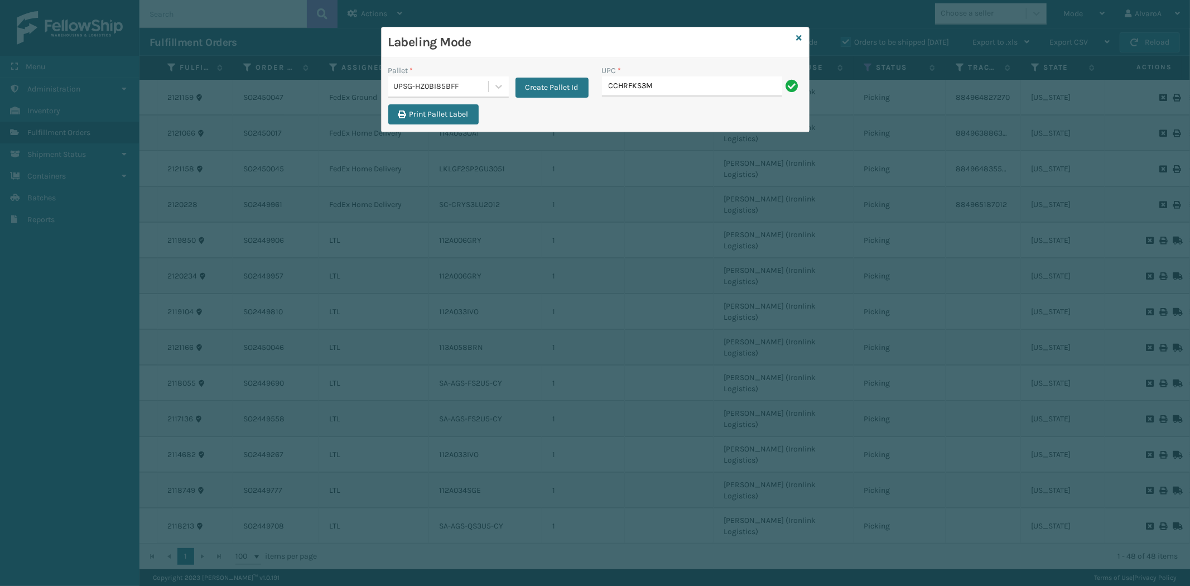
type input "CCHRFKS3M26DGRA"
type input "LKLGF2SP3OLV-C"
click at [799, 36] on icon at bounding box center [800, 38] width 6 height 8
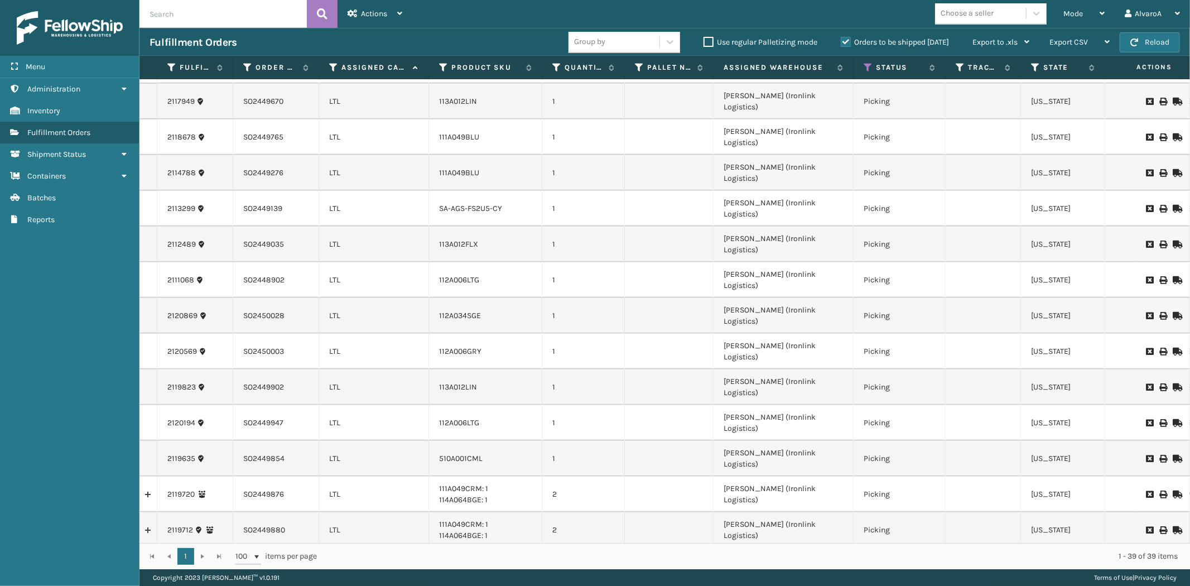
scroll to position [547, 0]
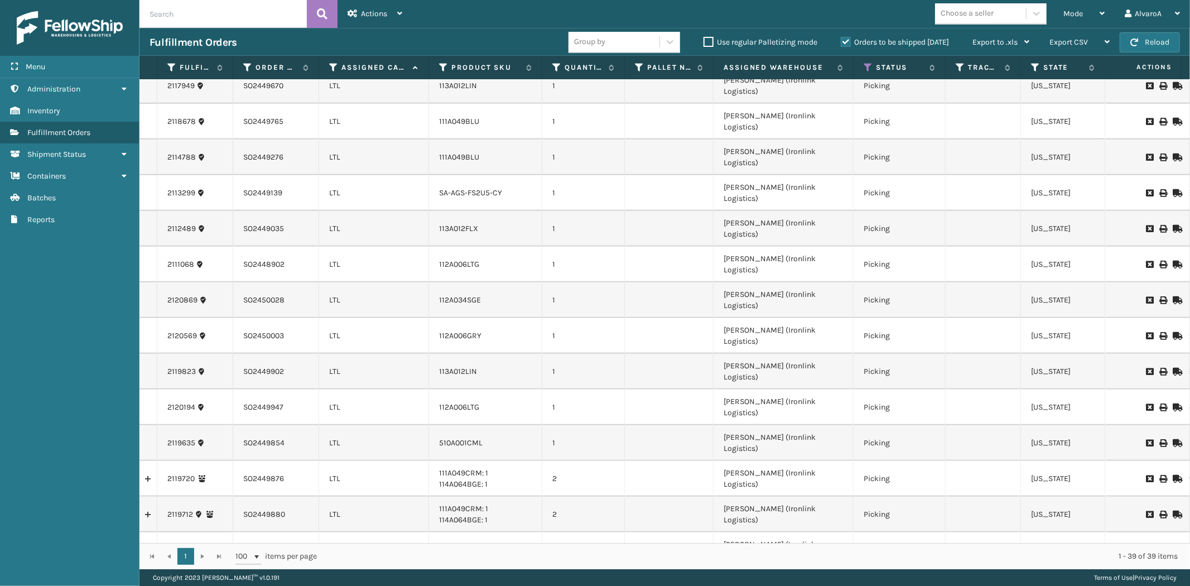
click at [845, 36] on div "Orders to be shipped [DATE]" at bounding box center [897, 42] width 132 height 13
click at [846, 40] on label "Orders to be shipped [DATE]" at bounding box center [895, 41] width 108 height 9
click at [842, 40] on input "Orders to be shipped [DATE]" at bounding box center [841, 39] width 1 height 7
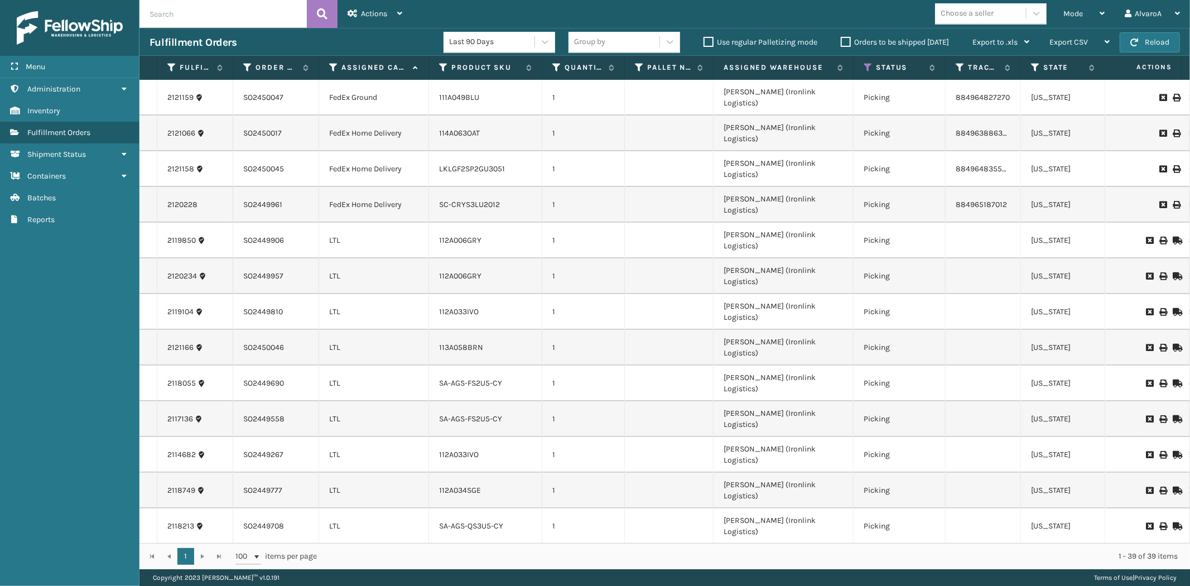
click at [846, 40] on label "Orders to be shipped [DATE]" at bounding box center [895, 41] width 108 height 9
click at [842, 40] on input "Orders to be shipped [DATE]" at bounding box center [841, 39] width 1 height 7
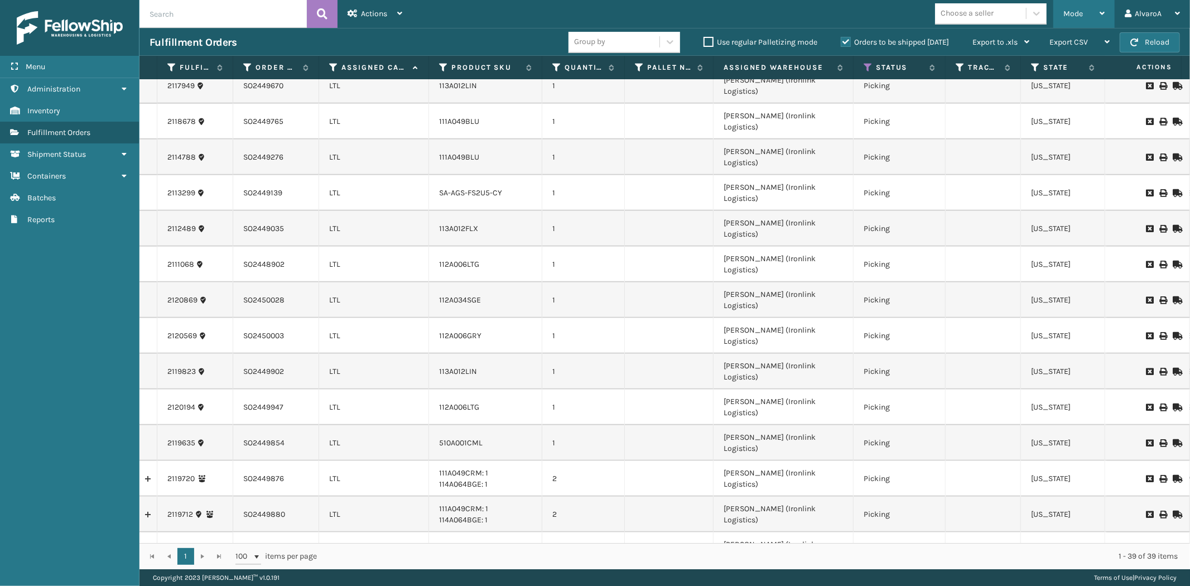
click at [1064, 22] on div "Mode" at bounding box center [1084, 14] width 41 height 28
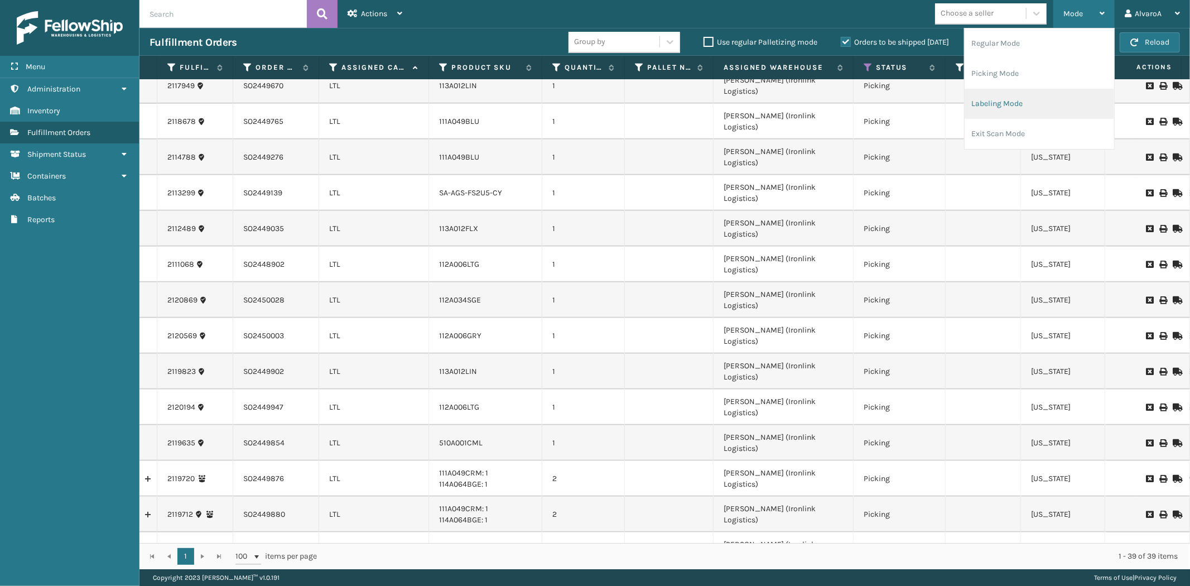
click at [1013, 100] on li "Labeling Mode" at bounding box center [1040, 104] width 150 height 30
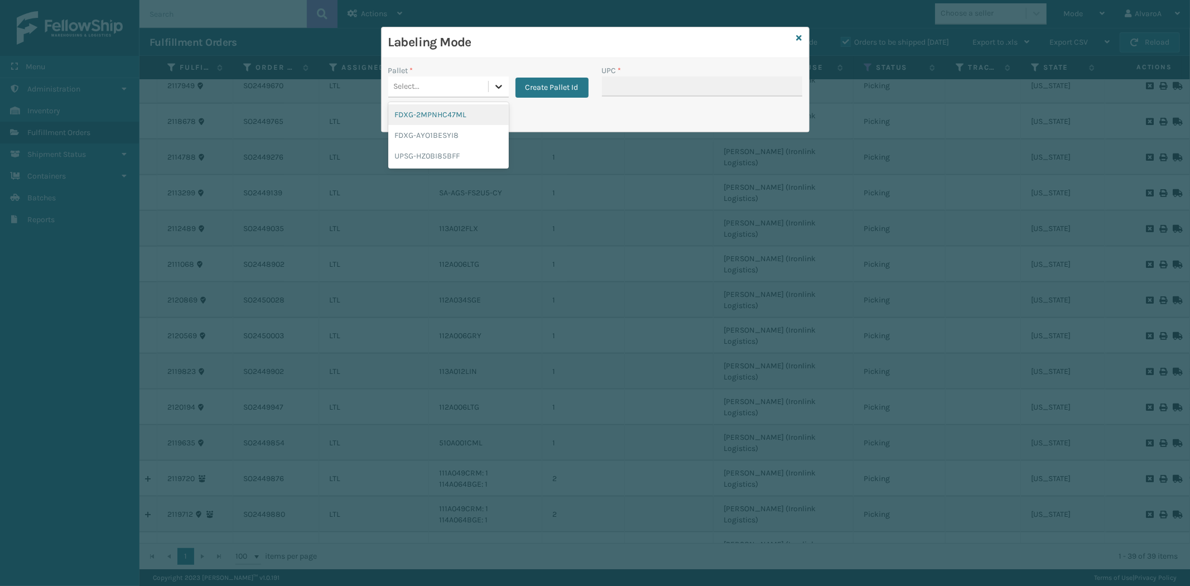
click at [497, 94] on div at bounding box center [499, 86] width 20 height 20
click at [438, 152] on div "UPSG-HZ0BI85BFF" at bounding box center [448, 156] width 121 height 21
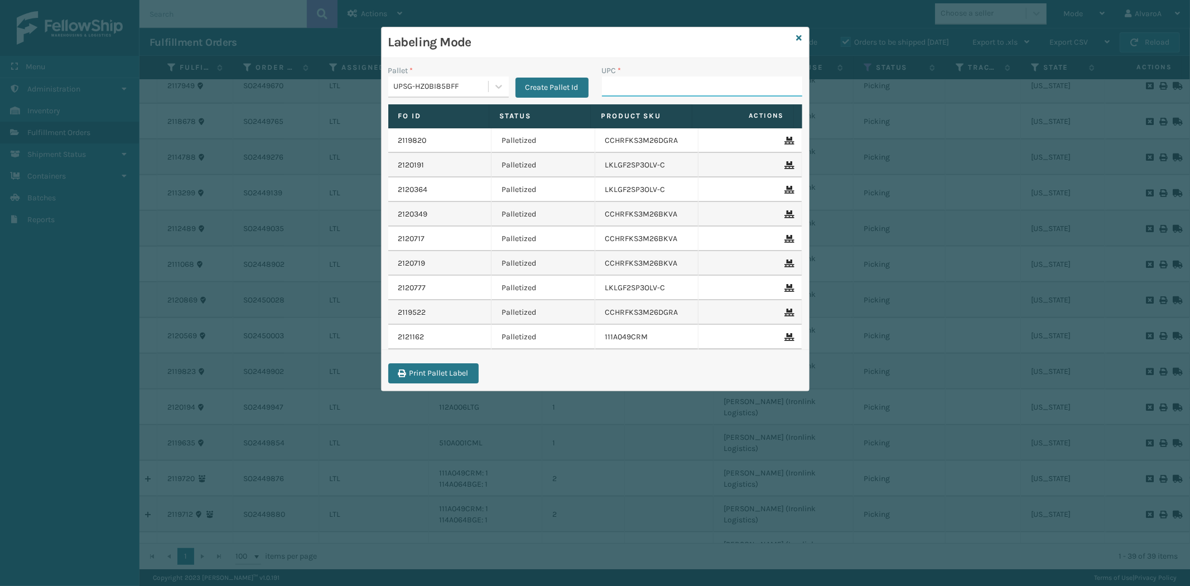
click at [624, 85] on input "UPC *" at bounding box center [702, 86] width 200 height 20
click at [621, 85] on input "UPC *" at bounding box center [702, 86] width 200 height 20
type input "111A049CRM"
click at [799, 34] on icon at bounding box center [800, 38] width 6 height 8
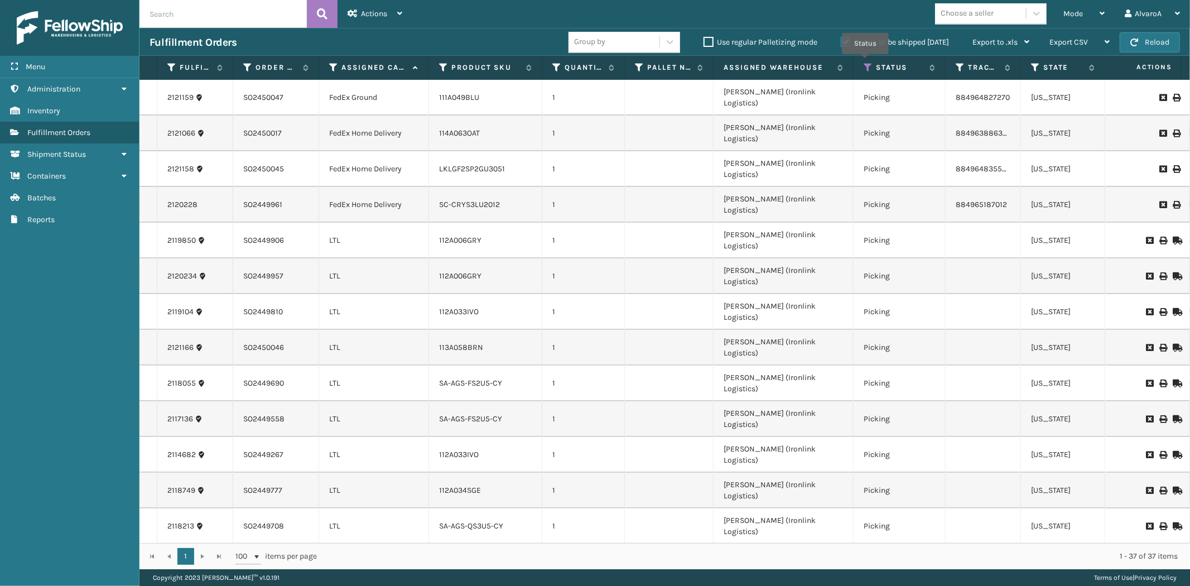
drag, startPoint x: 866, startPoint y: 62, endPoint x: 849, endPoint y: 76, distance: 21.4
click at [866, 63] on icon at bounding box center [868, 68] width 9 height 10
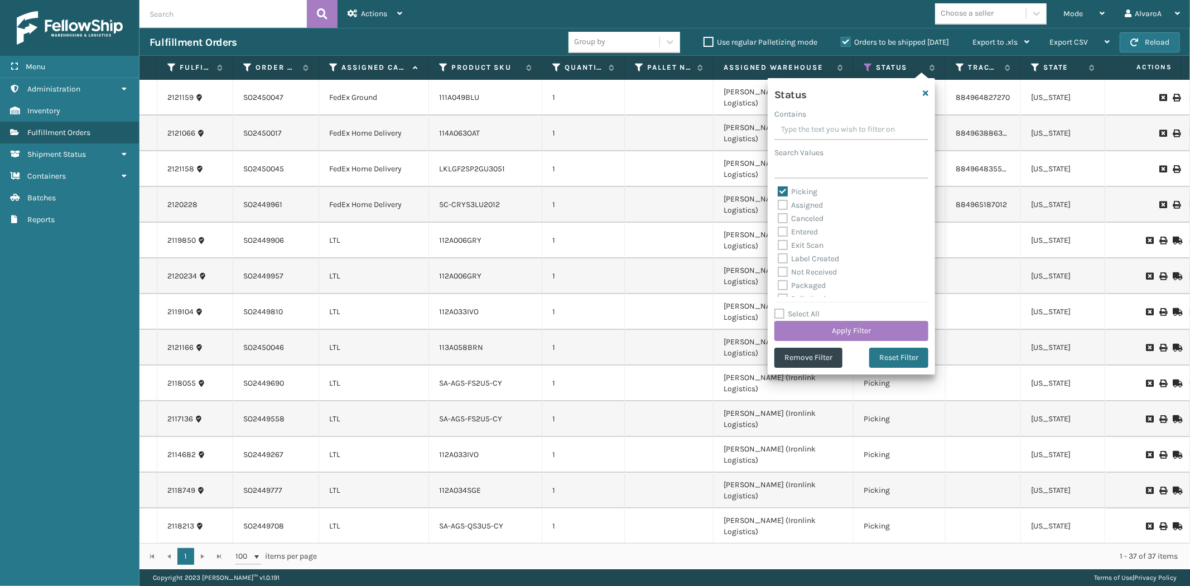
click at [784, 190] on label "Picking" at bounding box center [798, 191] width 40 height 9
click at [779, 190] on input "Picking" at bounding box center [778, 188] width 1 height 7
checkbox input "false"
click at [783, 237] on label "Palletized" at bounding box center [802, 236] width 48 height 9
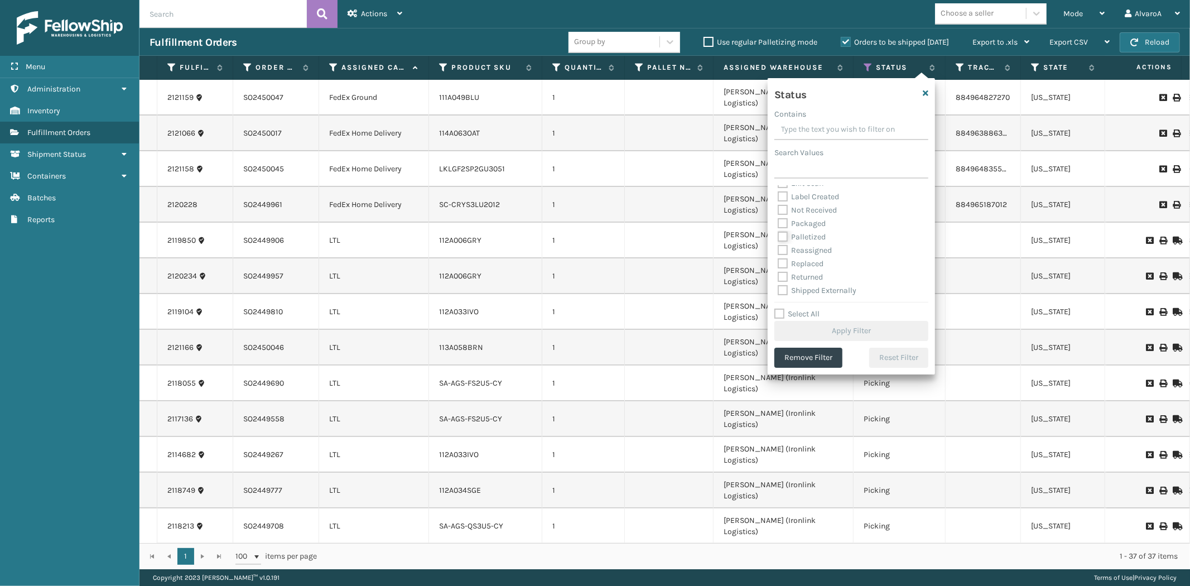
click at [779, 237] on input "Palletized" at bounding box center [778, 233] width 1 height 7
checkbox input "true"
click at [805, 334] on button "Apply Filter" at bounding box center [852, 331] width 154 height 20
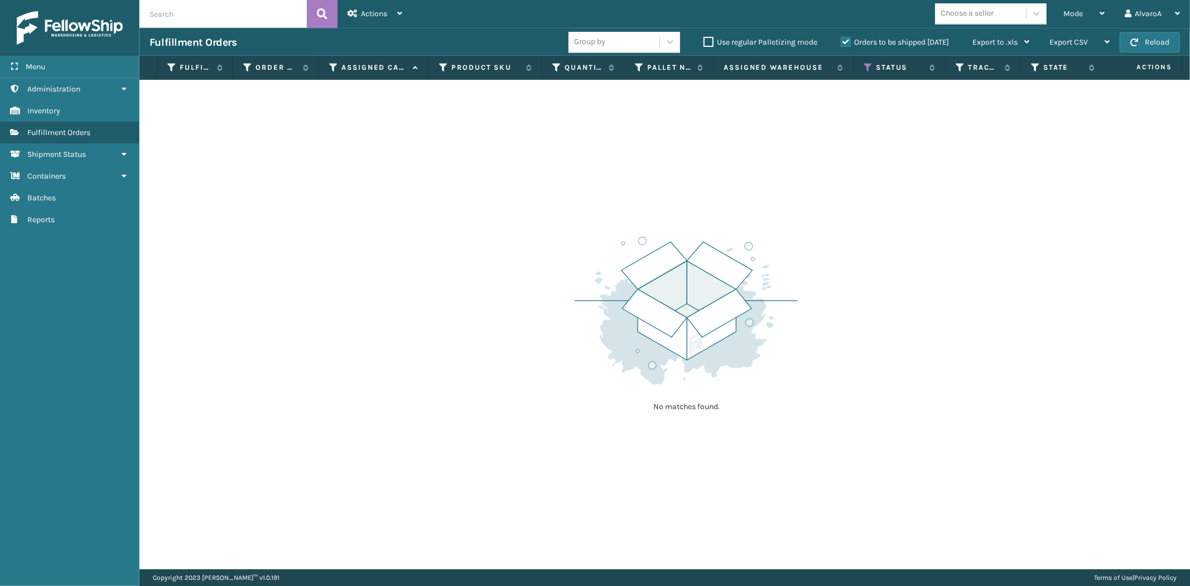
click at [850, 40] on label "Orders to be shipped [DATE]" at bounding box center [895, 41] width 108 height 9
click at [842, 40] on input "Orders to be shipped [DATE]" at bounding box center [841, 39] width 1 height 7
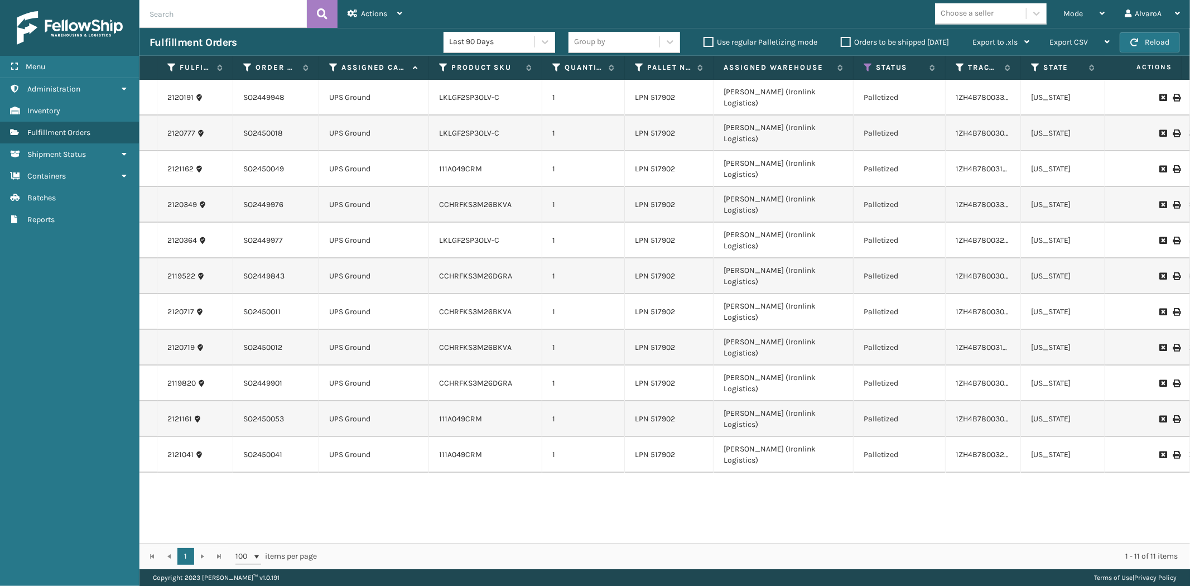
click at [1173, 415] on icon at bounding box center [1176, 419] width 7 height 8
click at [1086, 1] on div "Mode" at bounding box center [1084, 14] width 41 height 28
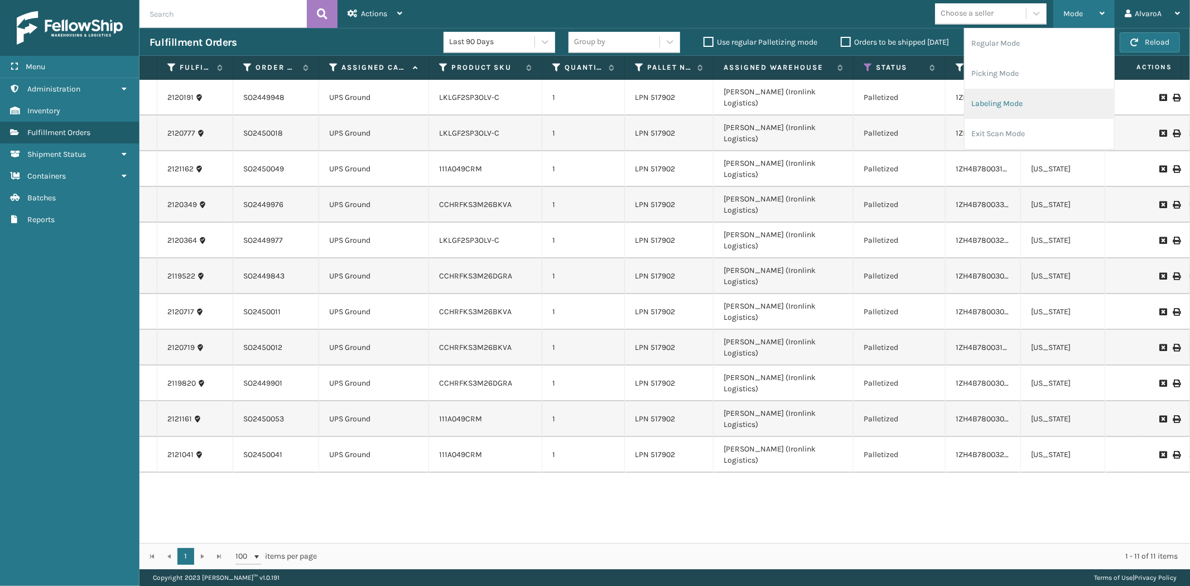
click at [1030, 108] on li "Labeling Mode" at bounding box center [1040, 104] width 150 height 30
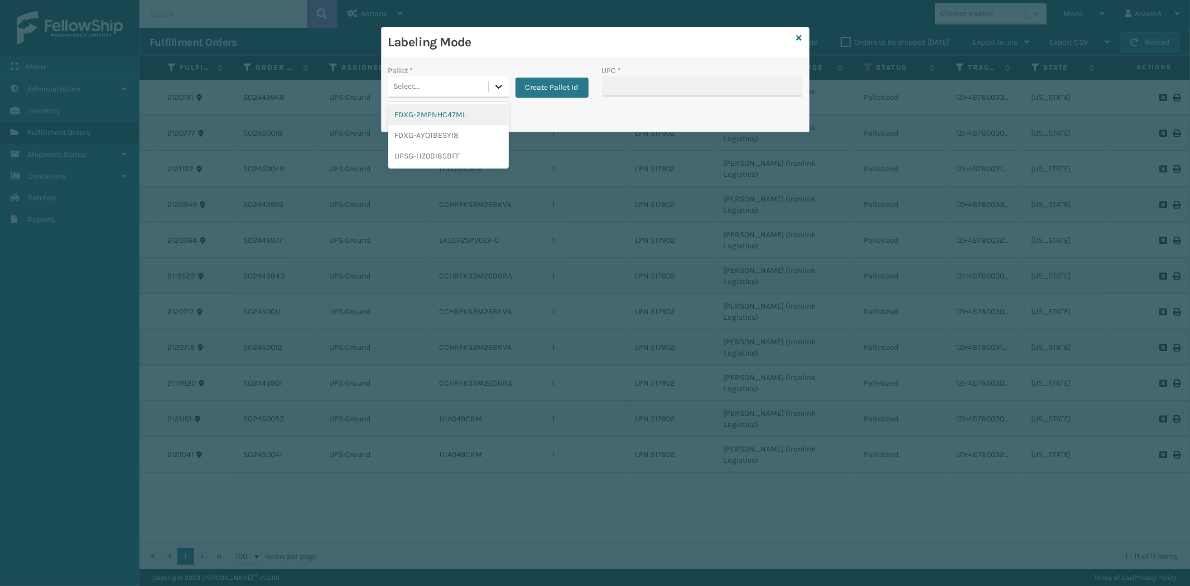
click at [497, 93] on div at bounding box center [499, 86] width 20 height 20
click at [396, 154] on div "UPSG-HZ0BI85BFF" at bounding box center [448, 156] width 121 height 21
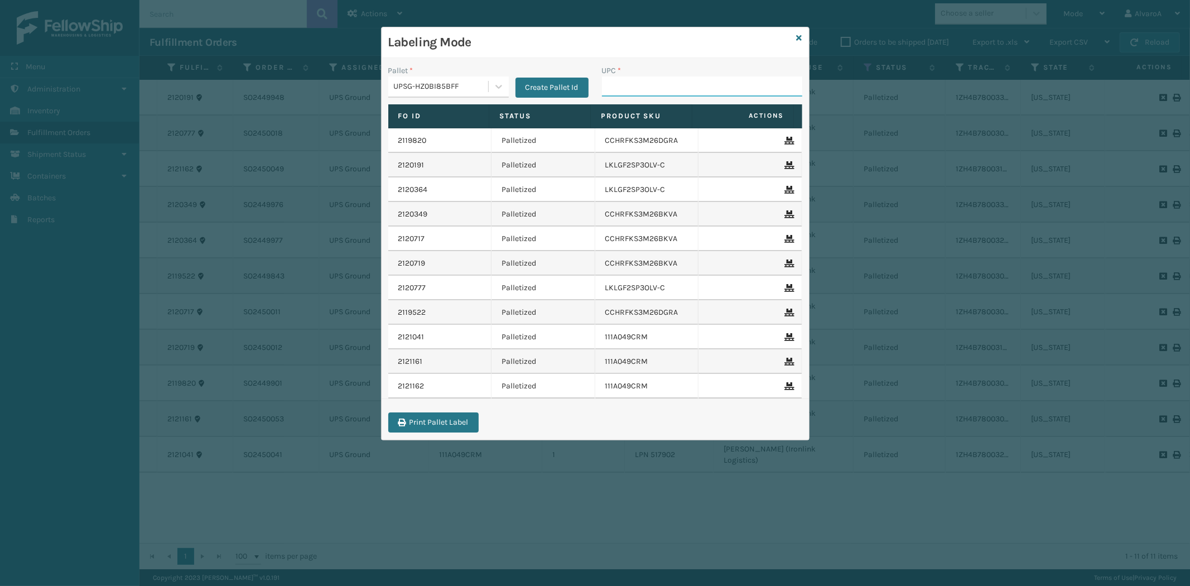
click at [623, 88] on input "UPC *" at bounding box center [702, 86] width 200 height 20
click at [631, 88] on input "UPC *" at bounding box center [702, 86] width 200 height 20
type input "171A011TPE"
type input "517A007TPE"
click at [798, 35] on icon at bounding box center [800, 38] width 6 height 8
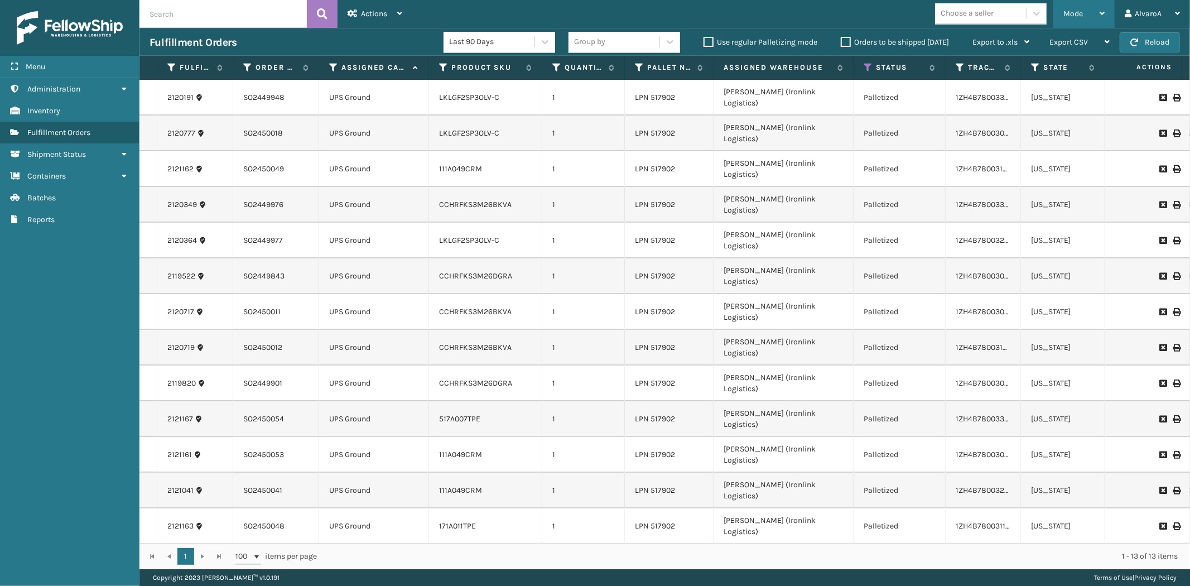
click at [1097, 13] on div "Mode" at bounding box center [1084, 14] width 41 height 28
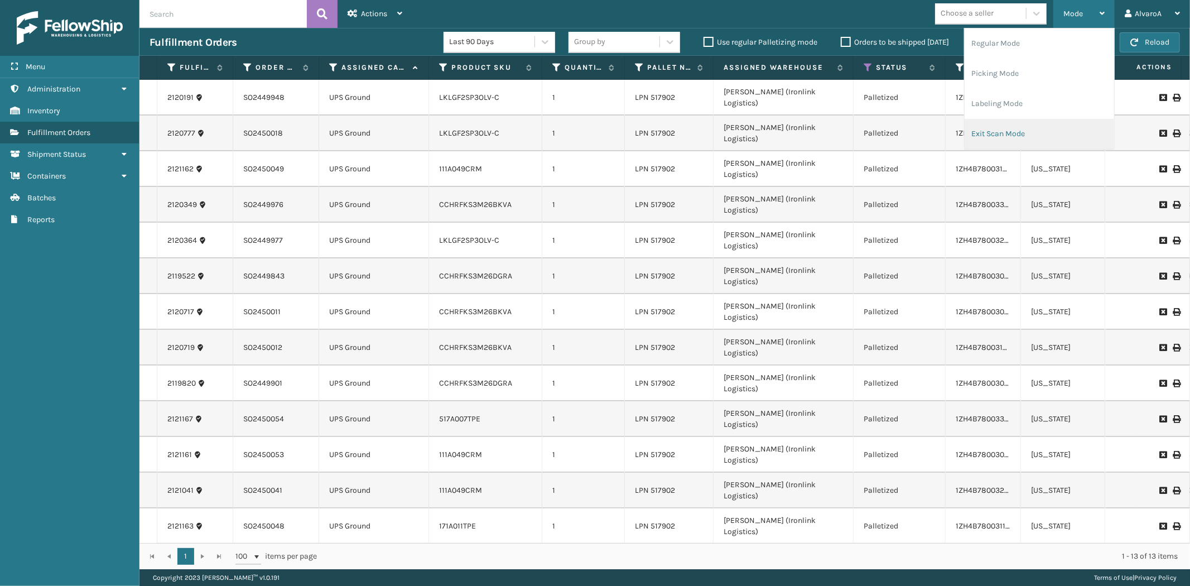
click at [1006, 122] on li "Exit Scan Mode" at bounding box center [1040, 134] width 150 height 30
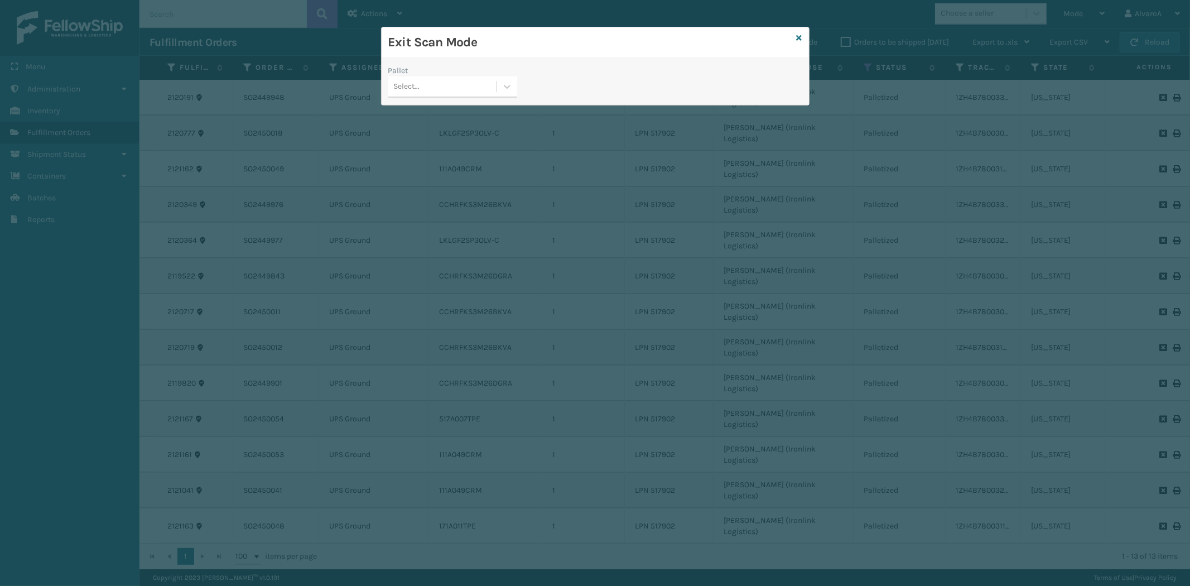
drag, startPoint x: 510, startPoint y: 87, endPoint x: 506, endPoint y: 98, distance: 12.5
click at [510, 91] on icon at bounding box center [507, 86] width 11 height 11
click at [440, 148] on div "UPSG-HZ0BI85BFF" at bounding box center [452, 156] width 129 height 21
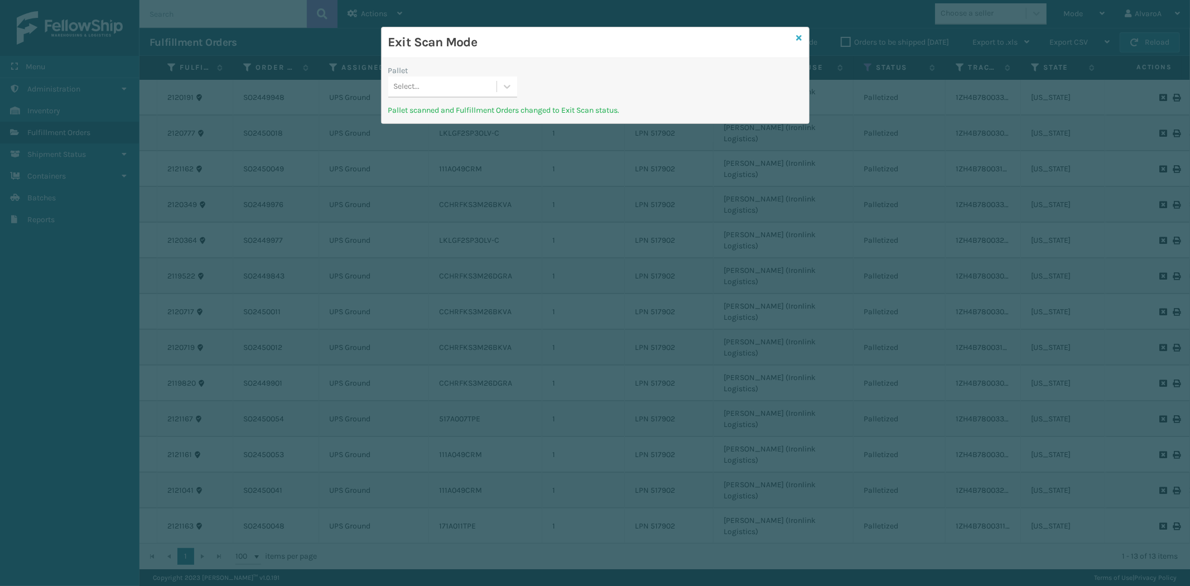
click at [800, 36] on icon at bounding box center [800, 38] width 6 height 8
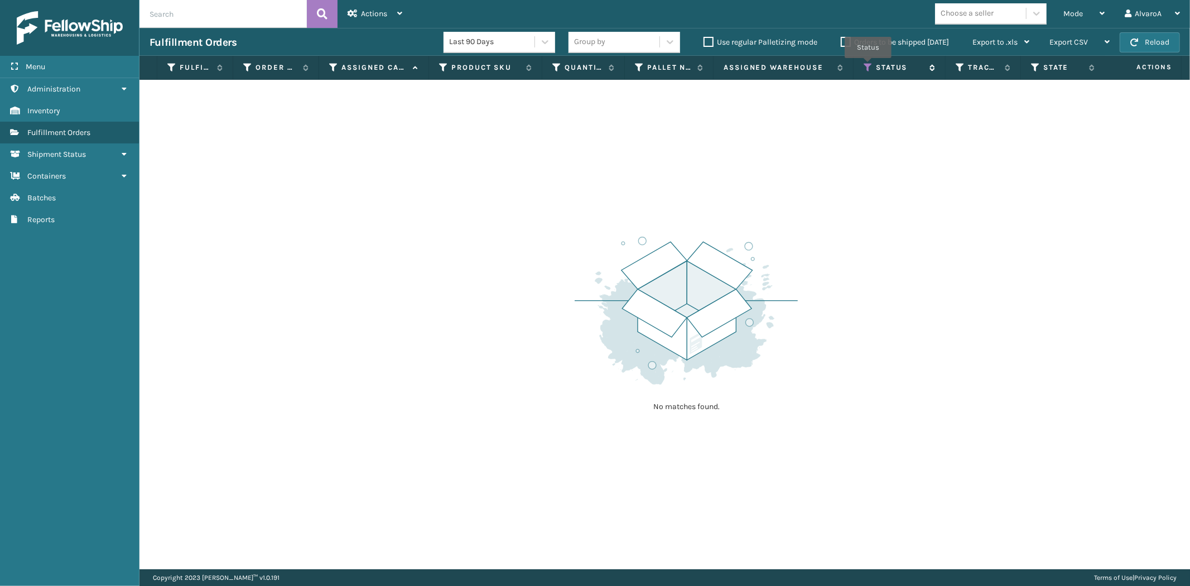
click at [868, 66] on icon at bounding box center [868, 68] width 9 height 10
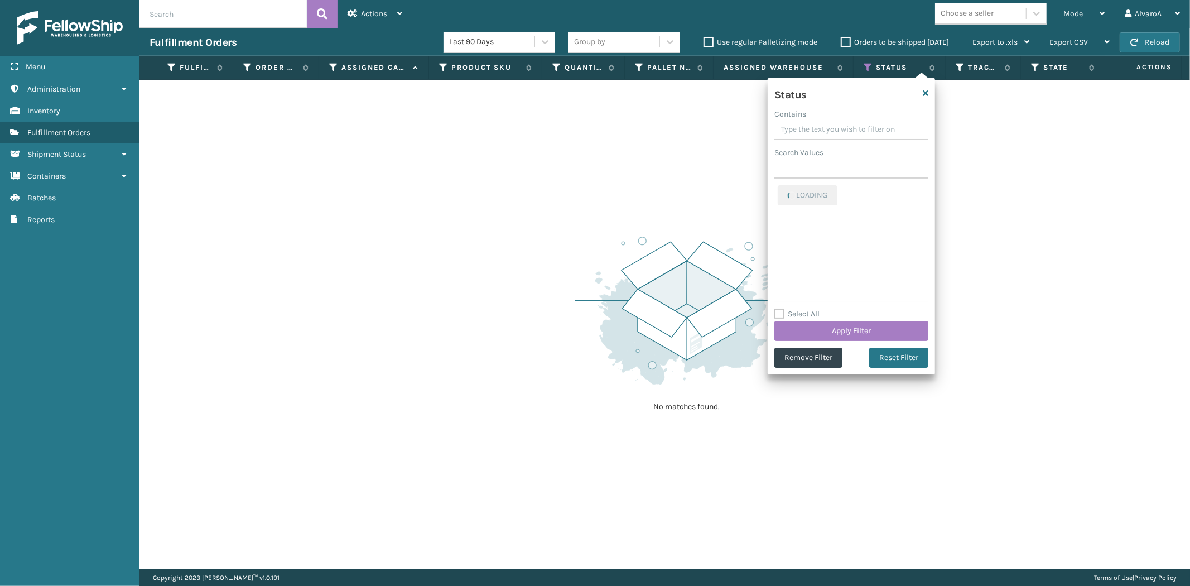
click at [808, 131] on input "Contains" at bounding box center [852, 130] width 154 height 20
drag, startPoint x: 779, startPoint y: 193, endPoint x: 781, endPoint y: 201, distance: 9.4
click at [779, 195] on label "Palletized" at bounding box center [802, 191] width 48 height 9
click at [779, 193] on input "Palletized" at bounding box center [778, 188] width 1 height 7
checkbox input "false"
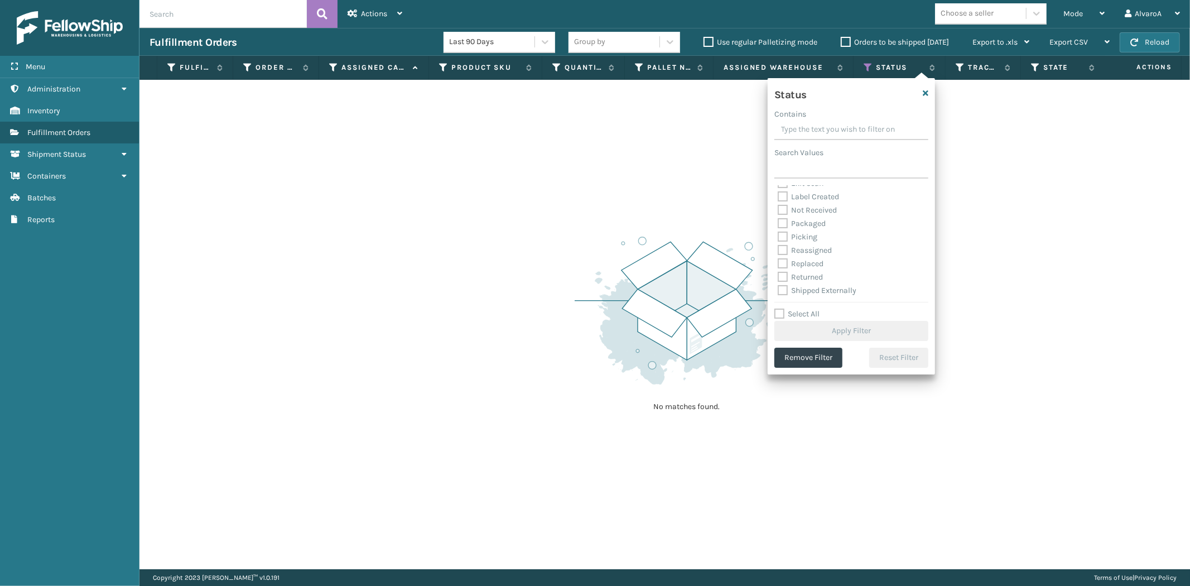
drag, startPoint x: 785, startPoint y: 237, endPoint x: 782, endPoint y: 292, distance: 55.9
click at [784, 237] on label "Picking" at bounding box center [798, 236] width 40 height 9
click at [779, 237] on input "Picking" at bounding box center [778, 233] width 1 height 7
checkbox input "true"
click at [790, 339] on button "Apply Filter" at bounding box center [852, 331] width 154 height 20
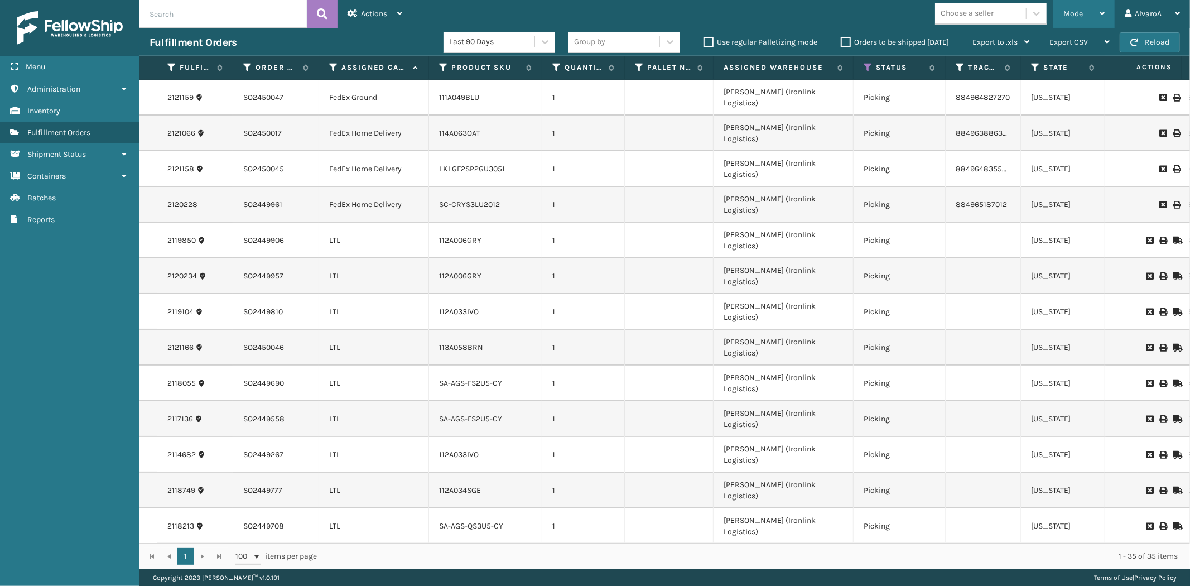
click at [1080, 9] on span "Mode" at bounding box center [1074, 13] width 20 height 9
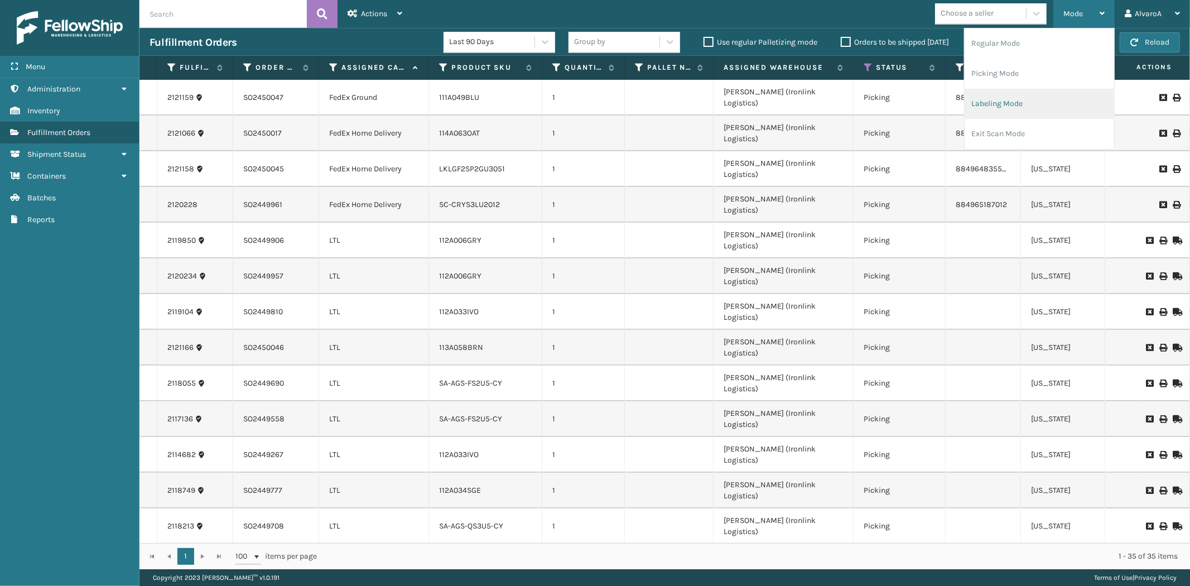
click at [1006, 113] on li "Labeling Mode" at bounding box center [1040, 104] width 150 height 30
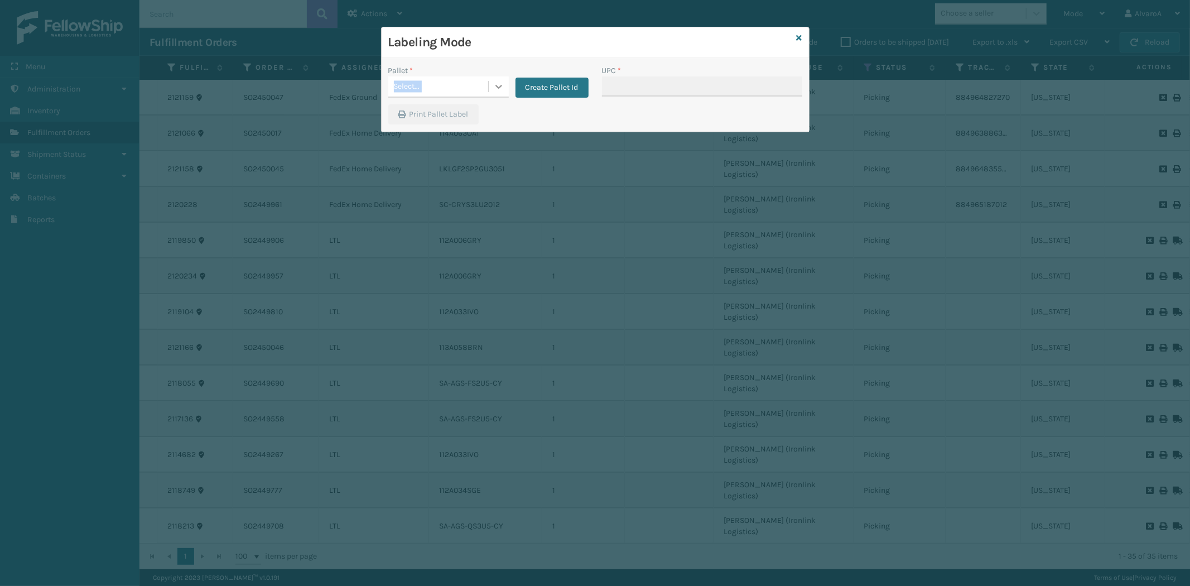
drag, startPoint x: 488, startPoint y: 73, endPoint x: 489, endPoint y: 83, distance: 10.1
click at [489, 83] on div "Pallet * Select..." at bounding box center [448, 81] width 121 height 33
drag, startPoint x: 489, startPoint y: 83, endPoint x: 536, endPoint y: 79, distance: 47.0
click at [490, 83] on div at bounding box center [499, 86] width 20 height 20
drag, startPoint x: 560, startPoint y: 87, endPoint x: 559, endPoint y: 93, distance: 5.7
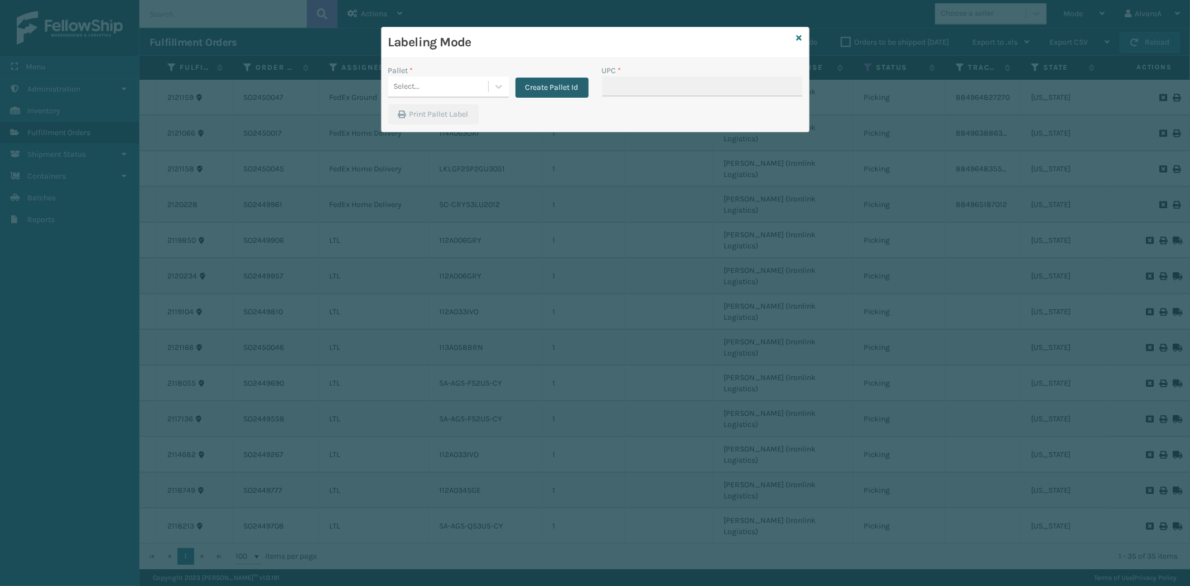
click at [559, 93] on button "Create Pallet Id" at bounding box center [552, 88] width 73 height 20
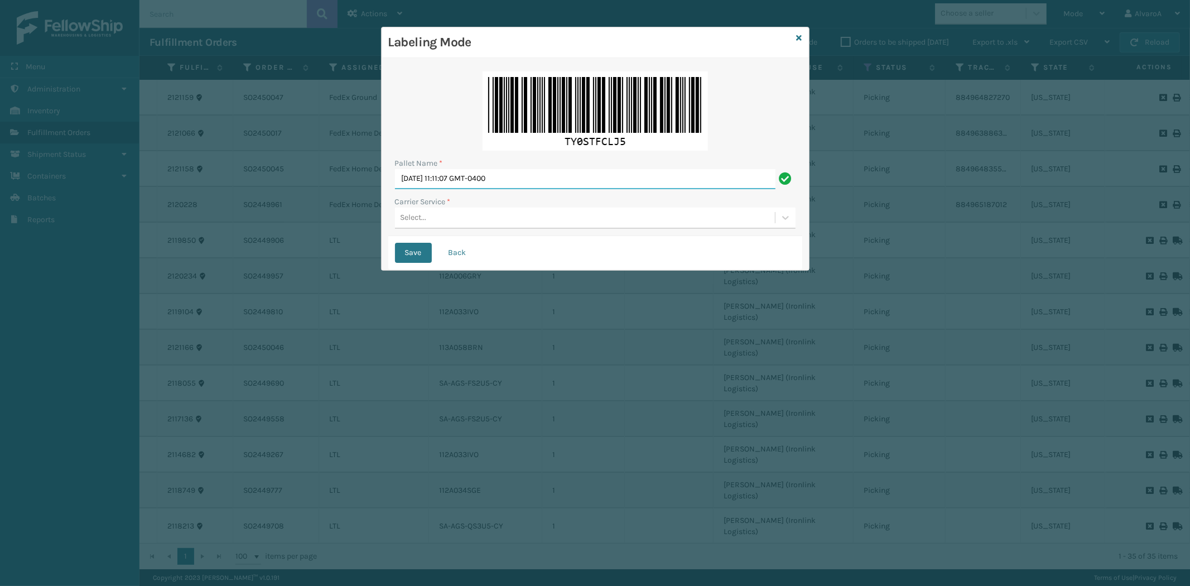
drag, startPoint x: 544, startPoint y: 182, endPoint x: 158, endPoint y: 197, distance: 385.9
click at [156, 201] on div "Labeling Mode Pallet Name * [DATE] 11:11:07 GMT-0400 Carrier Service * Select..…" at bounding box center [595, 293] width 1190 height 586
type input "LPN 517917"
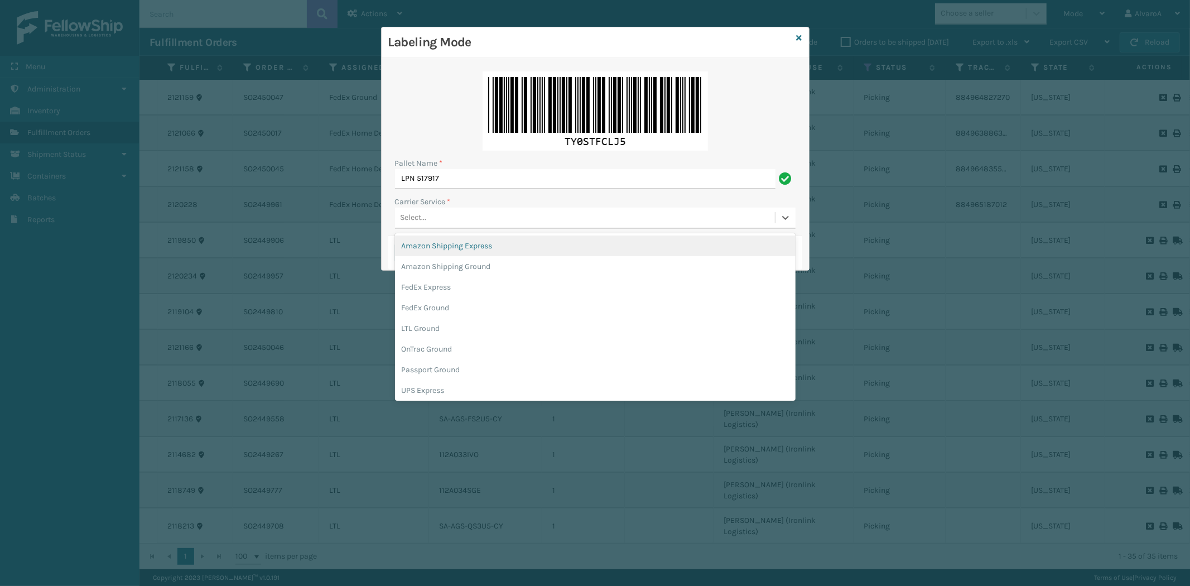
click at [450, 228] on div "Select..." at bounding box center [595, 218] width 401 height 21
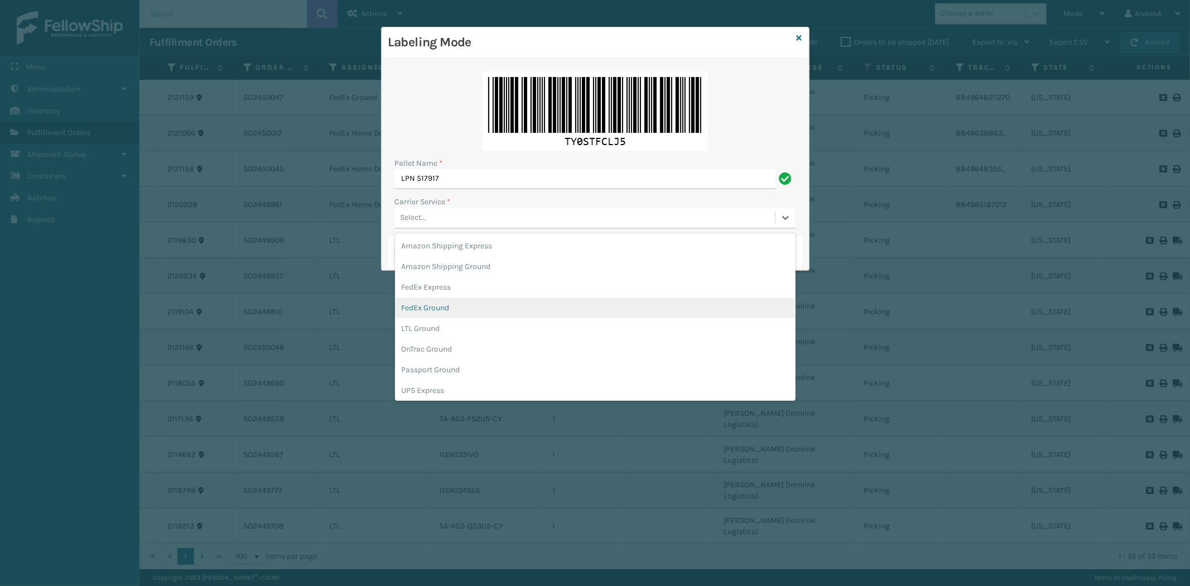
click at [457, 313] on div "FedEx Ground" at bounding box center [595, 307] width 401 height 21
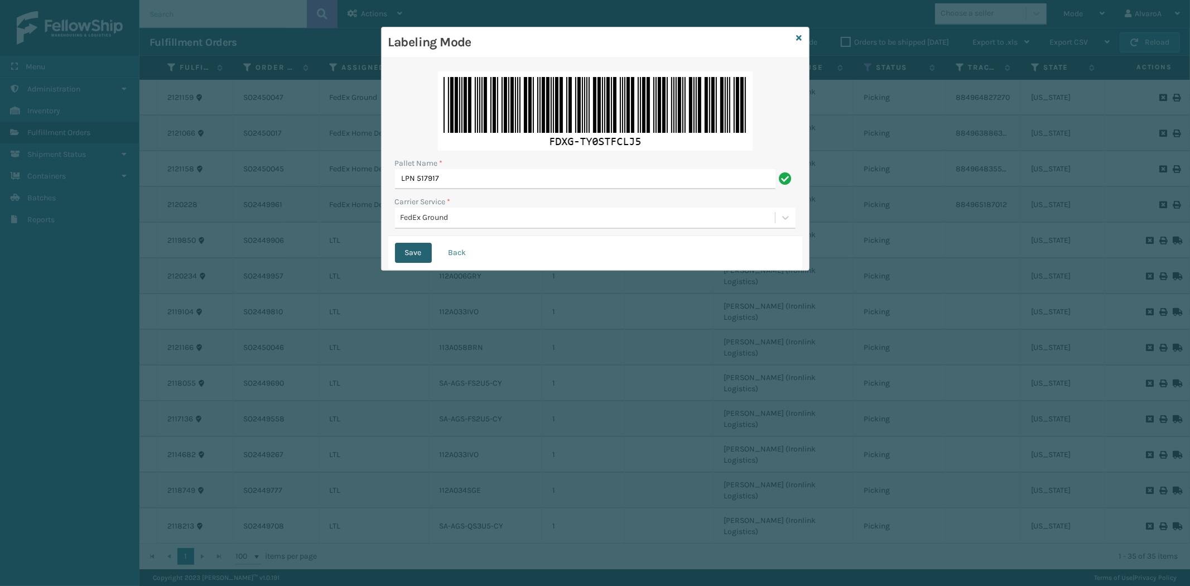
click at [421, 250] on button "Save" at bounding box center [413, 253] width 37 height 20
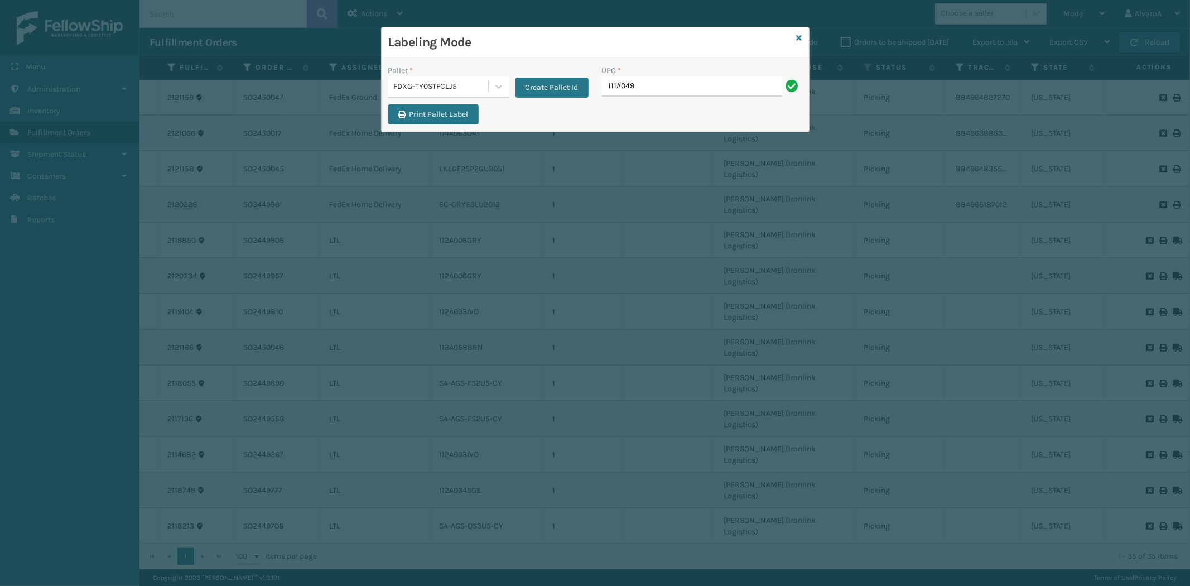
type input "111A049BLU"
type input "114A063OAT"
type input "LKLGF2SP2GU3051"
type input "SC-CRYS3LU2012"
click at [794, 37] on div "Labeling Mode" at bounding box center [595, 42] width 427 height 31
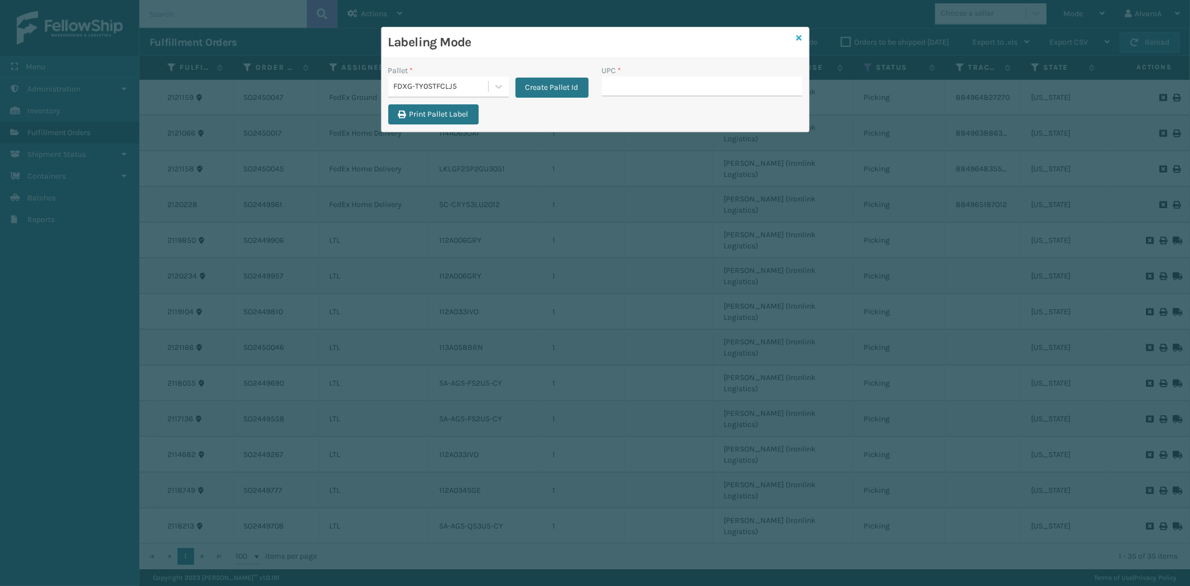
click at [797, 37] on icon at bounding box center [800, 38] width 6 height 8
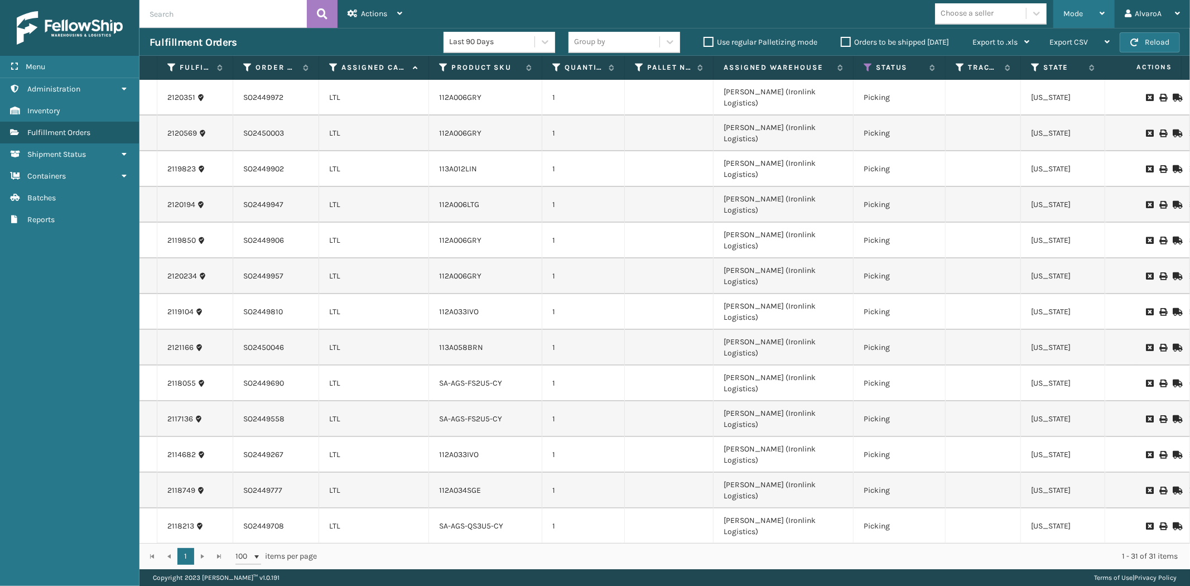
drag, startPoint x: 1096, startPoint y: 8, endPoint x: 1087, endPoint y: 17, distance: 12.7
click at [1094, 11] on div "Mode" at bounding box center [1084, 14] width 41 height 28
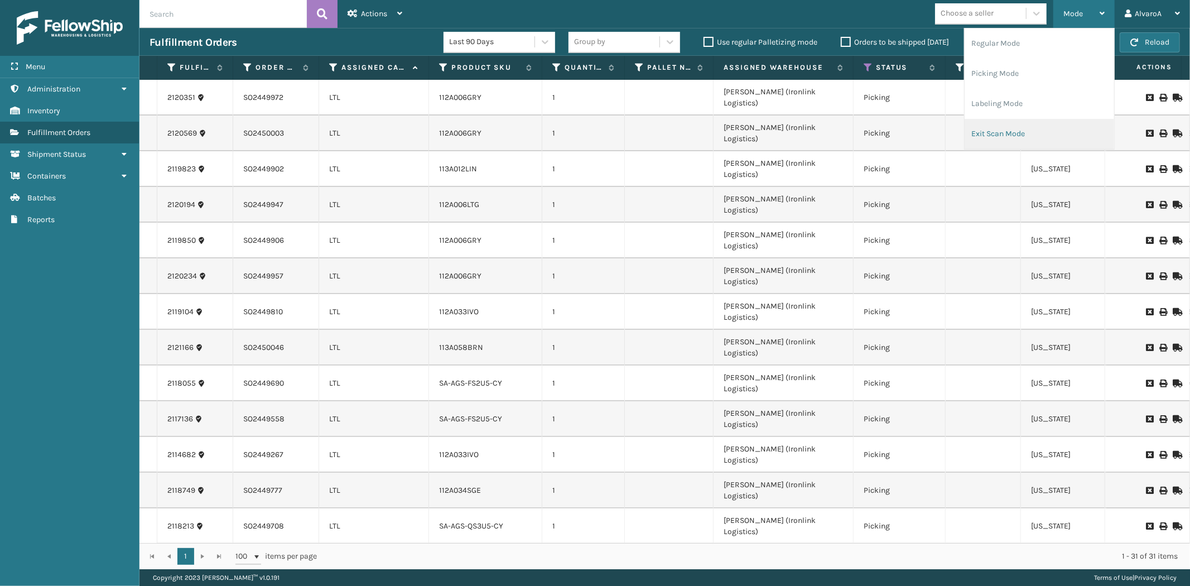
click at [971, 123] on li "Exit Scan Mode" at bounding box center [1040, 134] width 150 height 30
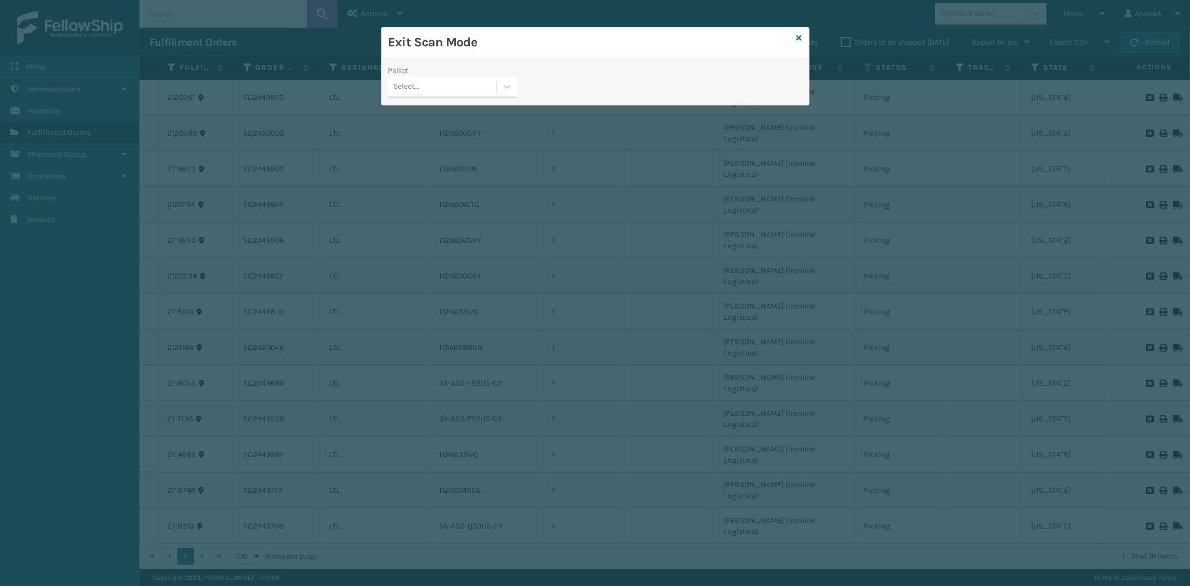
click at [525, 97] on div "Pallet Select..." at bounding box center [595, 85] width 427 height 40
drag, startPoint x: 505, startPoint y: 82, endPoint x: 412, endPoint y: 152, distance: 116.3
click at [503, 85] on icon at bounding box center [507, 86] width 11 height 11
click at [414, 157] on div "FDXG-TY0STFCLJ5" at bounding box center [452, 156] width 129 height 21
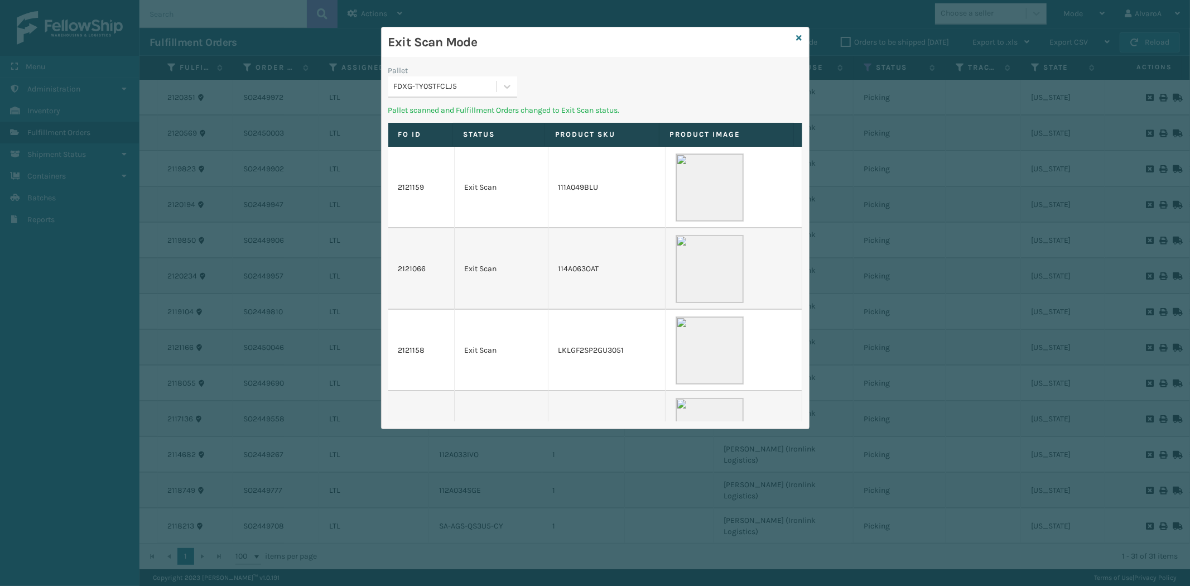
drag, startPoint x: 799, startPoint y: 33, endPoint x: 551, endPoint y: 2, distance: 249.8
click at [796, 35] on div "Exit Scan Mode Pallet FDXG-TY0STFCLJ5 Pallet scanned and Fulfillment Orders cha…" at bounding box center [595, 228] width 429 height 402
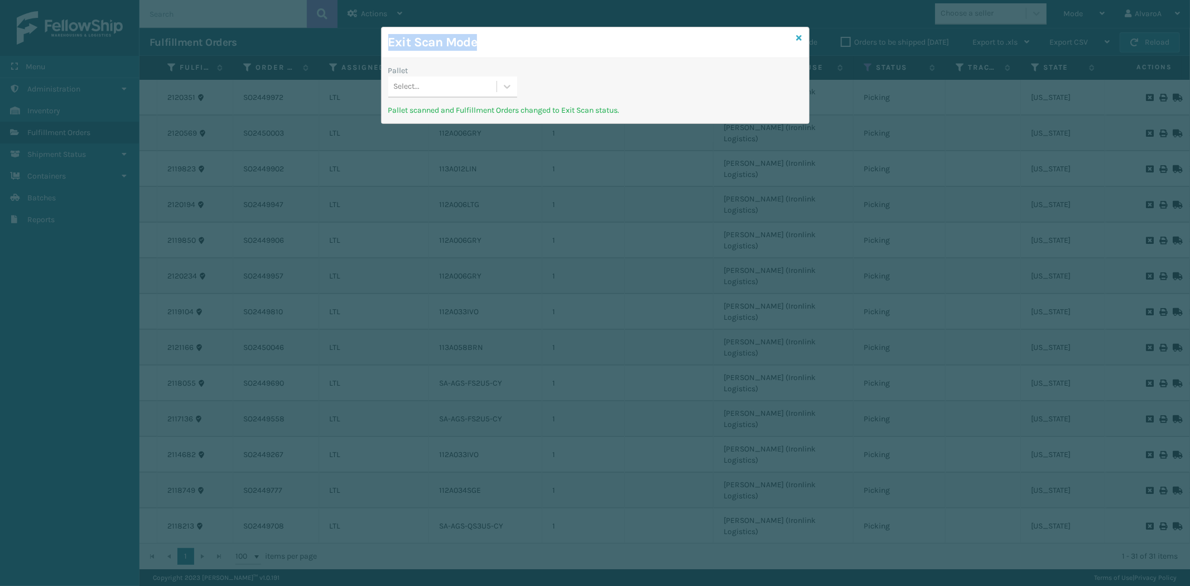
click at [799, 34] on icon at bounding box center [800, 38] width 6 height 8
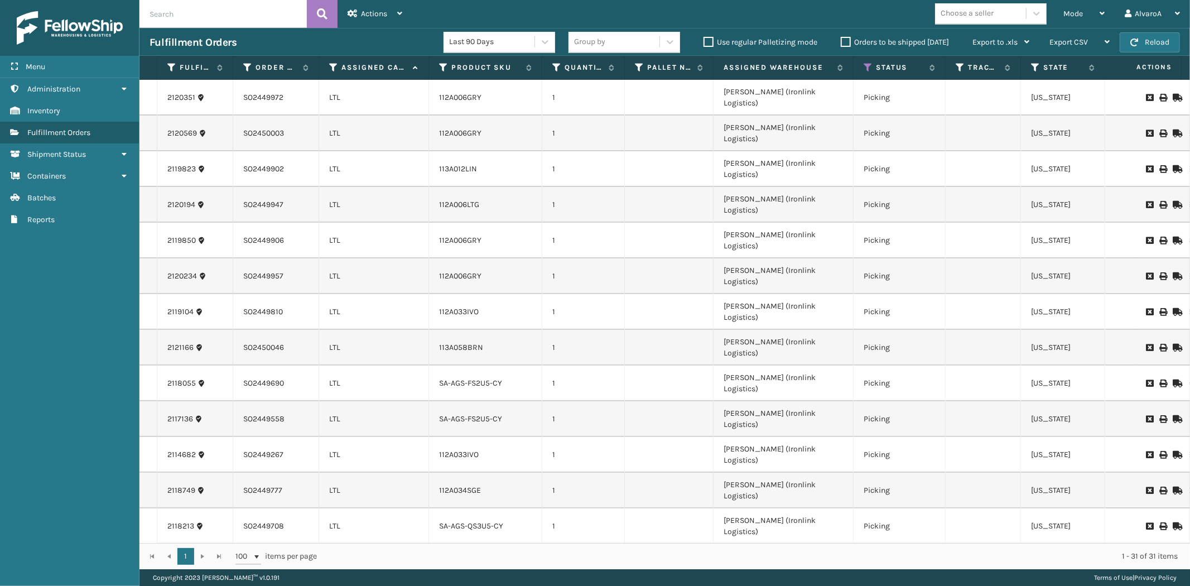
scroll to position [352, 0]
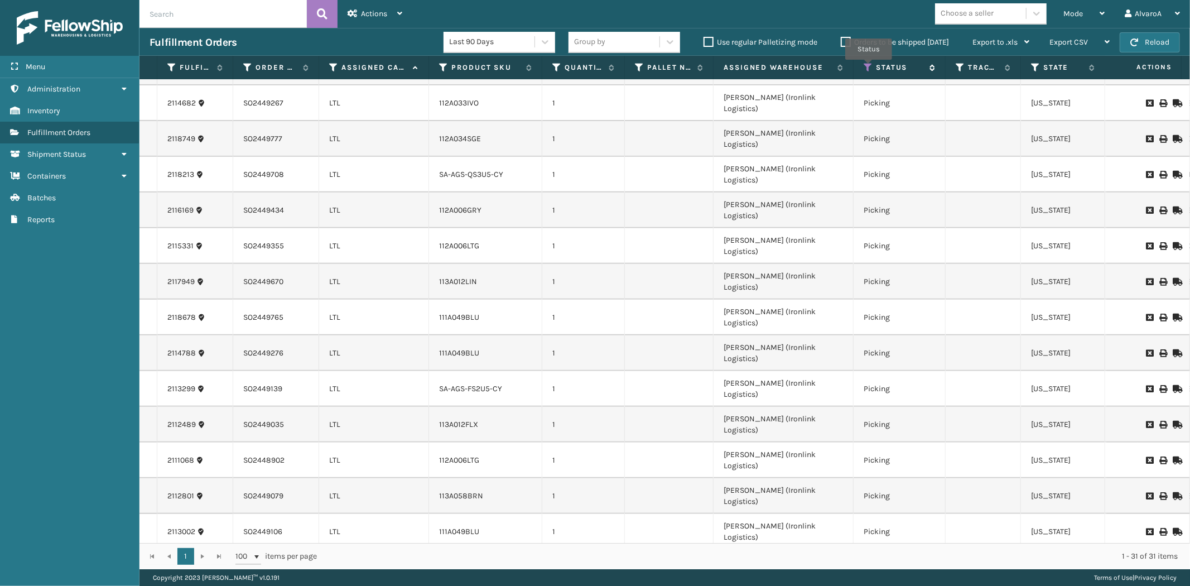
click at [869, 68] on icon at bounding box center [868, 68] width 9 height 10
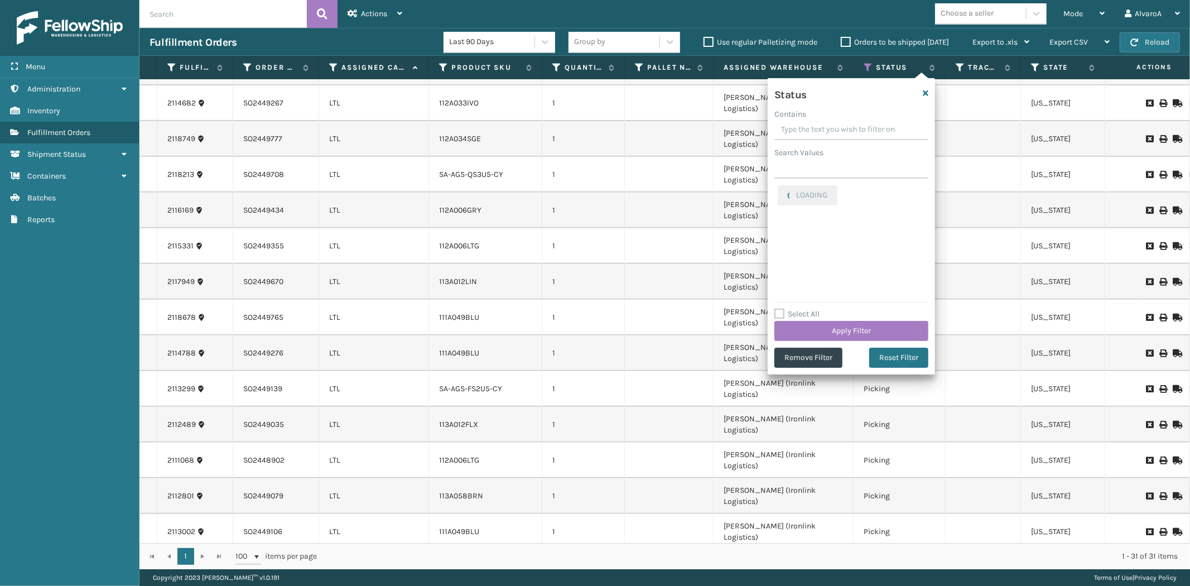
click at [805, 133] on input "Contains" at bounding box center [852, 130] width 154 height 20
click at [783, 189] on label "Picking" at bounding box center [798, 191] width 40 height 9
click at [779, 189] on input "Picking" at bounding box center [778, 188] width 1 height 7
checkbox input "false"
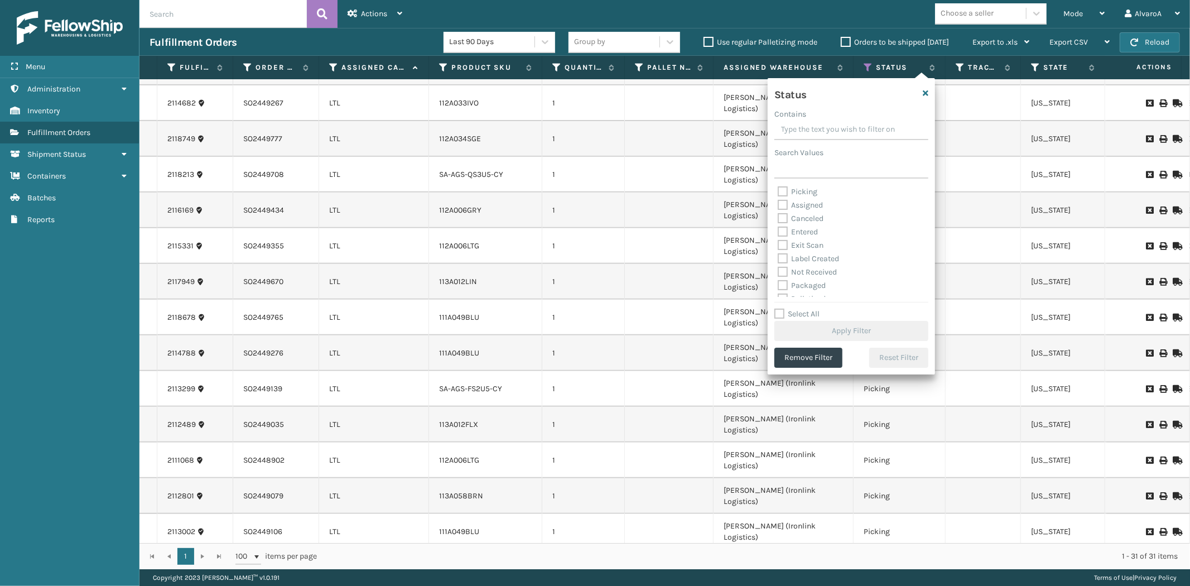
drag, startPoint x: 780, startPoint y: 204, endPoint x: 785, endPoint y: 243, distance: 39.9
click at [780, 206] on label "Assigned" at bounding box center [800, 204] width 45 height 9
click at [779, 206] on input "Assigned" at bounding box center [778, 202] width 1 height 7
checkbox input "true"
click at [796, 327] on button "Apply Filter" at bounding box center [852, 331] width 154 height 20
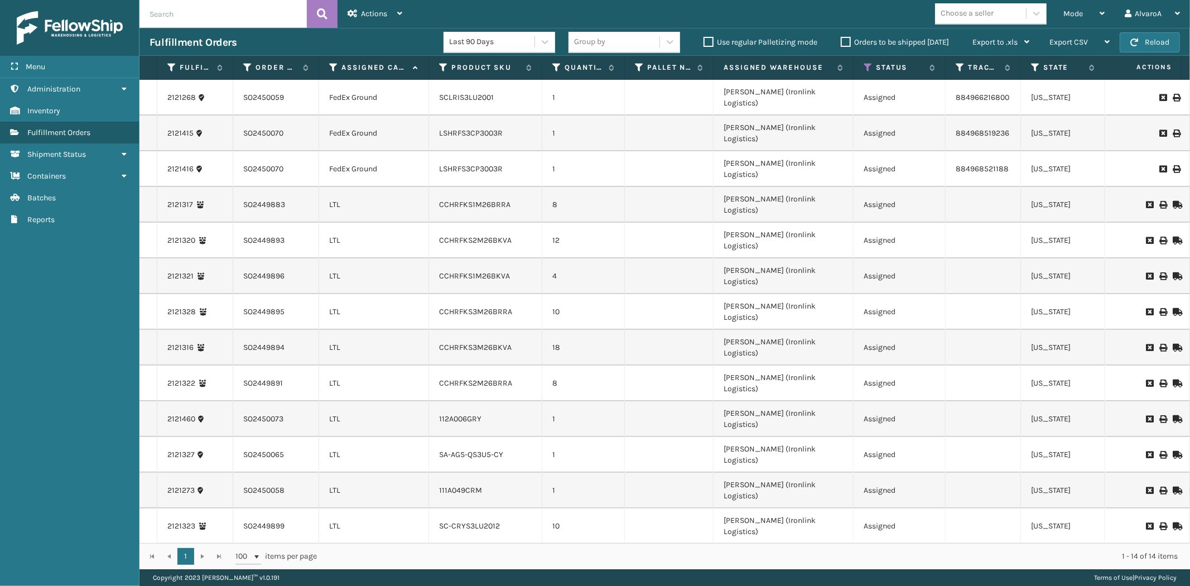
click at [841, 41] on label "Orders to be shipped [DATE]" at bounding box center [895, 41] width 108 height 9
click at [841, 41] on input "Orders to be shipped [DATE]" at bounding box center [841, 39] width 1 height 7
click at [841, 41] on label "Orders to be shipped [DATE]" at bounding box center [895, 41] width 108 height 9
click at [841, 41] on input "Orders to be shipped [DATE]" at bounding box center [841, 39] width 1 height 7
click at [851, 41] on label "Orders to be shipped [DATE]" at bounding box center [895, 41] width 108 height 9
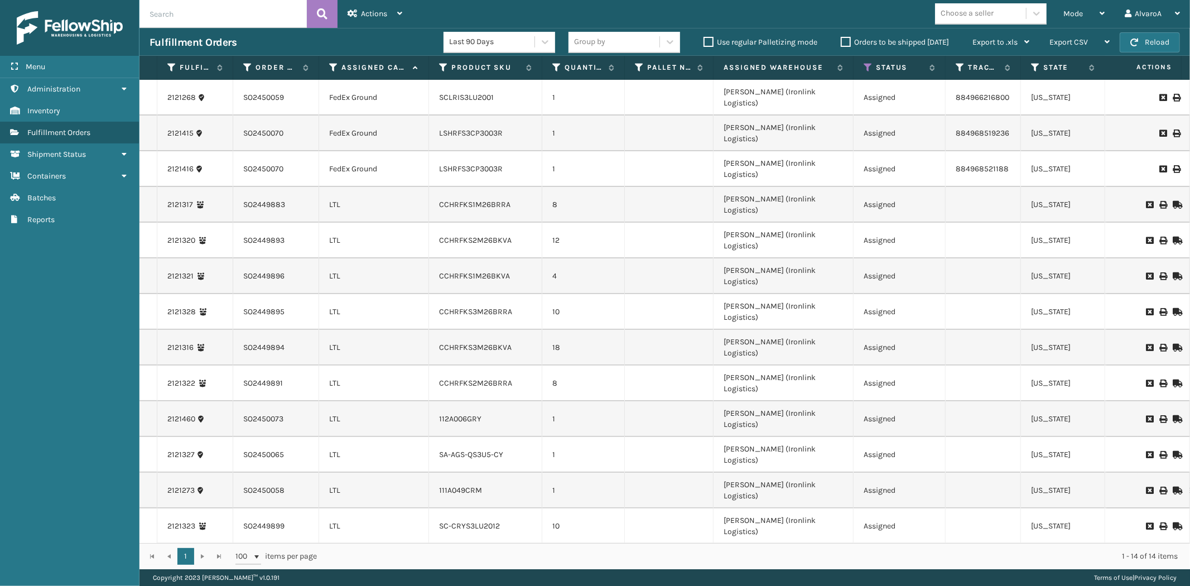
click at [842, 41] on input "Orders to be shipped [DATE]" at bounding box center [841, 39] width 1 height 7
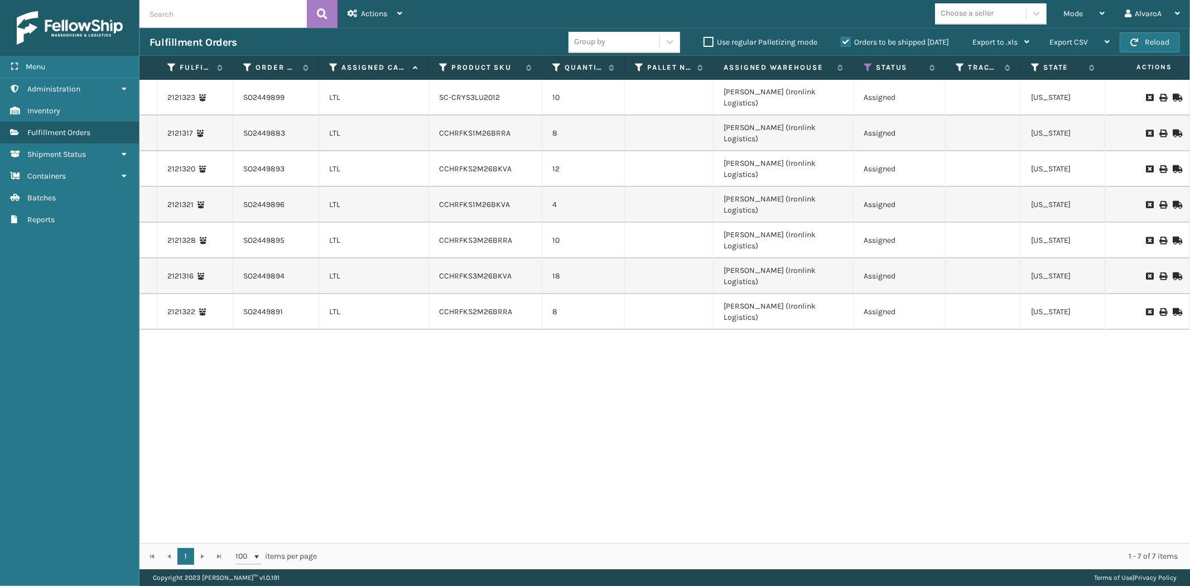
click at [851, 41] on label "Orders to be shipped [DATE]" at bounding box center [895, 41] width 108 height 9
click at [842, 41] on input "Orders to be shipped [DATE]" at bounding box center [841, 39] width 1 height 7
click at [845, 46] on label "Orders to be shipped [DATE]" at bounding box center [895, 41] width 108 height 9
click at [842, 43] on input "Orders to be shipped [DATE]" at bounding box center [841, 39] width 1 height 7
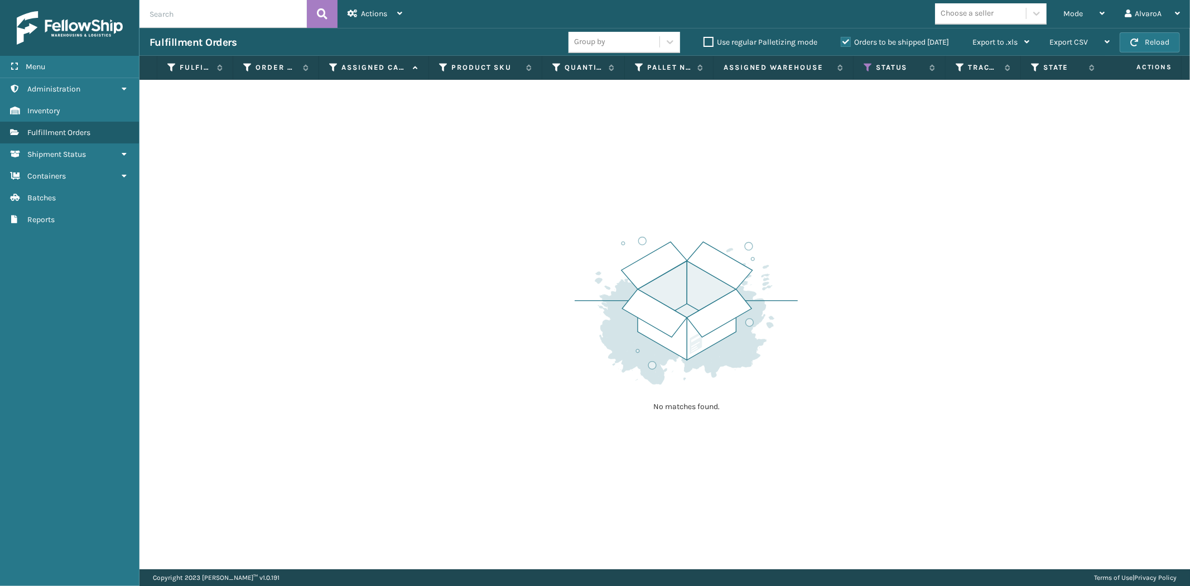
click at [845, 46] on label "Orders to be shipped [DATE]" at bounding box center [895, 41] width 108 height 9
click at [842, 43] on input "Orders to be shipped [DATE]" at bounding box center [841, 39] width 1 height 7
click at [867, 65] on icon at bounding box center [868, 68] width 9 height 10
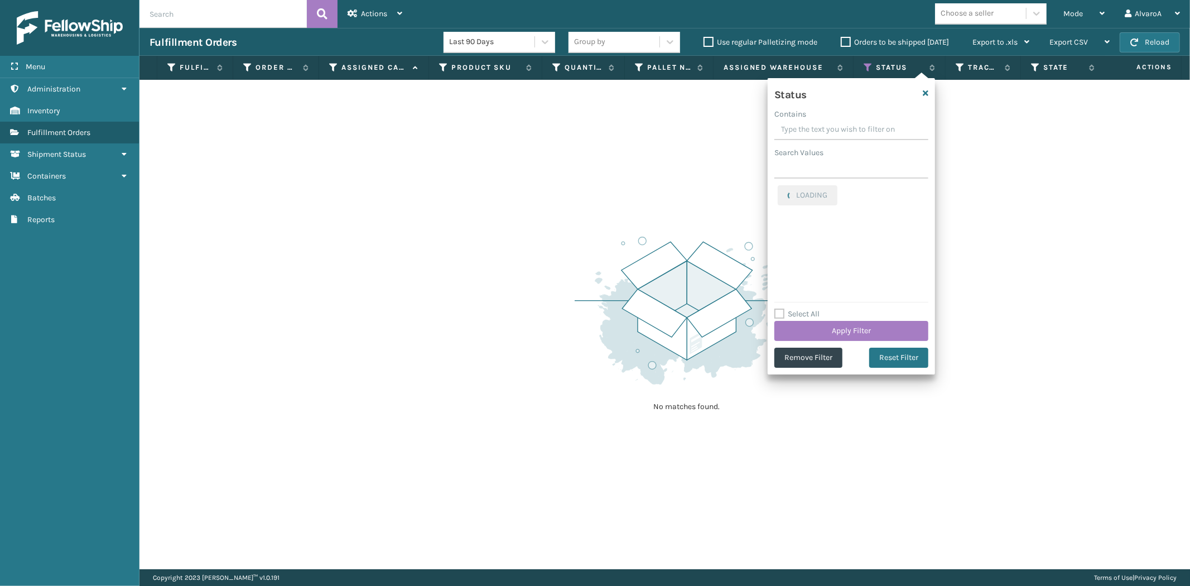
click at [800, 129] on input "Contains" at bounding box center [852, 130] width 154 height 20
click at [784, 194] on label "Assigned" at bounding box center [800, 191] width 45 height 9
click at [779, 193] on input "Assigned" at bounding box center [778, 188] width 1 height 7
checkbox input "false"
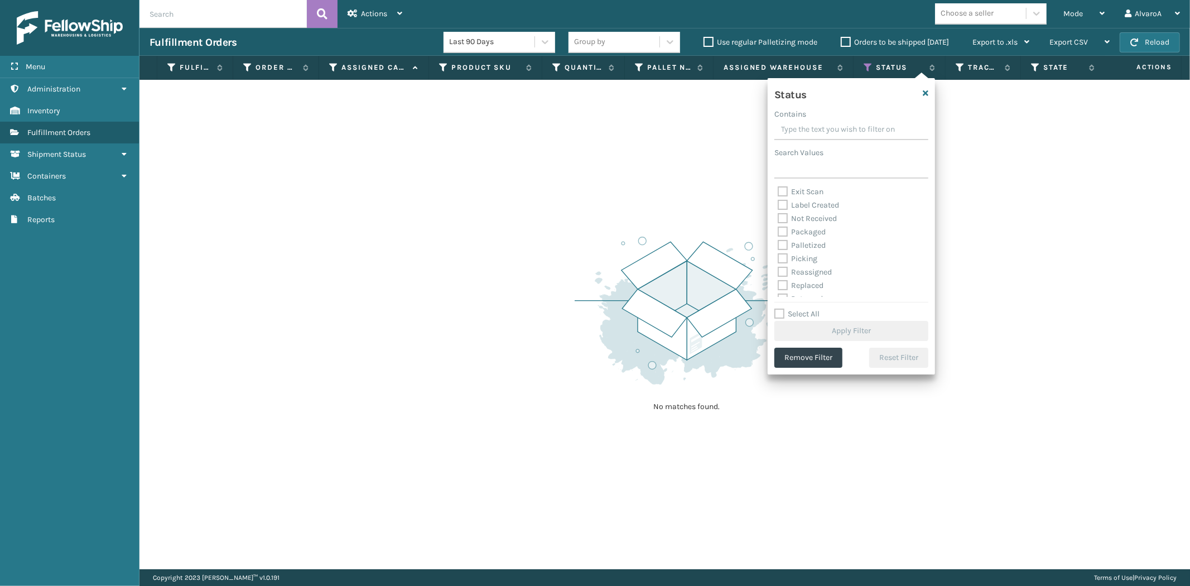
scroll to position [62, 0]
click at [778, 231] on div "Picking" at bounding box center [851, 236] width 147 height 13
click at [780, 233] on label "Picking" at bounding box center [798, 236] width 40 height 9
click at [779, 233] on input "Picking" at bounding box center [778, 233] width 1 height 7
checkbox input "true"
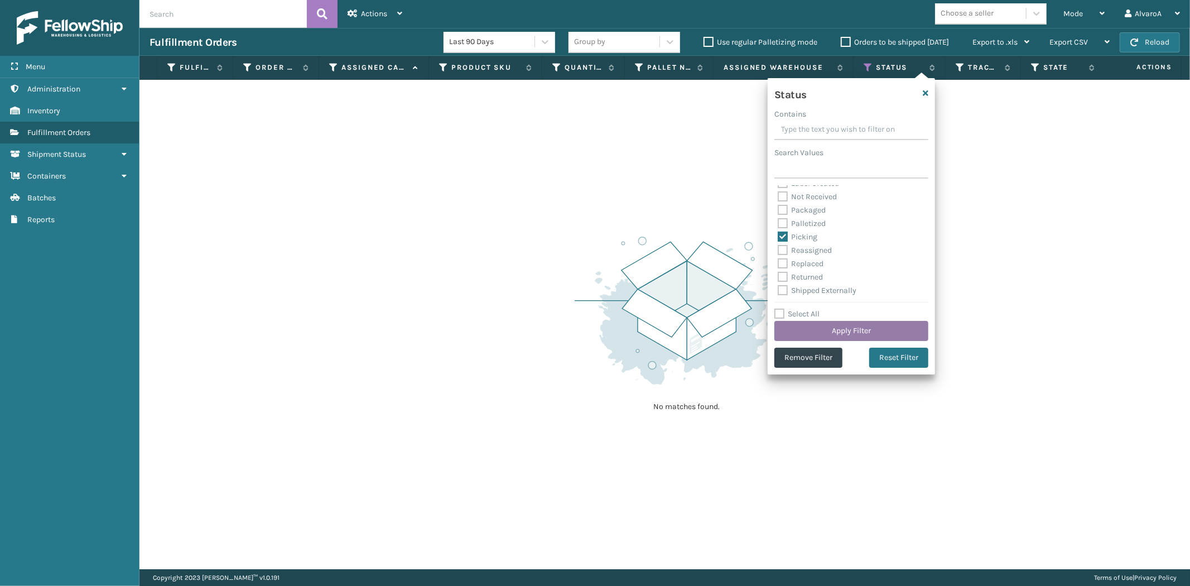
click at [798, 326] on button "Apply Filter" at bounding box center [852, 331] width 154 height 20
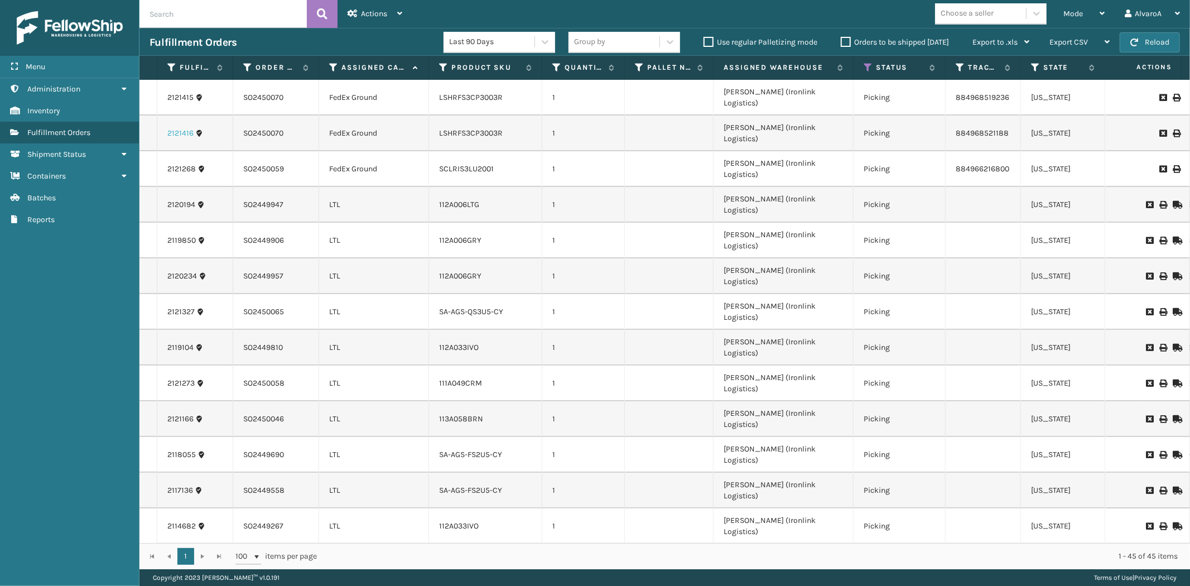
click at [177, 128] on link "2121416" at bounding box center [180, 133] width 26 height 11
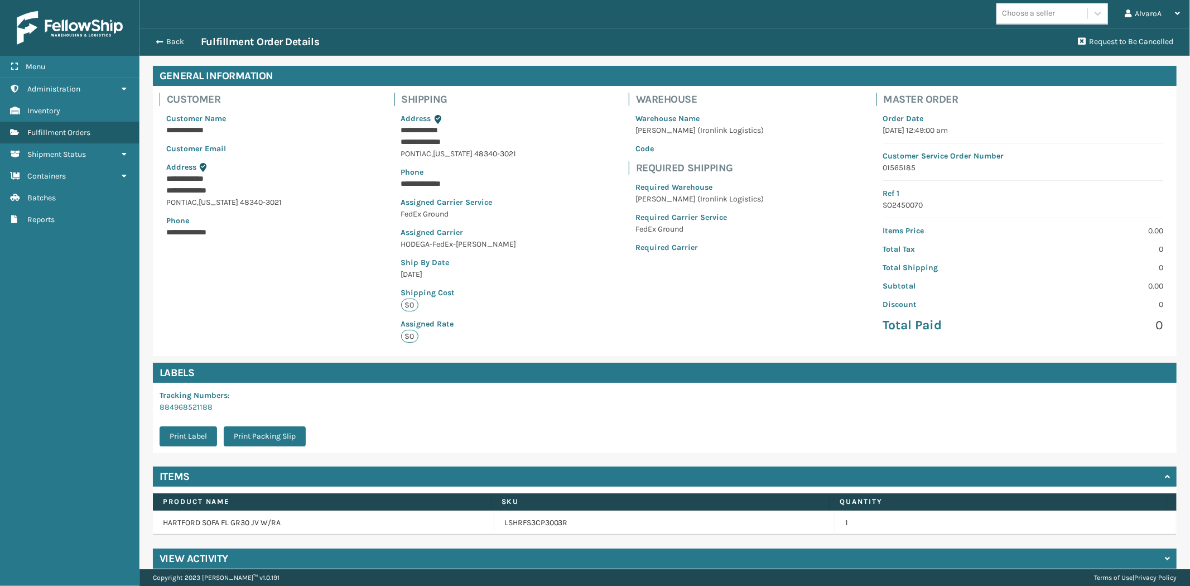
scroll to position [54, 0]
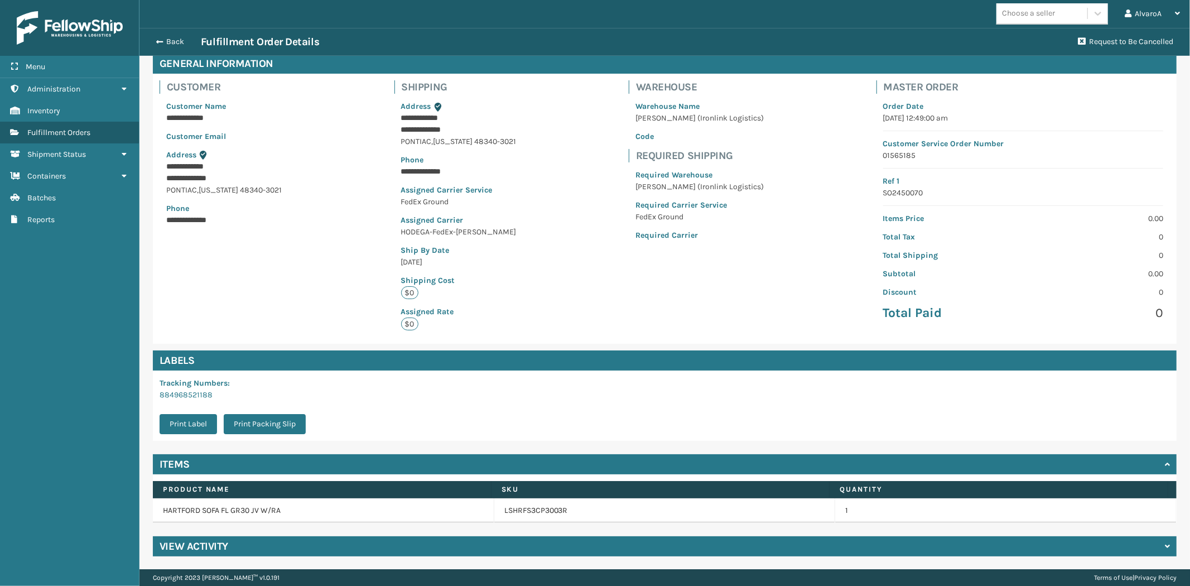
click at [172, 542] on h4 "View Activity" at bounding box center [194, 546] width 69 height 13
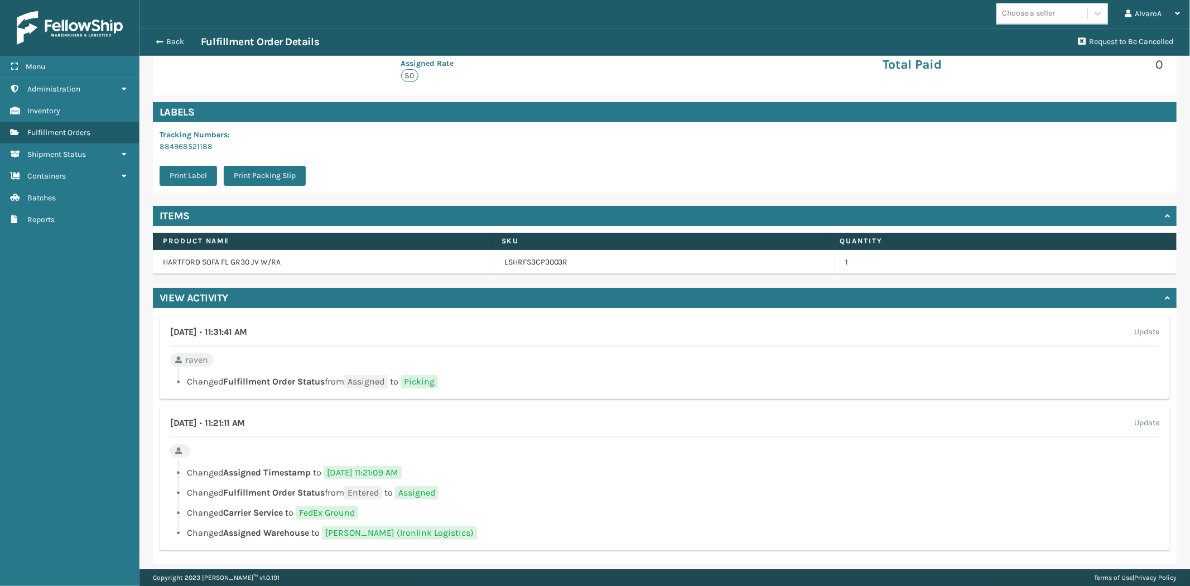
scroll to position [309, 0]
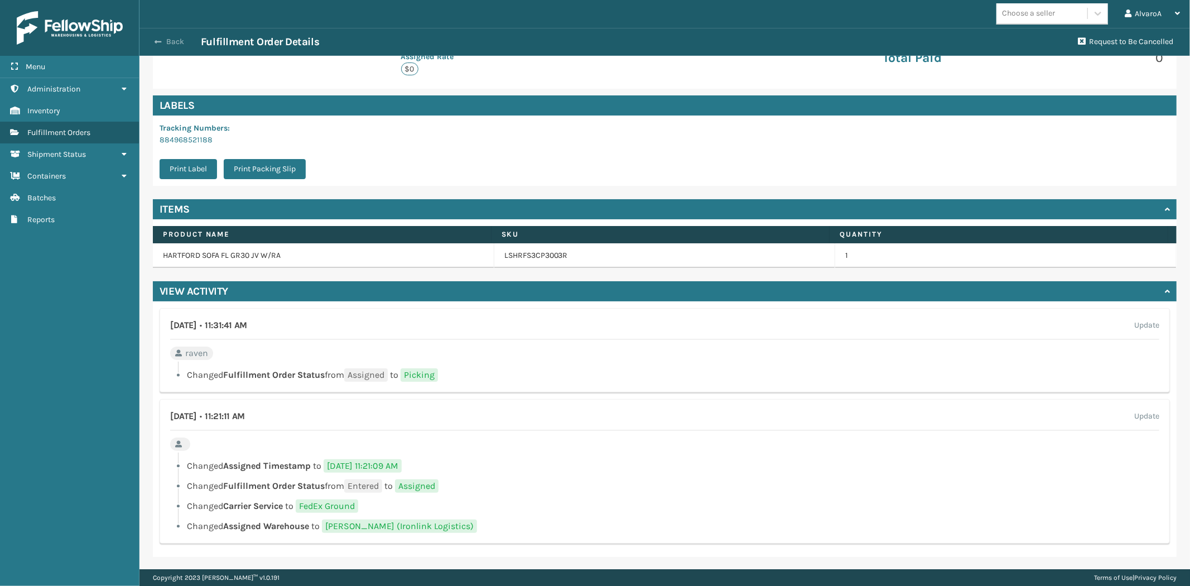
click at [165, 45] on button "Back" at bounding box center [175, 42] width 51 height 10
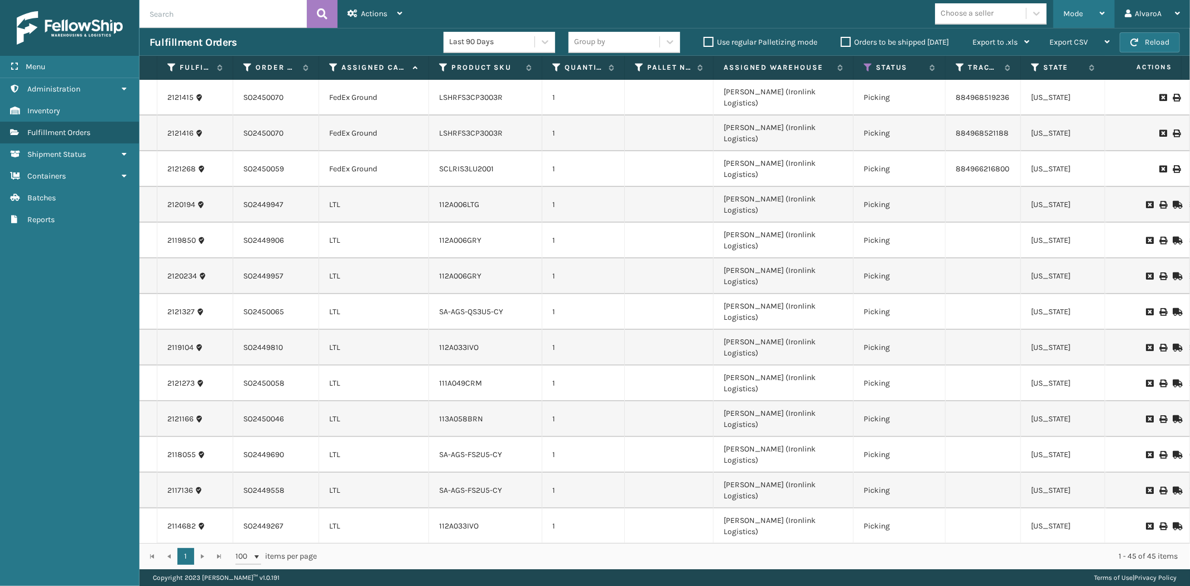
click at [1066, 9] on span "Mode" at bounding box center [1074, 13] width 20 height 9
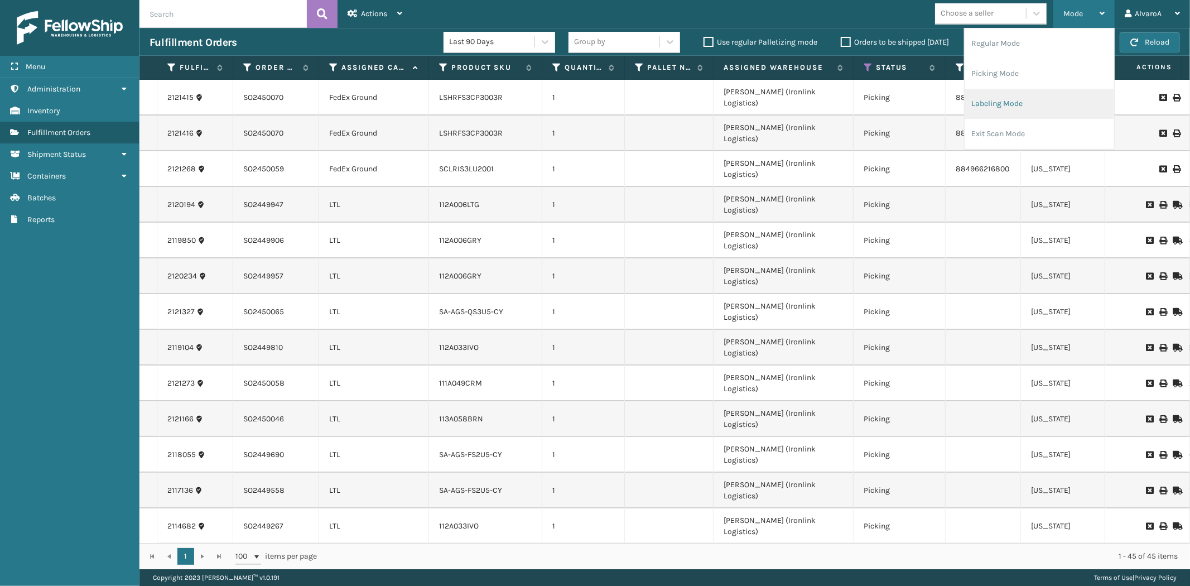
click at [989, 100] on li "Labeling Mode" at bounding box center [1040, 104] width 150 height 30
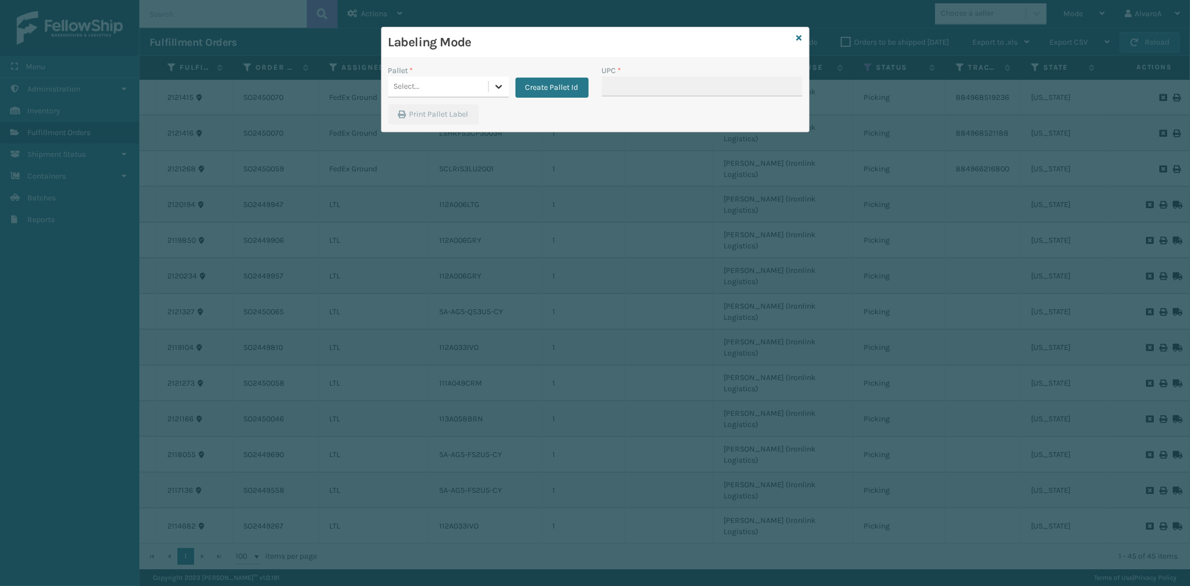
click at [494, 76] on div at bounding box center [499, 86] width 20 height 20
click at [588, 90] on button "Create Pallet Id" at bounding box center [552, 88] width 73 height 20
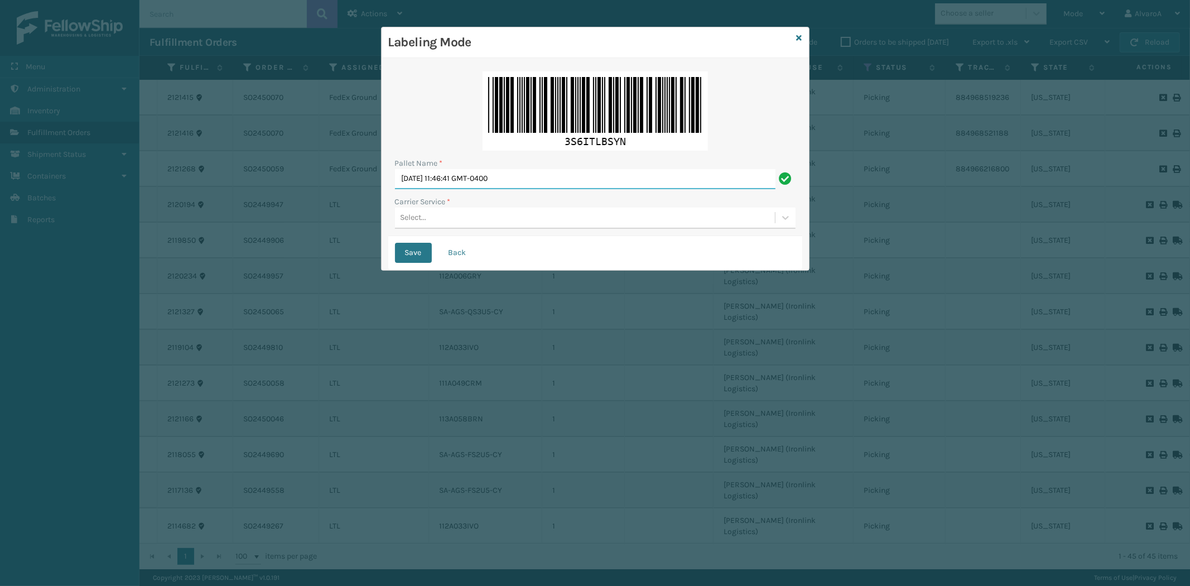
drag, startPoint x: 544, startPoint y: 173, endPoint x: 172, endPoint y: 193, distance: 372.8
click at [172, 193] on div "Labeling Mode Pallet Name * [DATE] 11:46:41 GMT-0400 Carrier Service * Select..…" at bounding box center [595, 293] width 1190 height 586
paste input "517919"
type input "LPN 517919"
click at [434, 212] on div "Select..." at bounding box center [585, 218] width 380 height 18
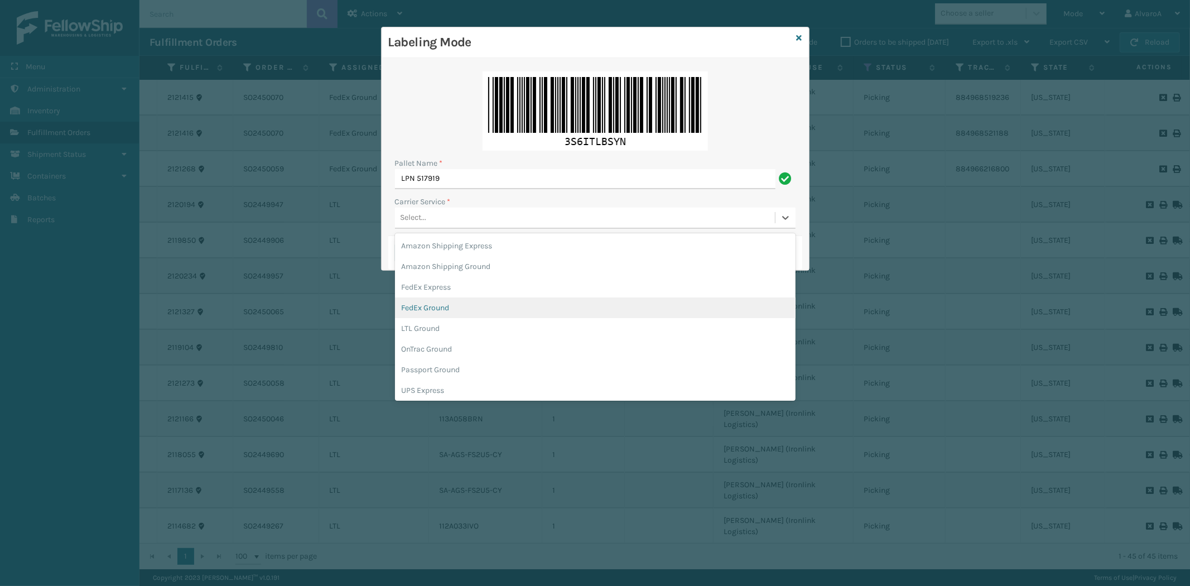
drag, startPoint x: 460, startPoint y: 304, endPoint x: 446, endPoint y: 288, distance: 20.9
click at [460, 304] on div "FedEx Ground" at bounding box center [595, 307] width 401 height 21
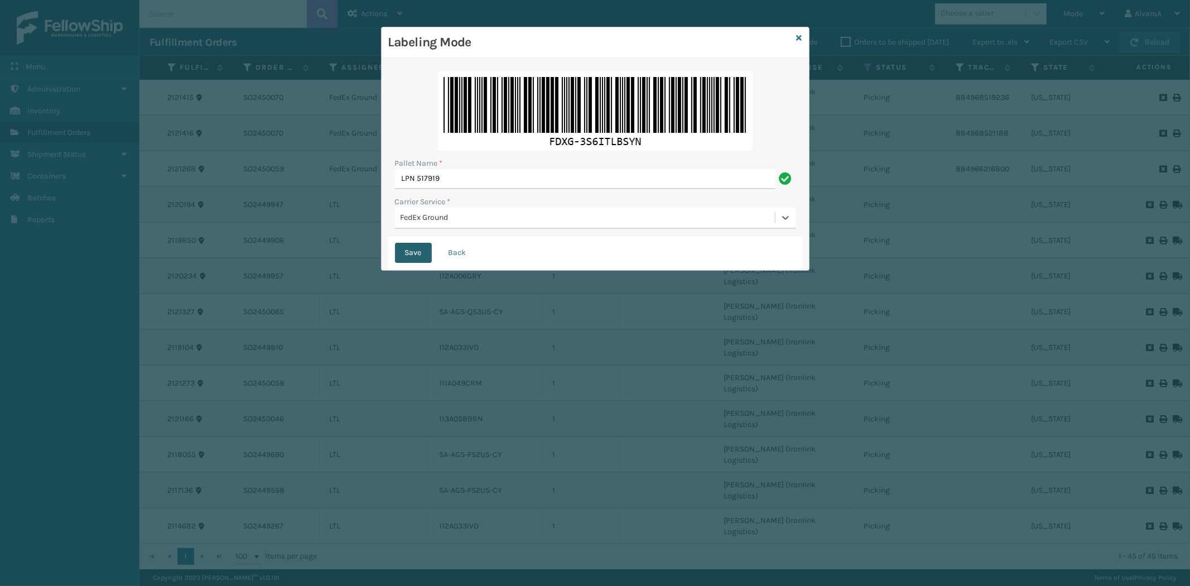
click at [416, 257] on button "Save" at bounding box center [413, 253] width 37 height 20
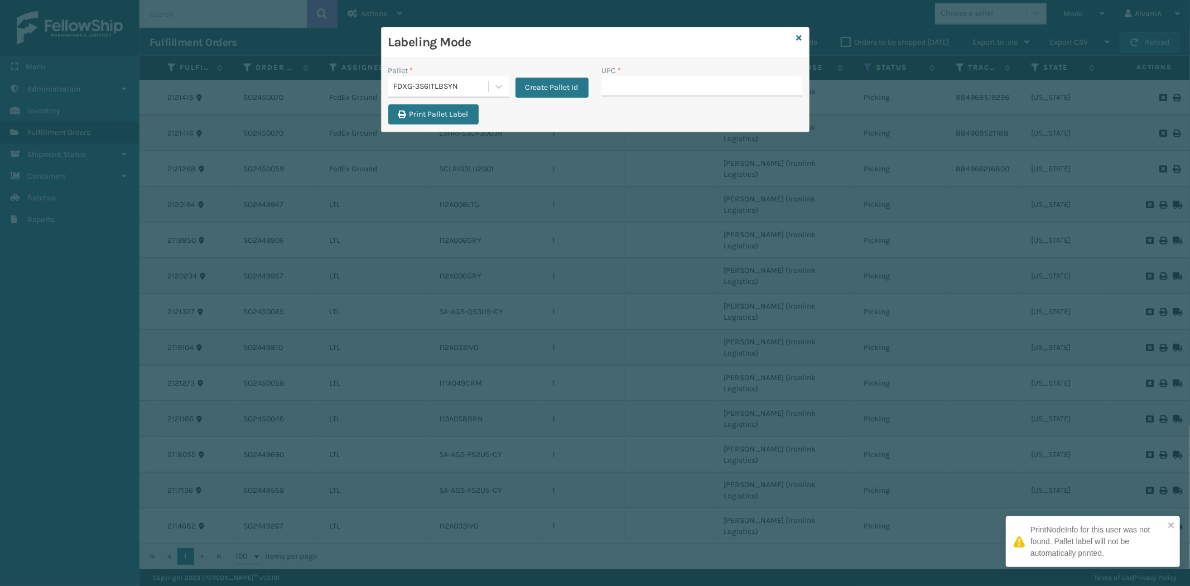
click at [611, 87] on input "UPC *" at bounding box center [702, 86] width 200 height 20
type input "LSHRFS3CP3003R"
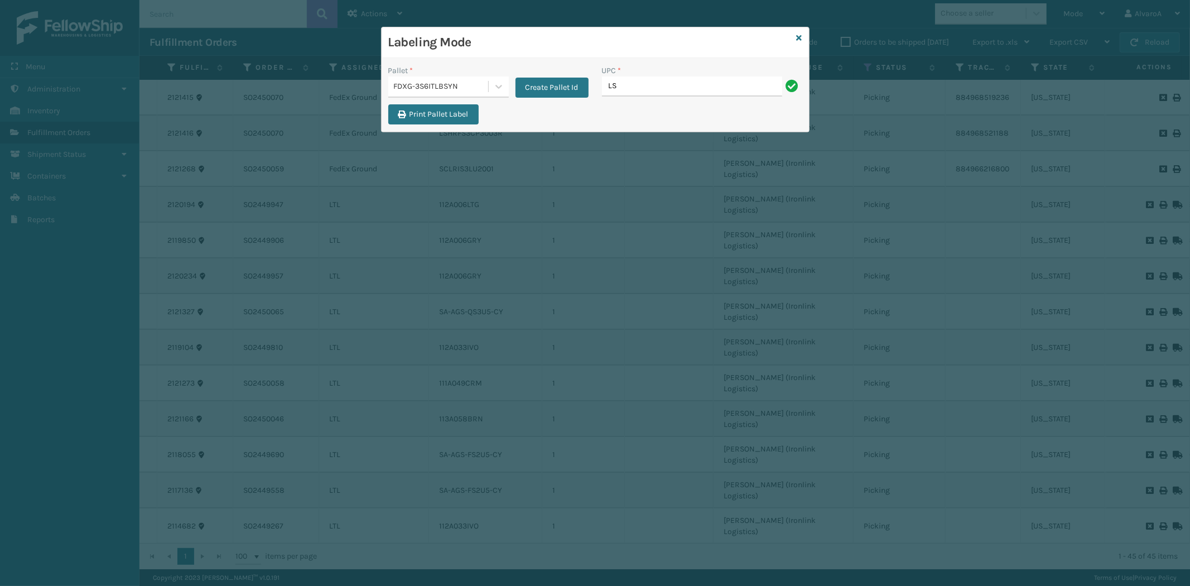
type input "LSHRFS3CP3003R"
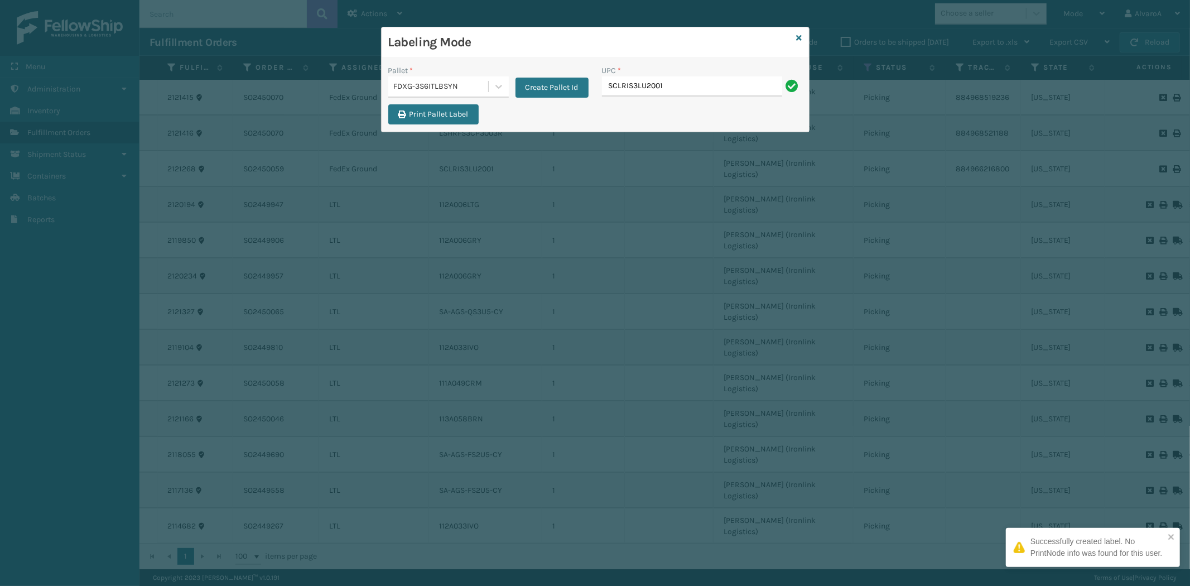
type input "SCLRIS3LU2001"
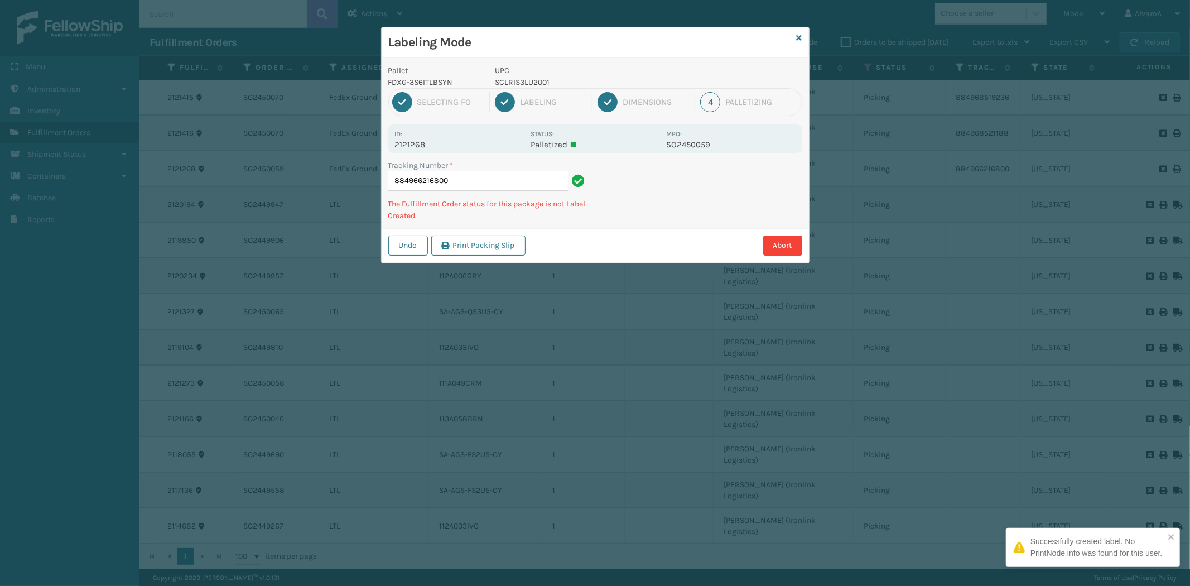
drag, startPoint x: 798, startPoint y: 38, endPoint x: 511, endPoint y: 34, distance: 287.4
click at [796, 41] on div "Labeling Mode Pallet FDXG-3S6ITLBSYN UPC SCLRIS3LU2001 1 Selecting FO 2 Labelin…" at bounding box center [595, 145] width 429 height 237
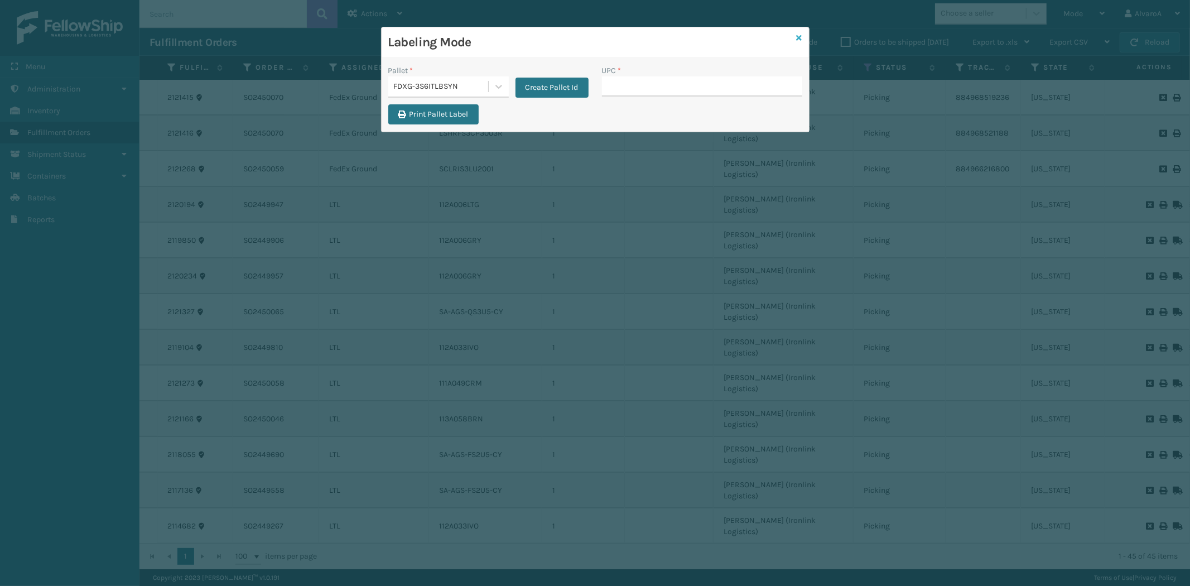
click at [798, 34] on icon at bounding box center [800, 38] width 6 height 8
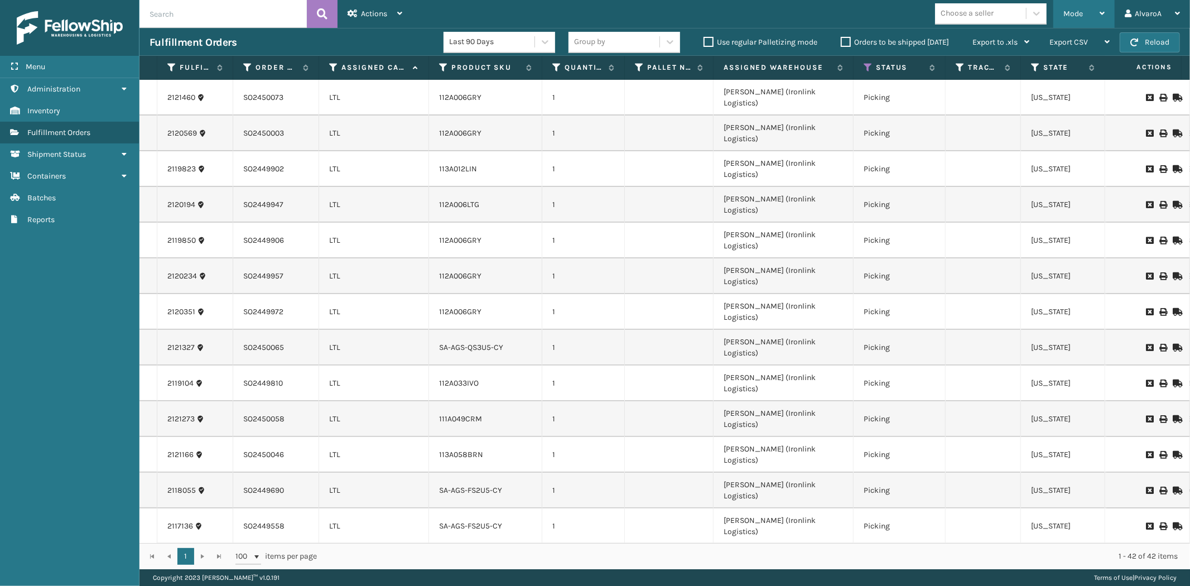
click at [1062, 18] on div "Mode Regular Mode Picking Mode Labeling Mode Exit Scan Mode" at bounding box center [1084, 14] width 61 height 28
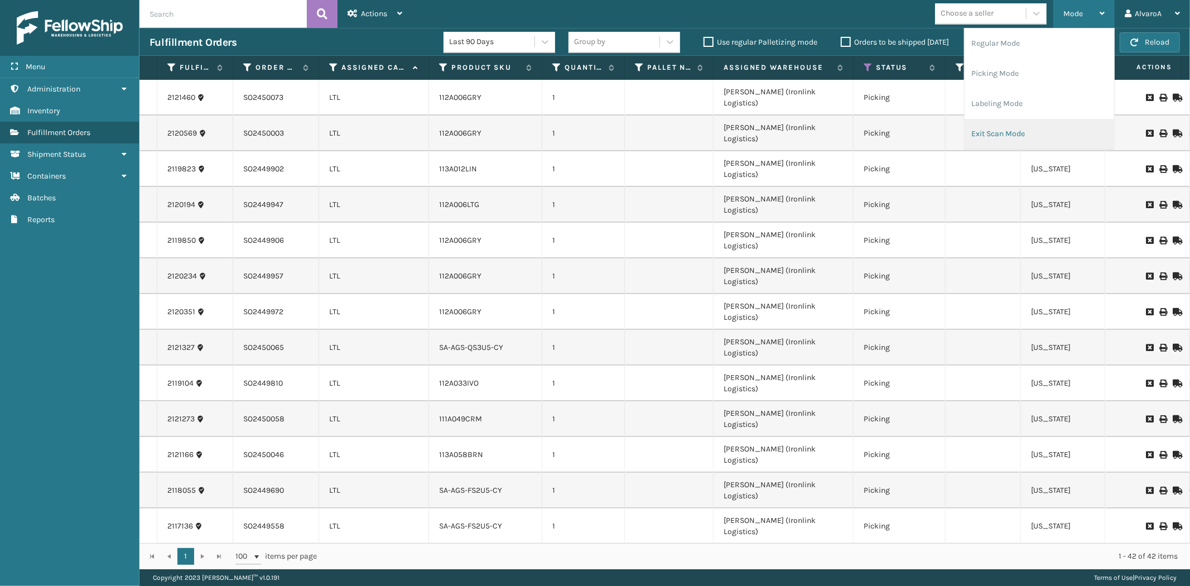
click at [995, 131] on li "Exit Scan Mode" at bounding box center [1040, 134] width 150 height 30
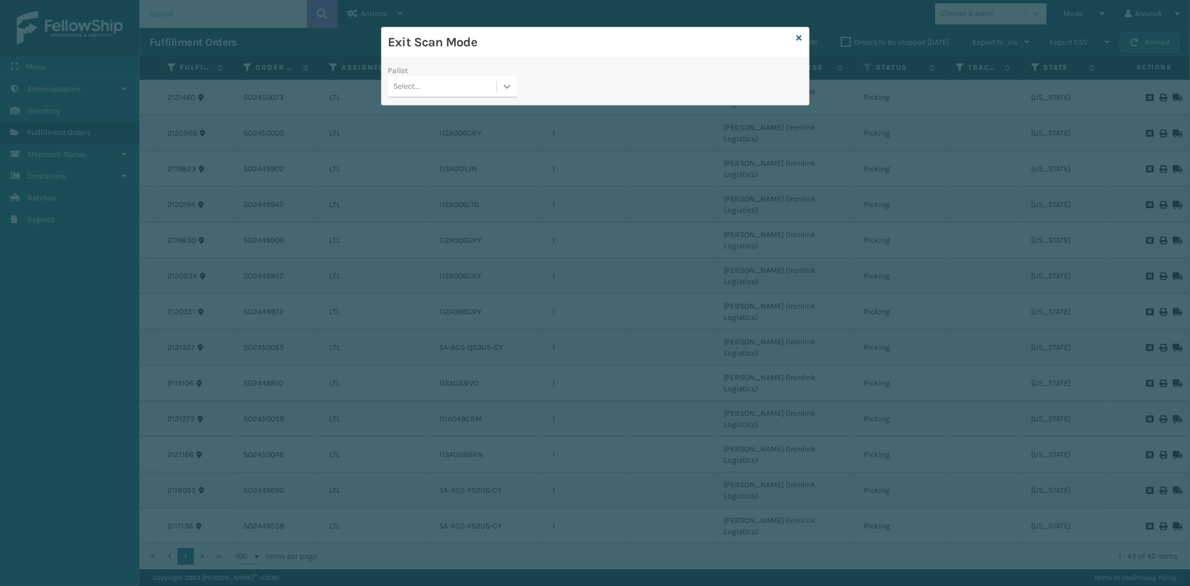
drag, startPoint x: 498, startPoint y: 78, endPoint x: 497, endPoint y: 85, distance: 7.3
click at [498, 79] on div at bounding box center [507, 86] width 20 height 20
click at [434, 148] on div "FDXG-AYO1BESYI8" at bounding box center [452, 156] width 129 height 21
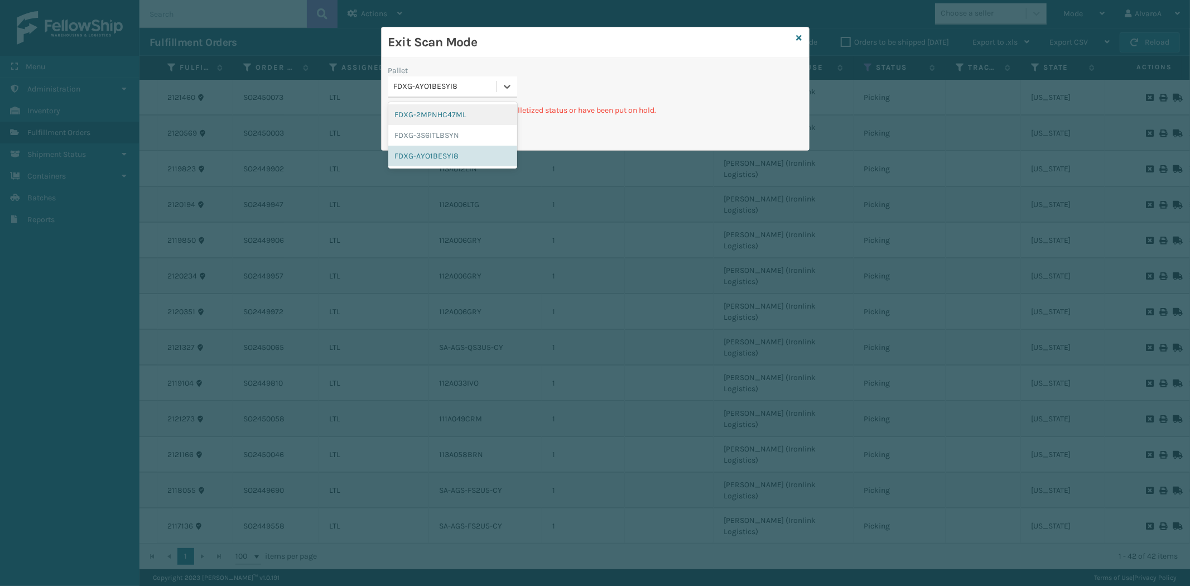
drag, startPoint x: 510, startPoint y: 79, endPoint x: 495, endPoint y: 107, distance: 31.2
click at [506, 91] on div at bounding box center [507, 86] width 20 height 20
click at [472, 137] on div "FDXG-3S6ITLBSYN" at bounding box center [452, 135] width 129 height 21
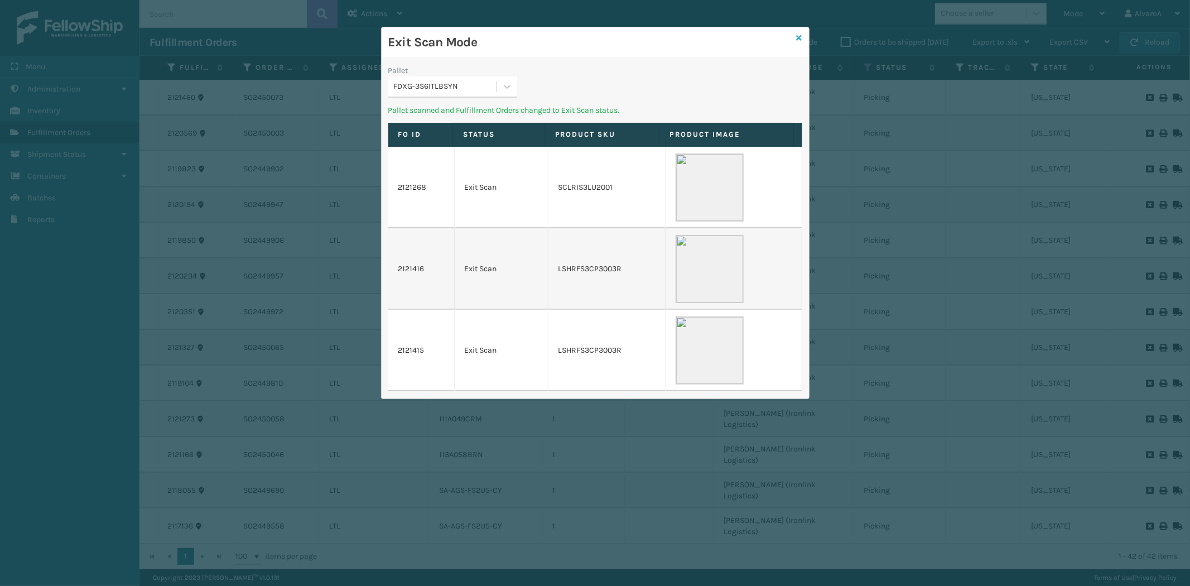
click at [797, 40] on icon at bounding box center [800, 38] width 6 height 8
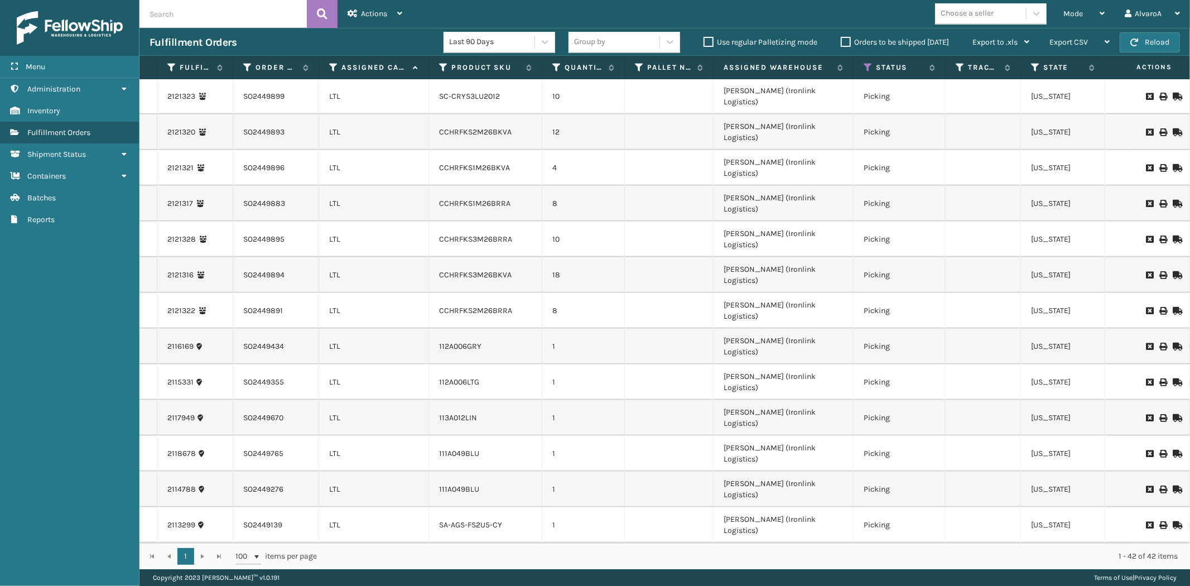
scroll to position [621, 0]
